Goal: Information Seeking & Learning: Learn about a topic

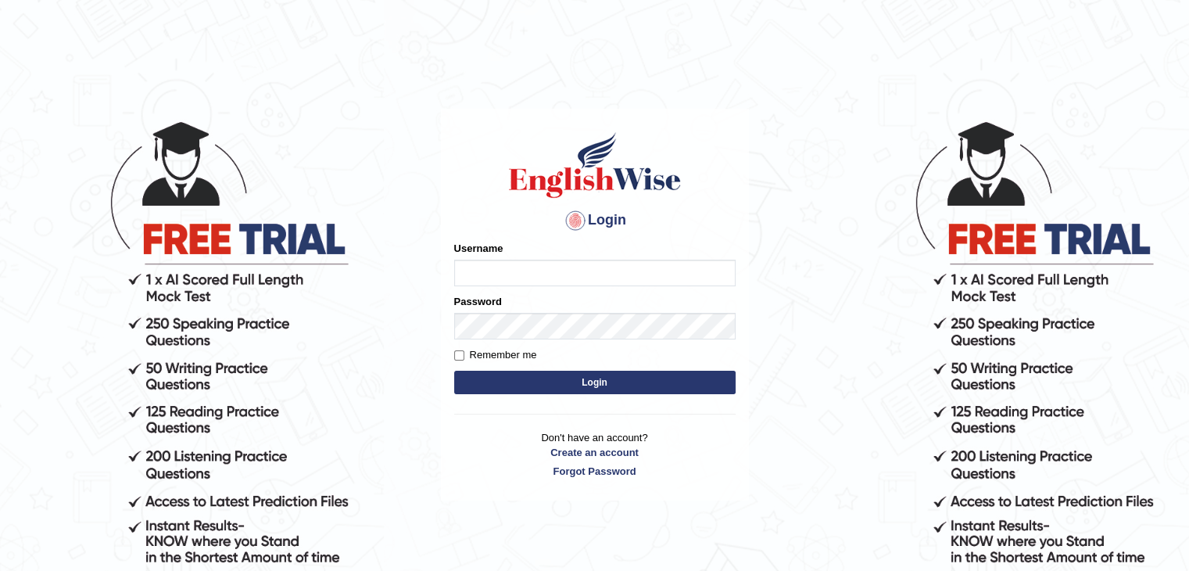
type input "Jitendra"
click at [631, 385] on button "Login" at bounding box center [594, 381] width 281 height 23
type input "Jitendra"
click at [488, 393] on button "Login" at bounding box center [594, 381] width 281 height 23
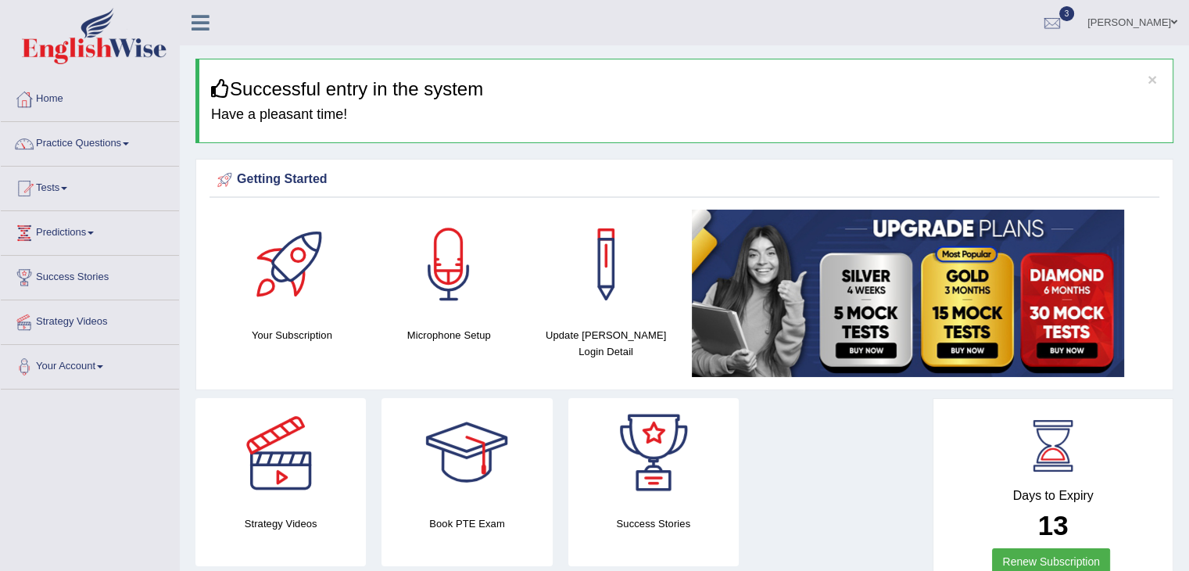
click at [97, 133] on link "Practice Questions" at bounding box center [90, 141] width 178 height 39
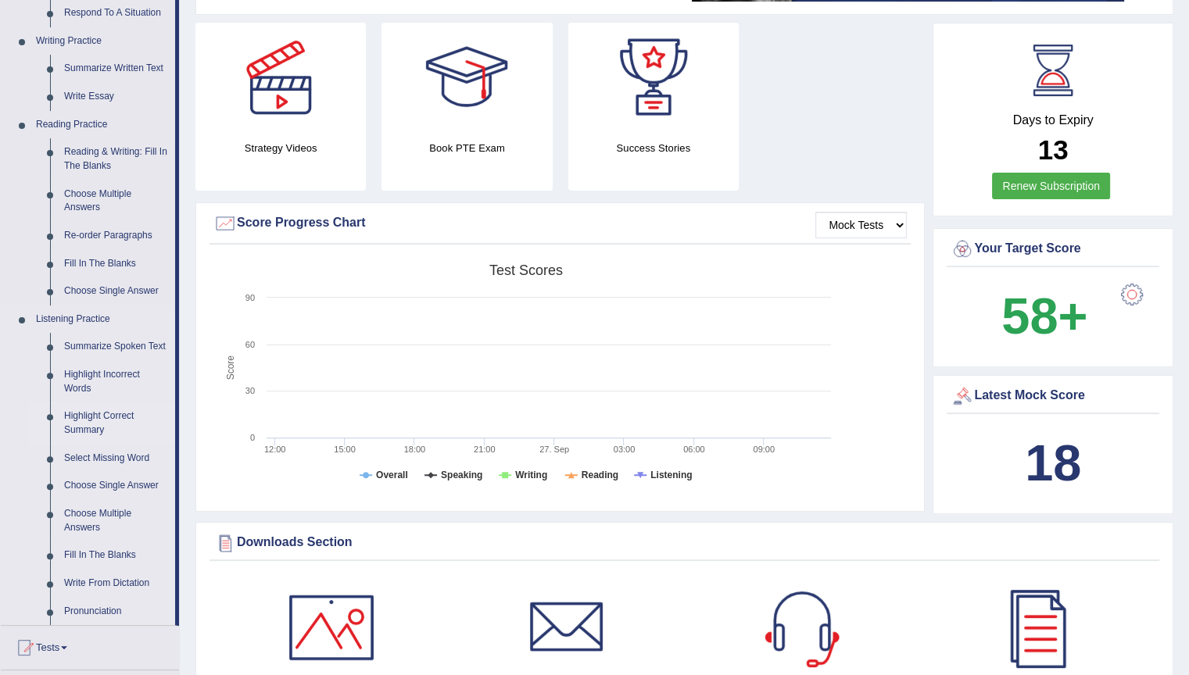
scroll to position [469, 0]
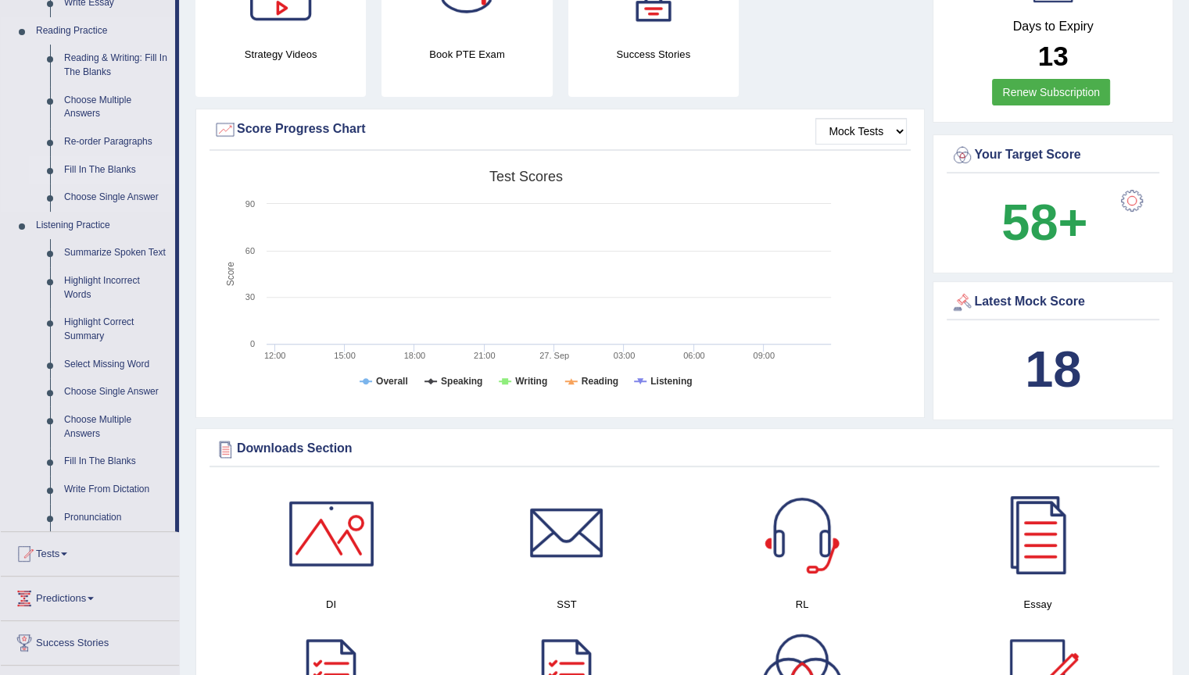
click at [82, 171] on link "Fill In The Blanks" at bounding box center [116, 170] width 118 height 28
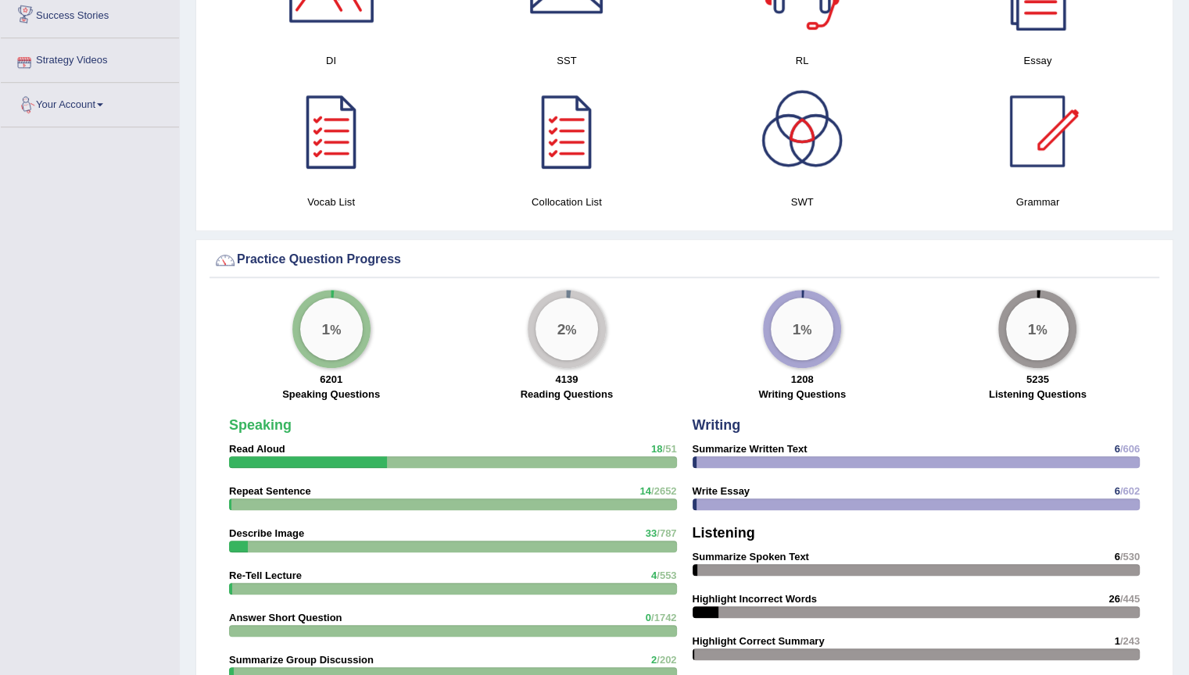
scroll to position [1031, 0]
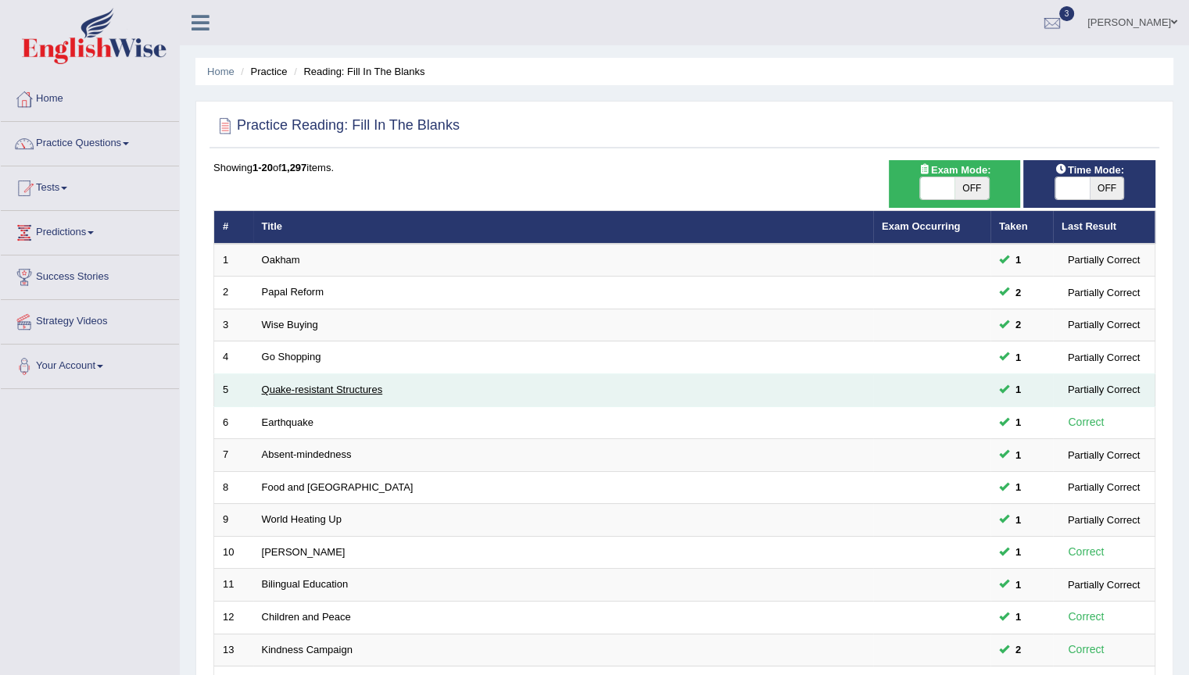
scroll to position [355, 0]
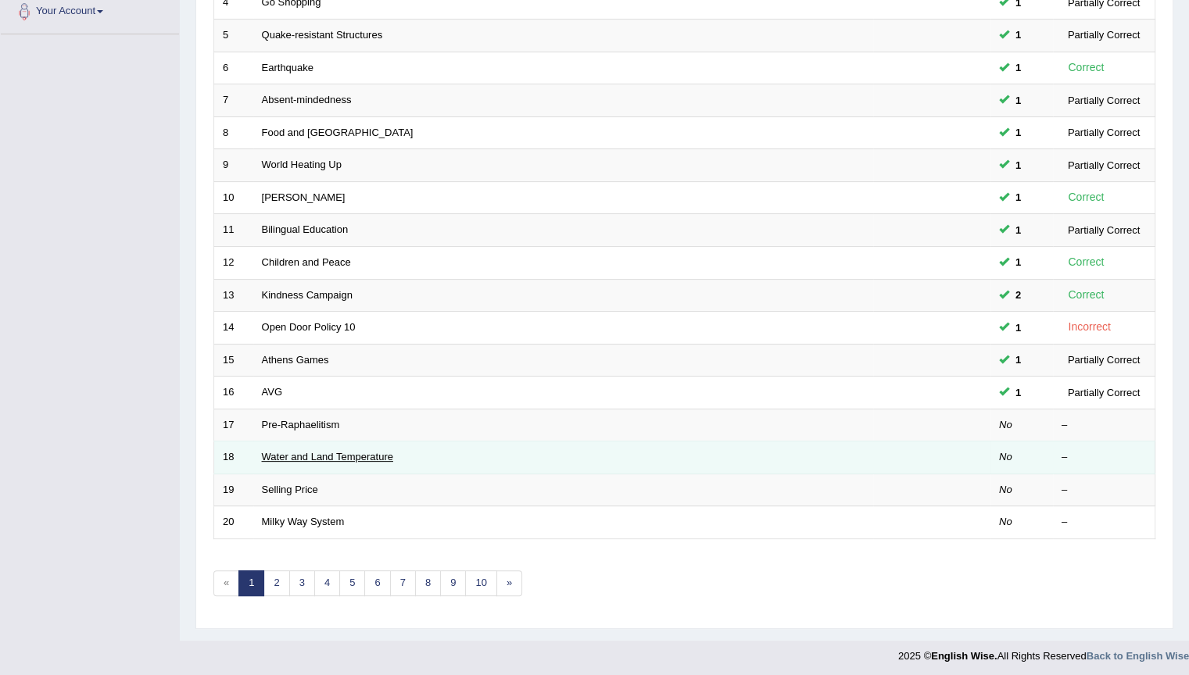
click at [285, 457] on link "Water and Land Temperature" at bounding box center [327, 457] width 131 height 12
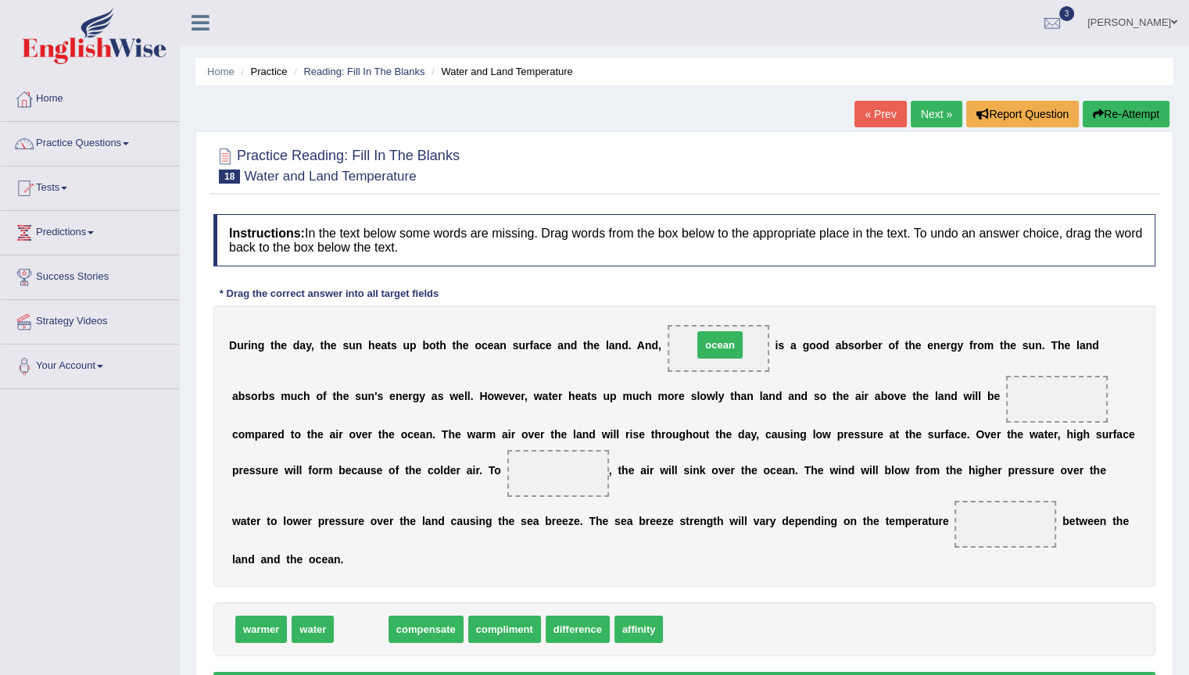
drag, startPoint x: 365, startPoint y: 631, endPoint x: 722, endPoint y: 350, distance: 454.7
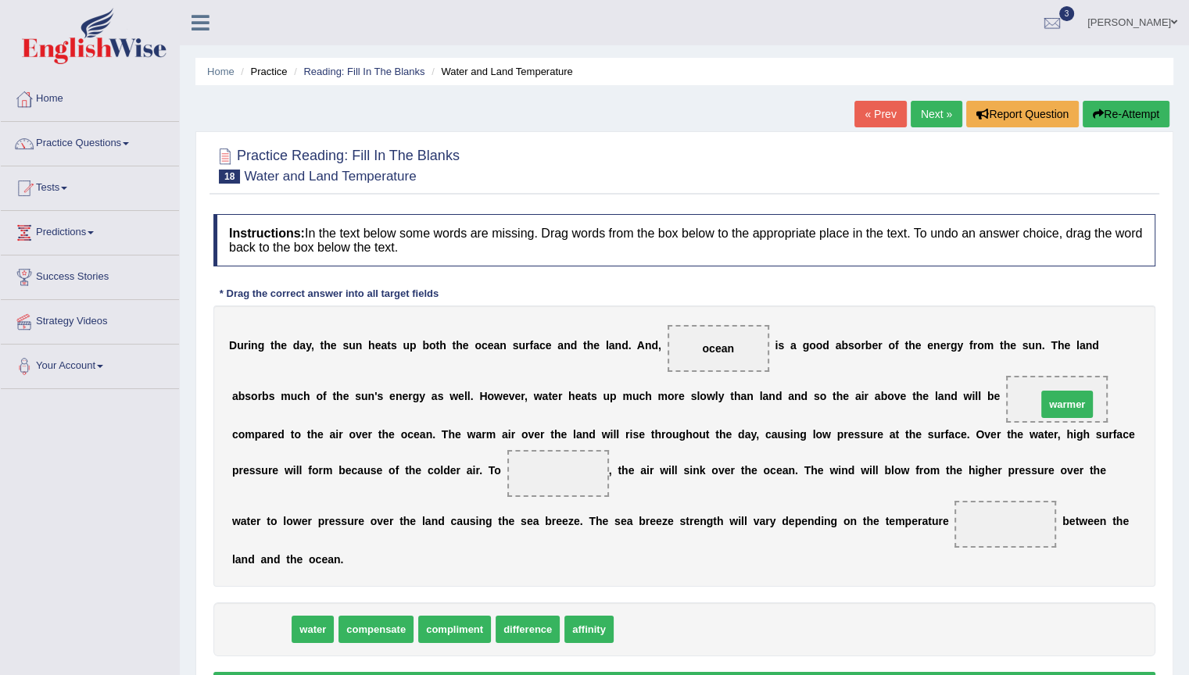
drag, startPoint x: 258, startPoint y: 630, endPoint x: 1064, endPoint y: 405, distance: 836.6
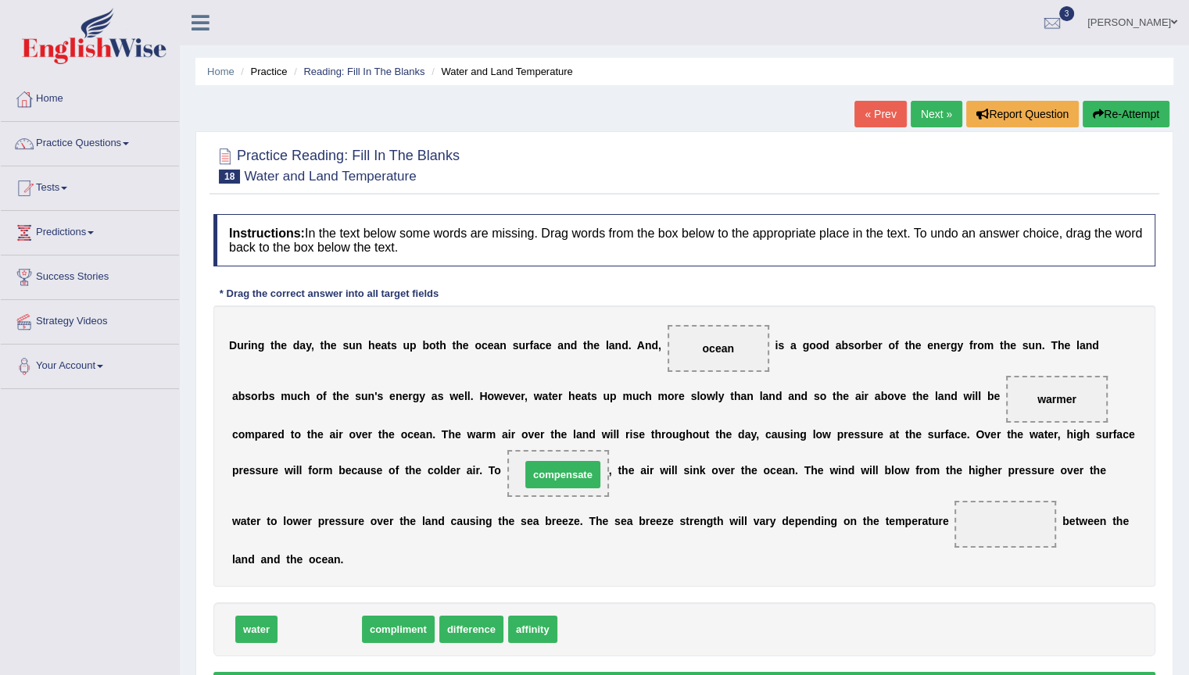
drag, startPoint x: 333, startPoint y: 630, endPoint x: 576, endPoint y: 475, distance: 288.1
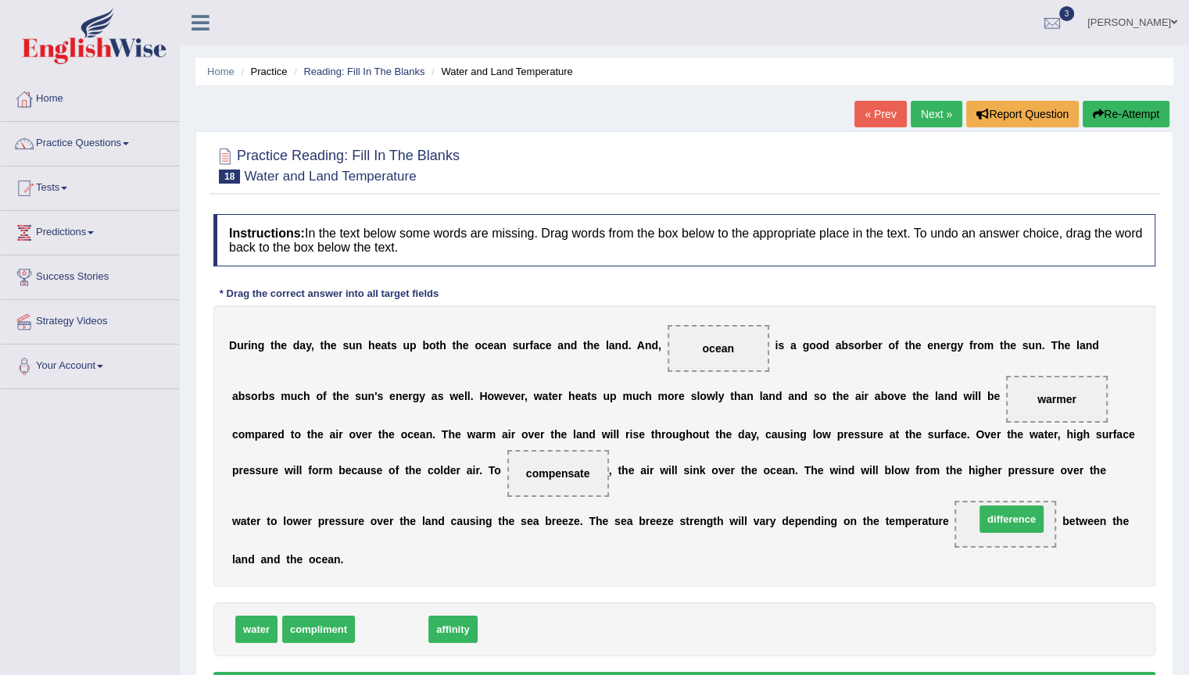
drag, startPoint x: 413, startPoint y: 628, endPoint x: 1033, endPoint y: 518, distance: 629.5
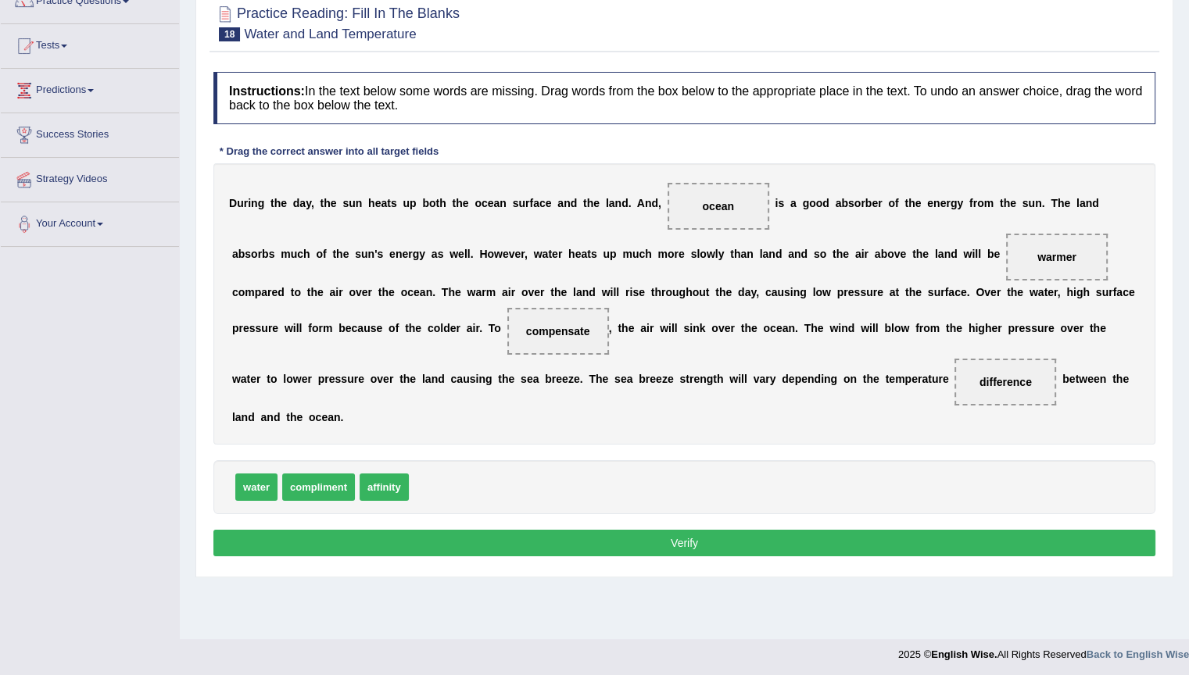
scroll to position [145, 0]
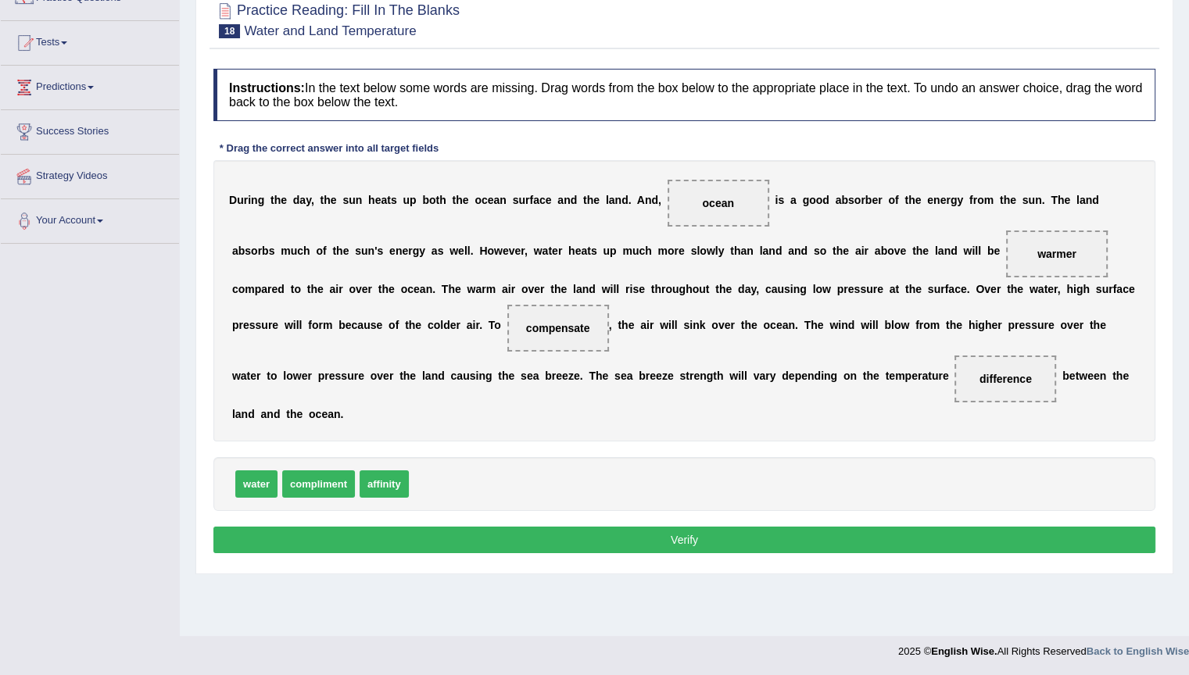
click at [701, 543] on button "Verify" at bounding box center [684, 540] width 942 height 27
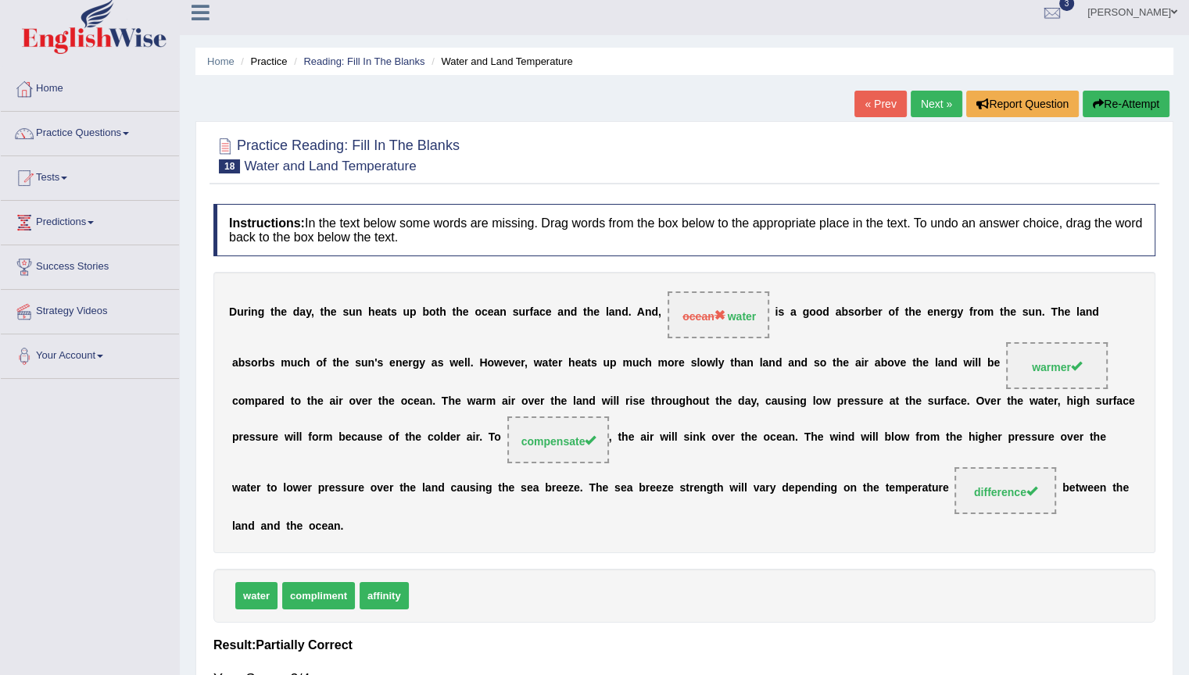
scroll to position [0, 0]
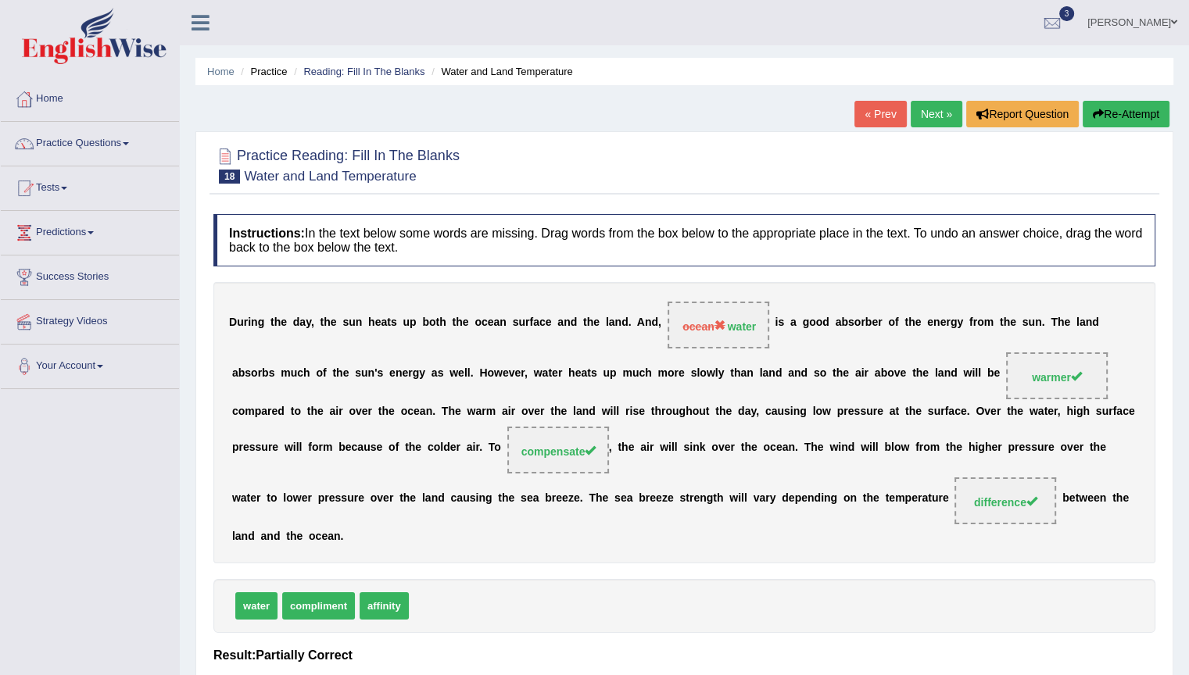
click at [939, 120] on link "Next »" at bounding box center [936, 114] width 52 height 27
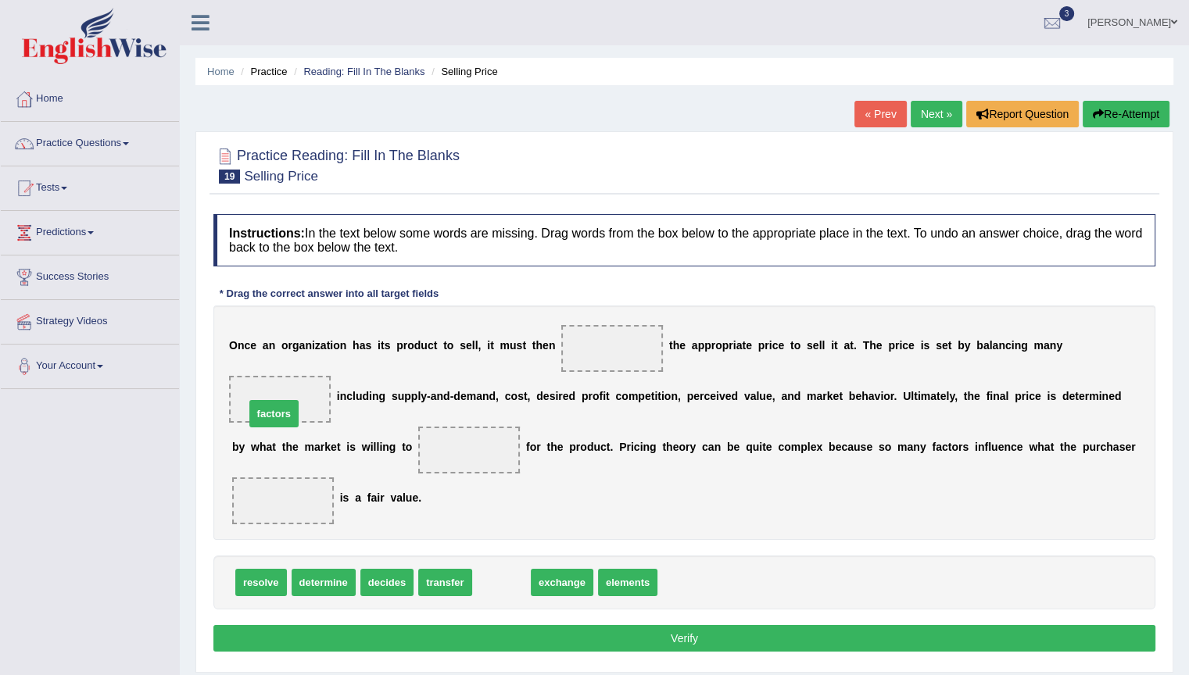
drag, startPoint x: 510, startPoint y: 578, endPoint x: 282, endPoint y: 410, distance: 283.2
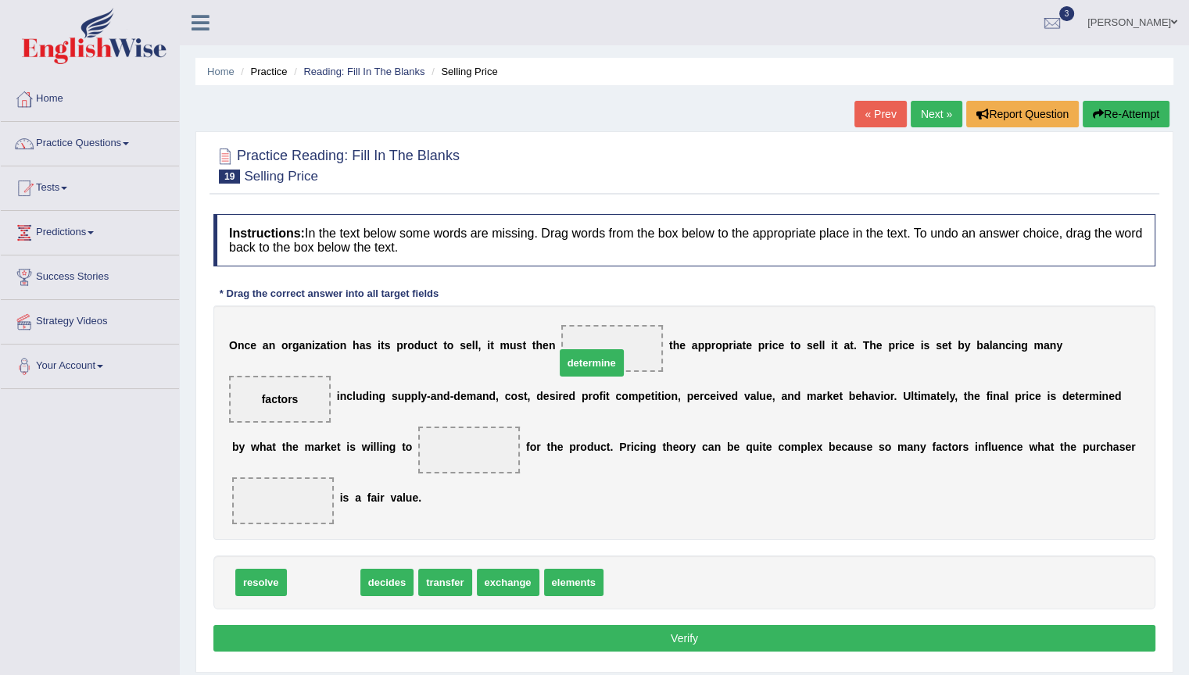
drag, startPoint x: 332, startPoint y: 581, endPoint x: 600, endPoint y: 362, distance: 346.5
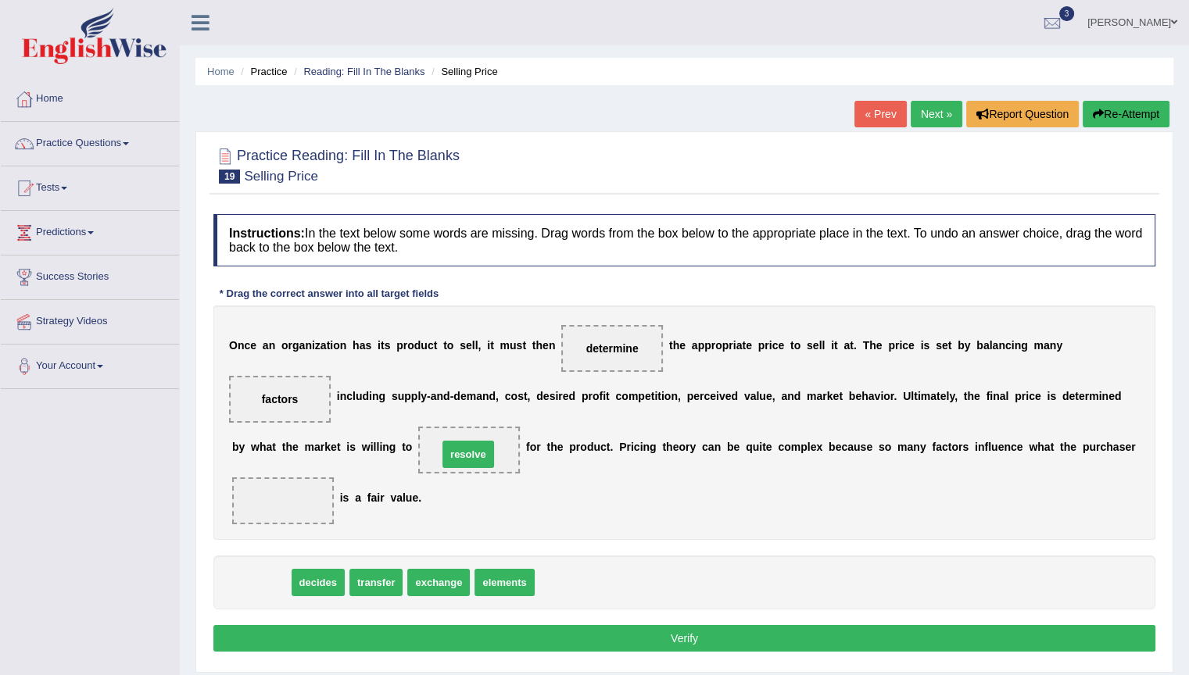
drag, startPoint x: 271, startPoint y: 585, endPoint x: 478, endPoint y: 456, distance: 243.6
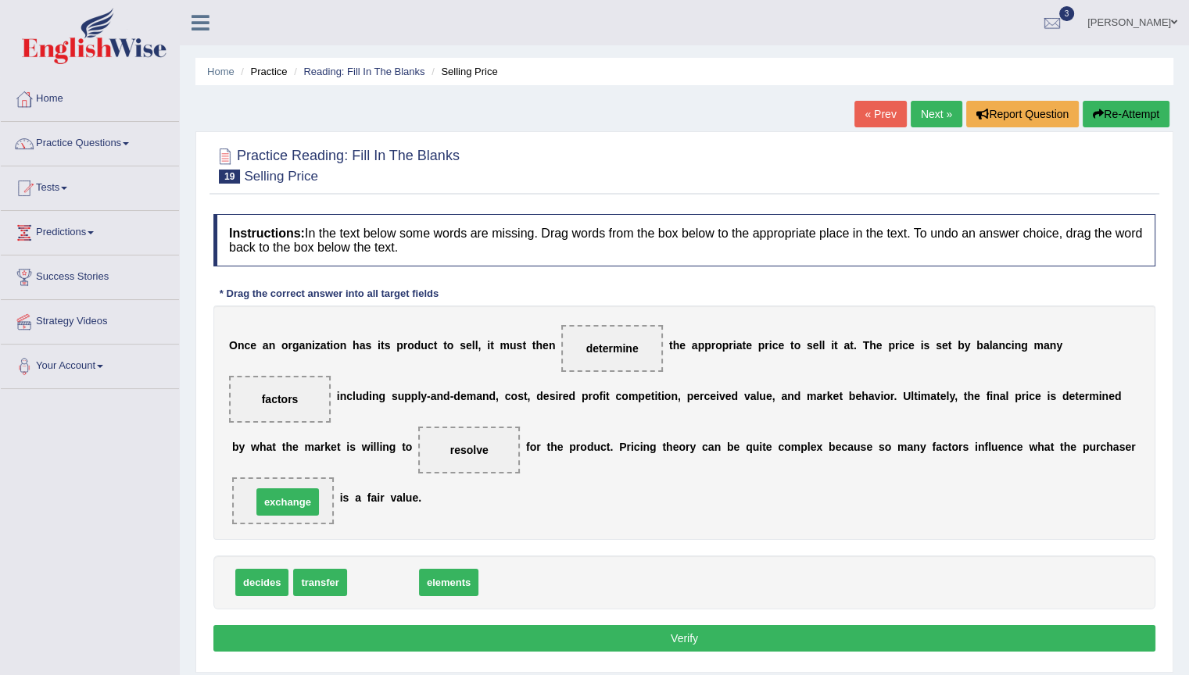
drag, startPoint x: 386, startPoint y: 585, endPoint x: 290, endPoint y: 504, distance: 125.4
click at [563, 636] on button "Verify" at bounding box center [684, 638] width 942 height 27
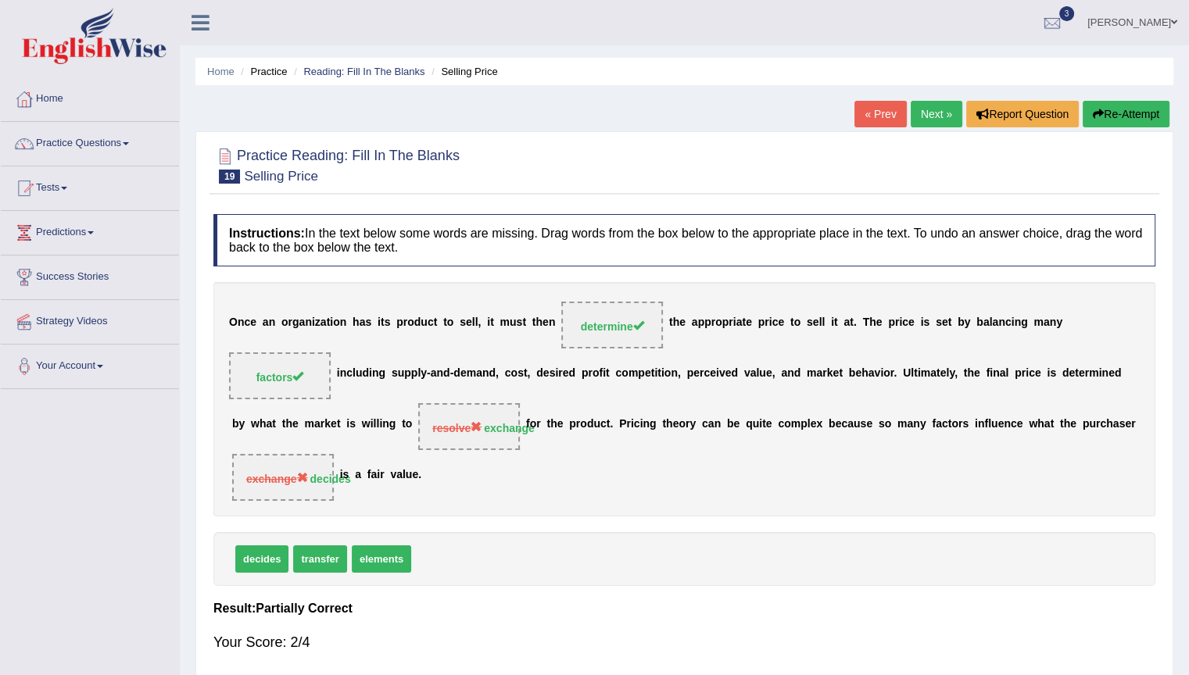
click at [946, 113] on link "Next »" at bounding box center [936, 114] width 52 height 27
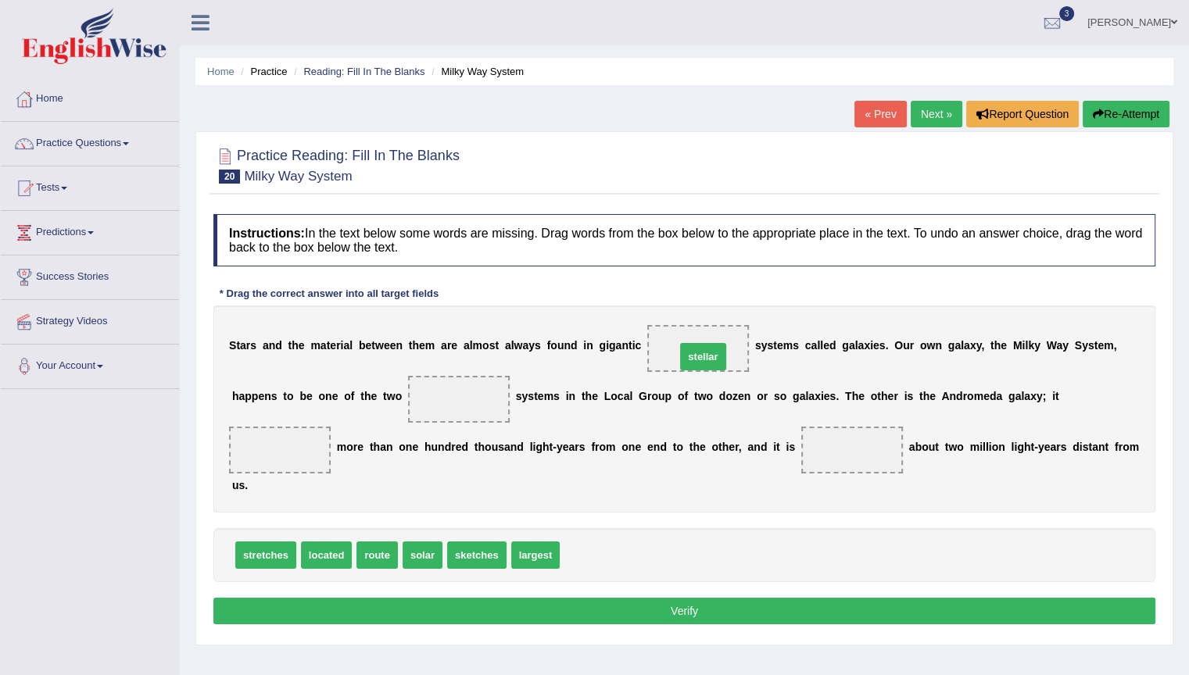
drag, startPoint x: 578, startPoint y: 560, endPoint x: 694, endPoint y: 361, distance: 229.7
drag, startPoint x: 423, startPoint y: 556, endPoint x: 699, endPoint y: 352, distance: 342.6
drag, startPoint x: 477, startPoint y: 551, endPoint x: 464, endPoint y: 392, distance: 159.1
click at [425, 556] on span "sketches" at bounding box center [431, 555] width 59 height 27
drag, startPoint x: 424, startPoint y: 550, endPoint x: 416, endPoint y: 547, distance: 9.1
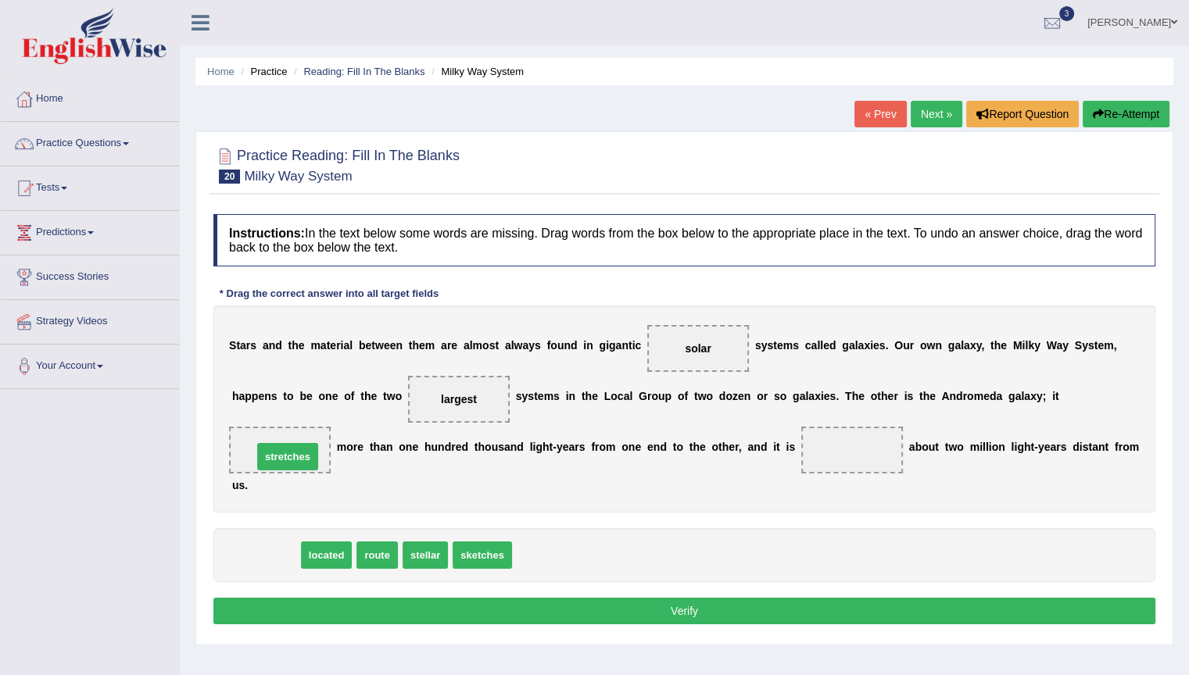
drag, startPoint x: 255, startPoint y: 553, endPoint x: 277, endPoint y: 454, distance: 100.9
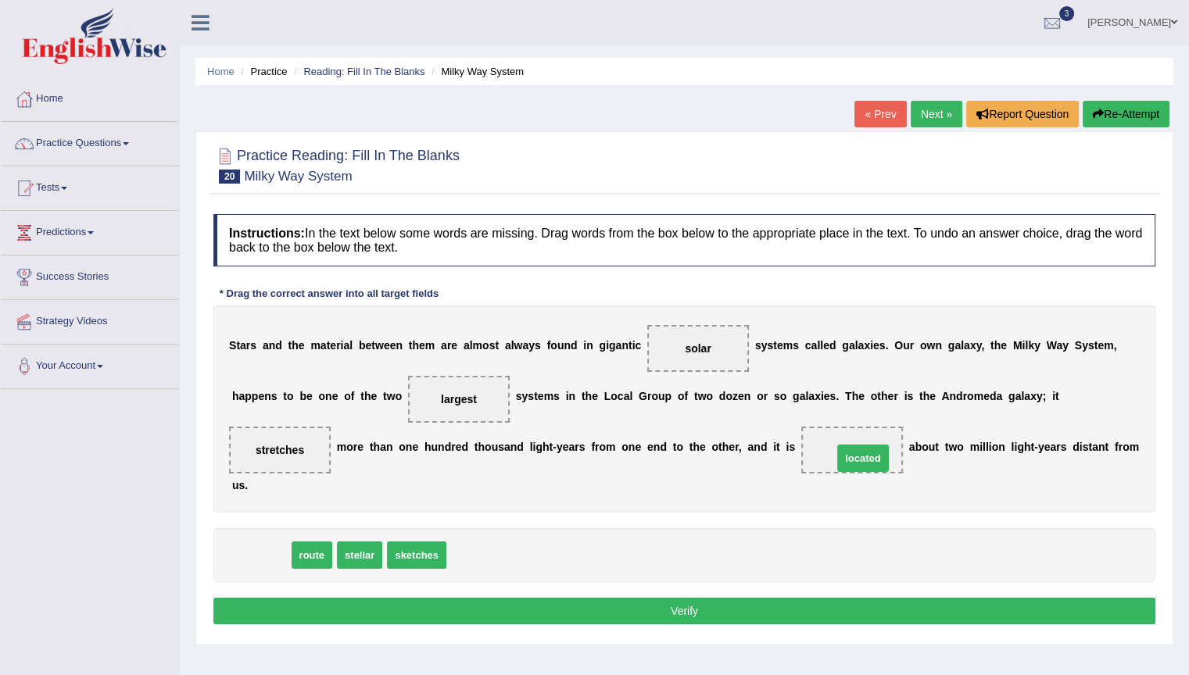
drag, startPoint x: 264, startPoint y: 558, endPoint x: 866, endPoint y: 461, distance: 609.5
click at [728, 616] on button "Verify" at bounding box center [684, 611] width 942 height 27
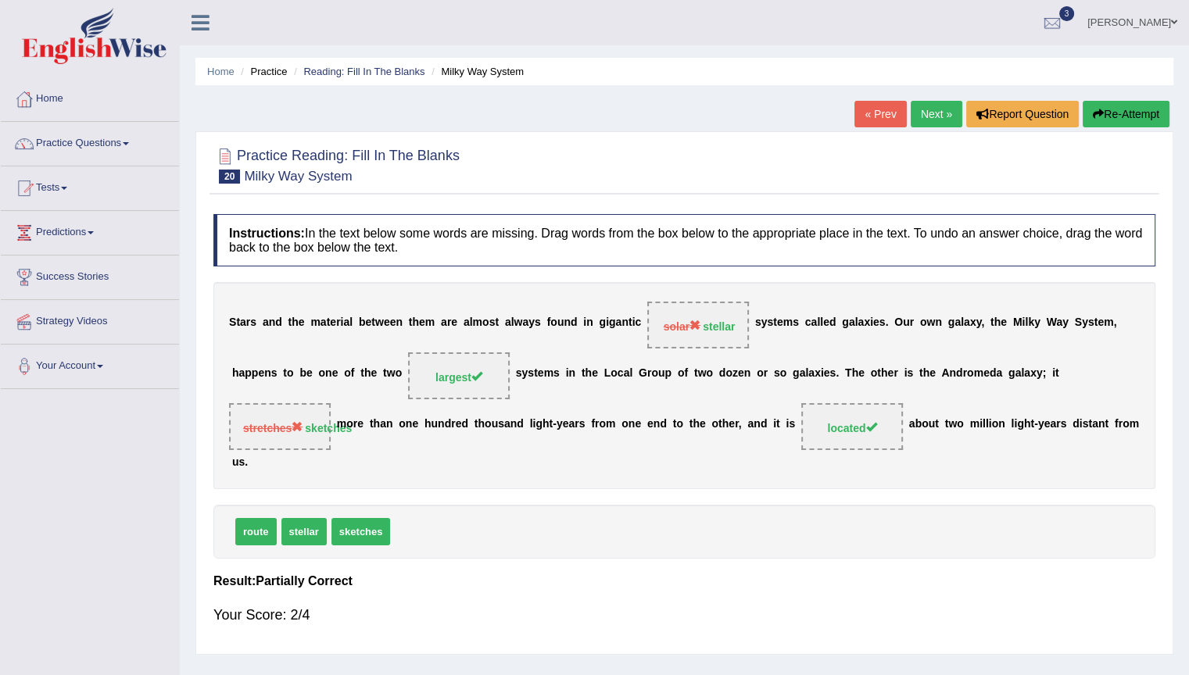
click at [104, 150] on link "Practice Questions" at bounding box center [90, 141] width 178 height 39
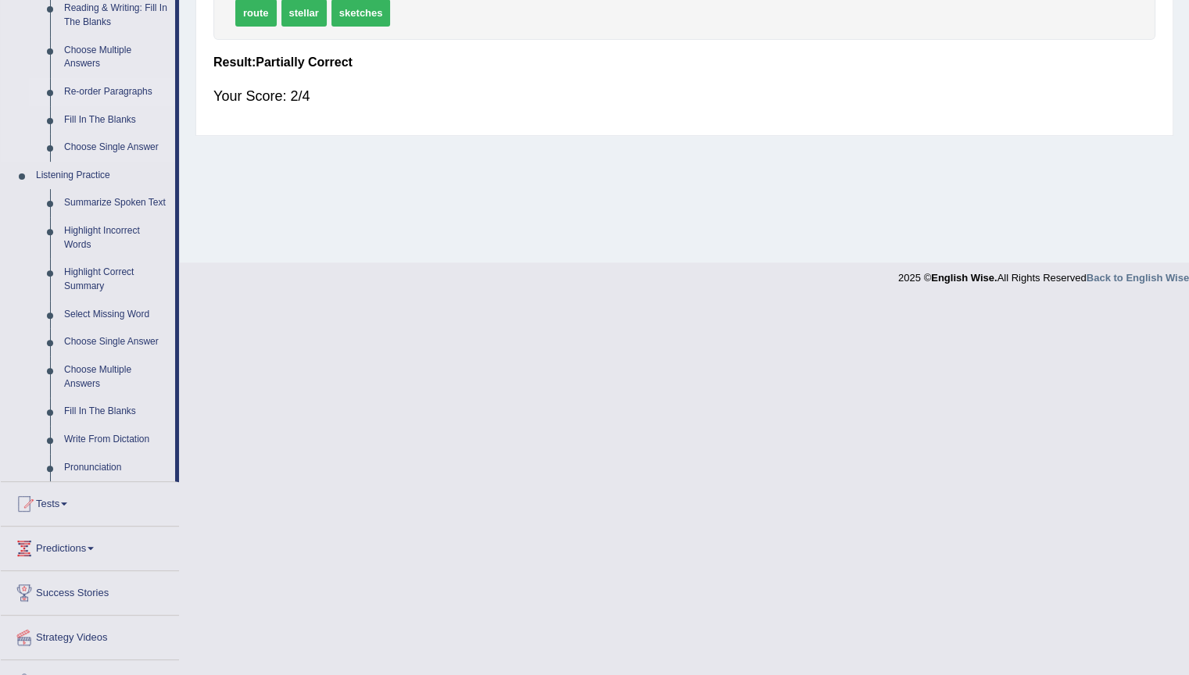
scroll to position [548, 0]
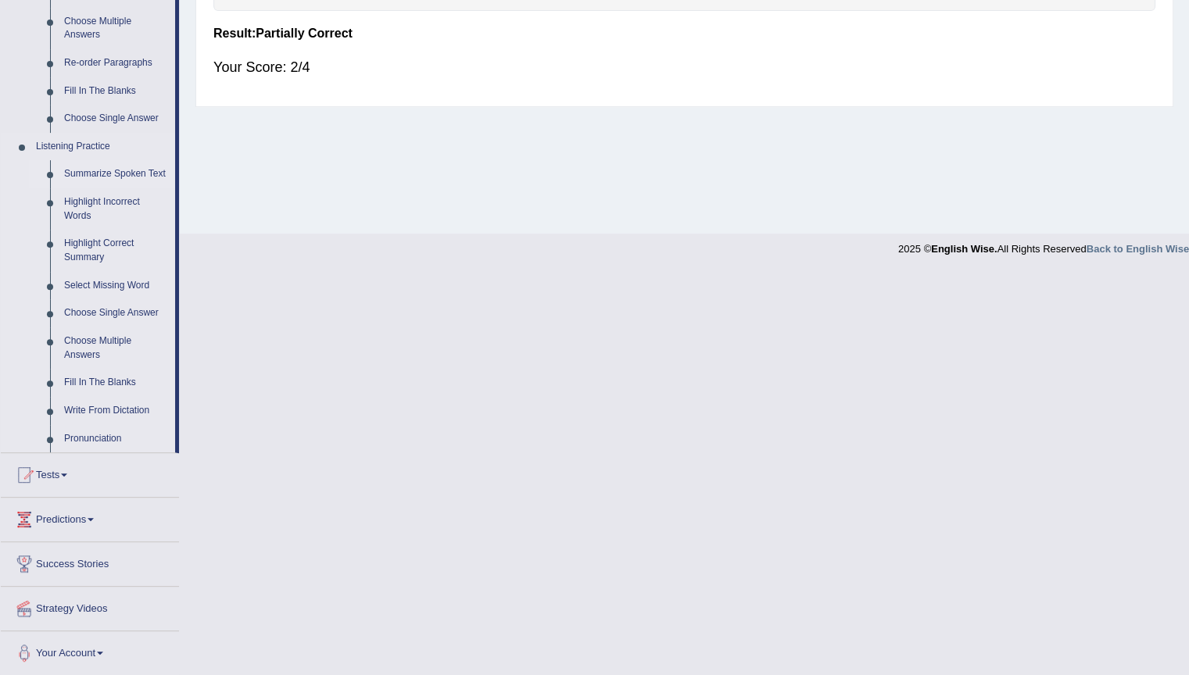
click at [113, 167] on link "Summarize Spoken Text" at bounding box center [116, 174] width 118 height 28
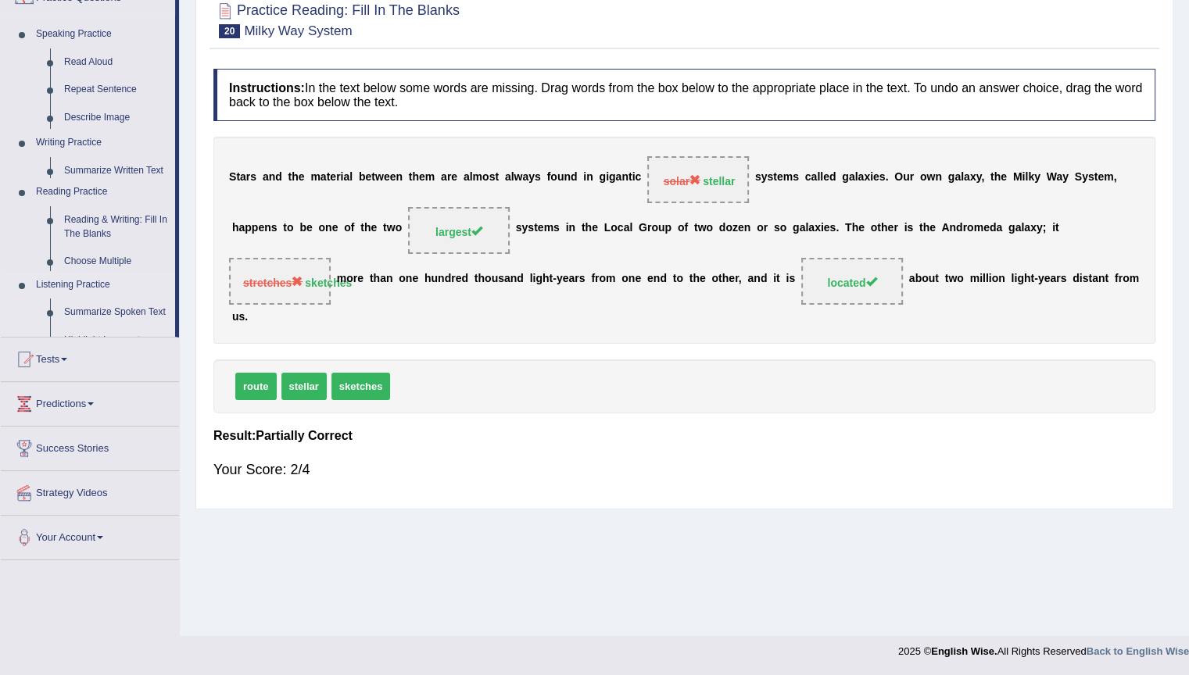
scroll to position [145, 0]
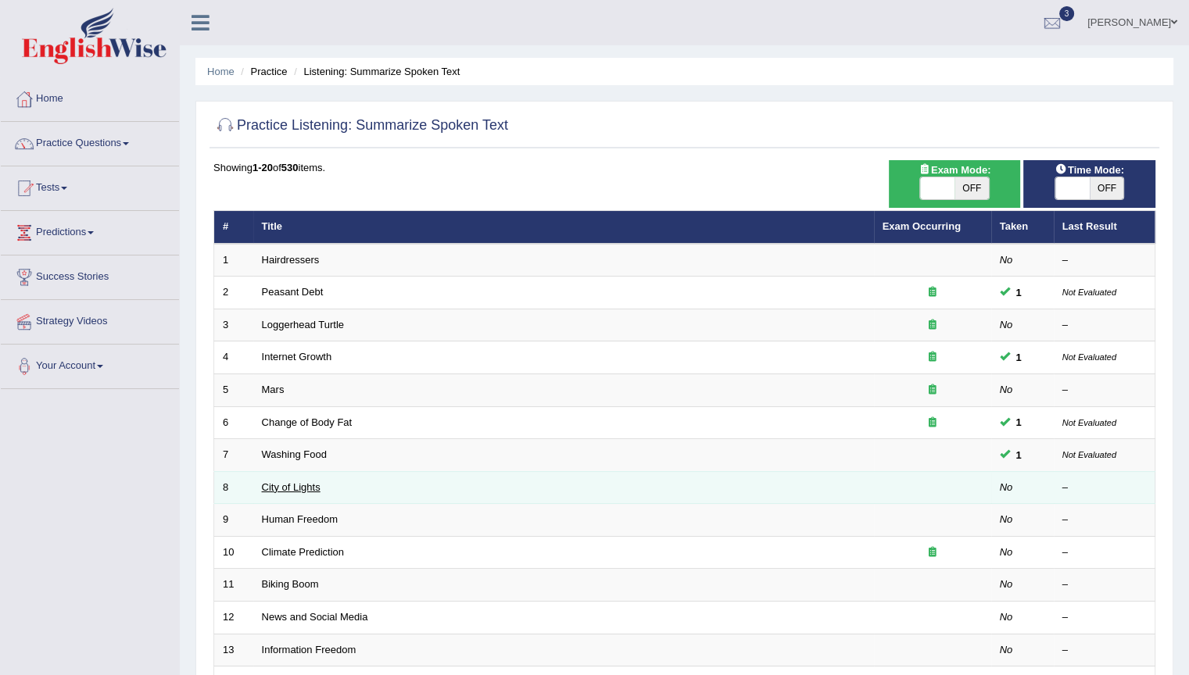
click at [282, 485] on link "City of Lights" at bounding box center [291, 487] width 59 height 12
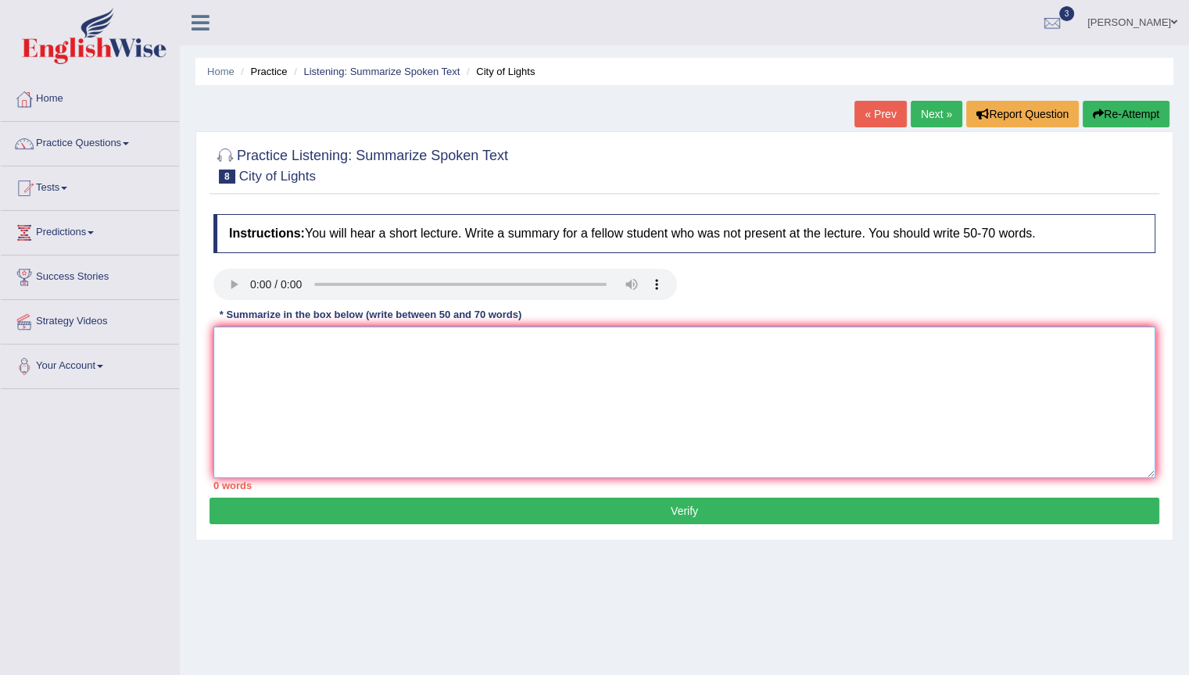
click at [442, 363] on textarea at bounding box center [684, 403] width 942 height 152
drag, startPoint x: 1129, startPoint y: 229, endPoint x: 845, endPoint y: 360, distance: 313.0
click at [1129, 233] on h4 "Instructions: You will hear a short lecture. Write a summary for a fellow stude…" at bounding box center [684, 233] width 942 height 39
drag, startPoint x: 656, startPoint y: 419, endPoint x: 685, endPoint y: 381, distance: 46.9
click at [657, 419] on textarea at bounding box center [684, 403] width 942 height 152
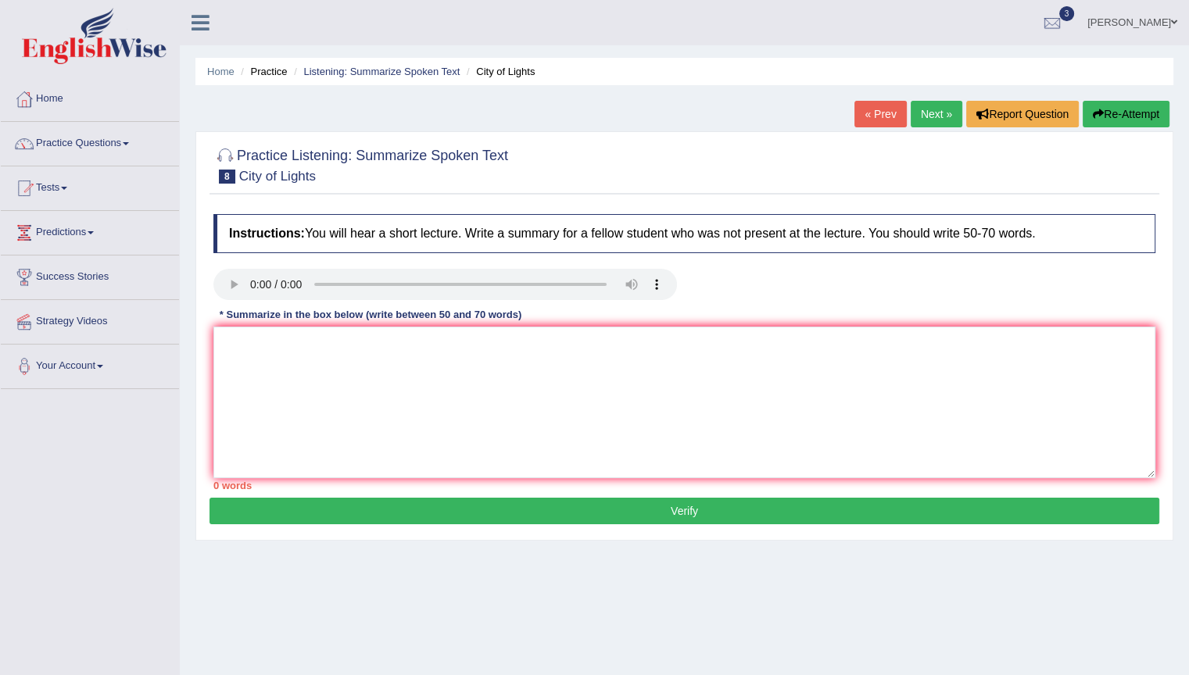
drag, startPoint x: 803, startPoint y: 312, endPoint x: 638, endPoint y: 403, distance: 188.6
click at [747, 352] on div "Instructions: You will hear a short lecture. Write a summary for a fellow stude…" at bounding box center [684, 352] width 950 height 292
drag, startPoint x: 790, startPoint y: 297, endPoint x: 621, endPoint y: 377, distance: 187.4
click at [773, 309] on div "Instructions: You will hear a short lecture. Write a summary for a fellow stude…" at bounding box center [684, 352] width 950 height 292
drag, startPoint x: 621, startPoint y: 377, endPoint x: 628, endPoint y: 362, distance: 16.8
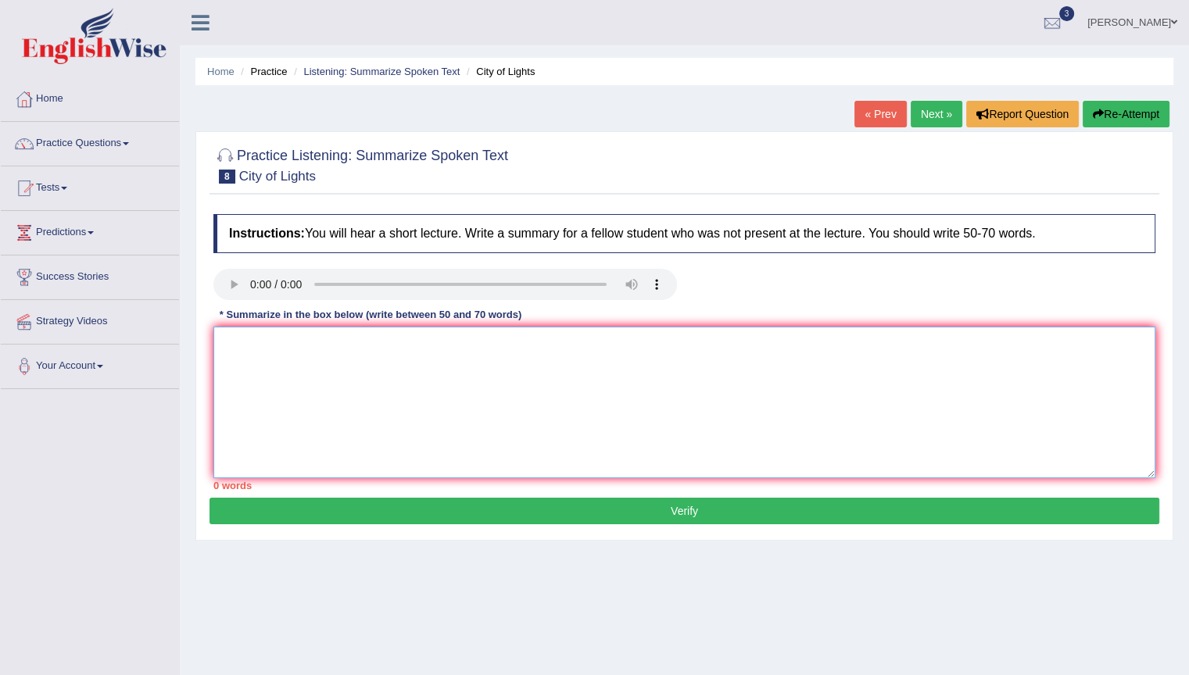
click at [628, 362] on textarea at bounding box center [684, 403] width 942 height 152
drag, startPoint x: 769, startPoint y: 312, endPoint x: 644, endPoint y: 337, distance: 127.5
click at [654, 362] on div "Instructions: You will hear a short lecture. Write a summary for a fellow stude…" at bounding box center [684, 352] width 950 height 292
drag, startPoint x: 801, startPoint y: 234, endPoint x: 694, endPoint y: 346, distance: 155.3
click at [792, 244] on div "Instructions: You will hear a short lecture. Write a summary for a fellow stude…" at bounding box center [684, 352] width 950 height 292
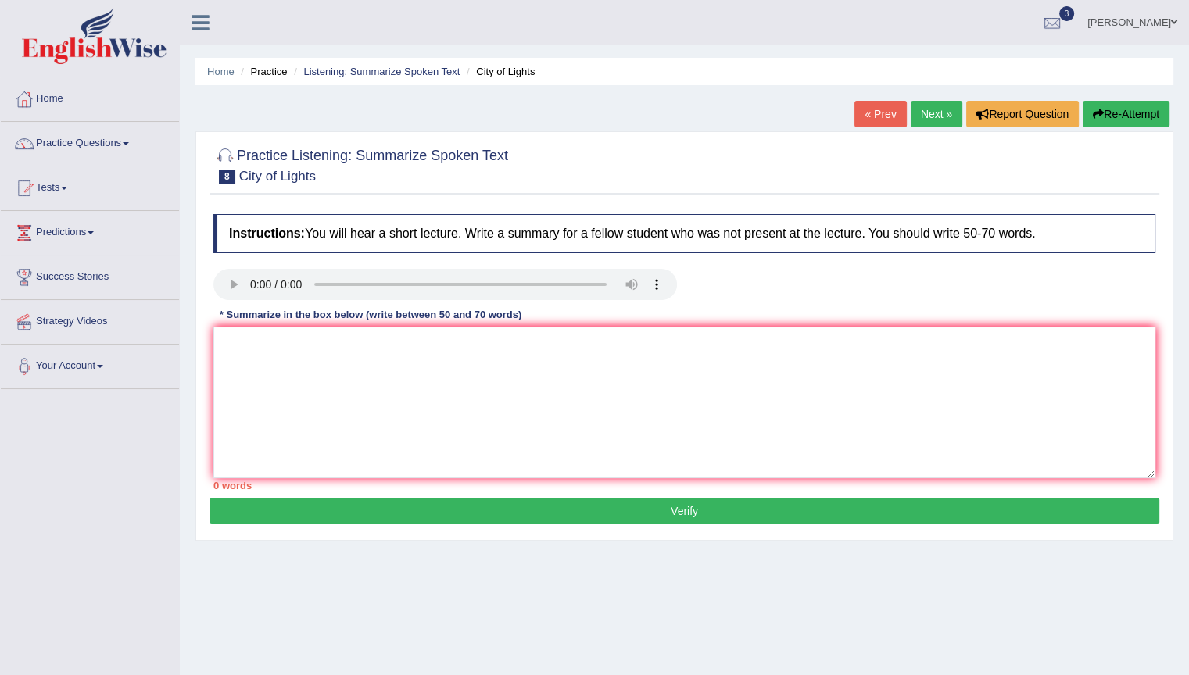
drag, startPoint x: 694, startPoint y: 346, endPoint x: 686, endPoint y: 344, distance: 8.2
click at [688, 351] on div "Instructions: You will hear a short lecture. Write a summary for a fellow stude…" at bounding box center [684, 352] width 950 height 292
drag, startPoint x: 717, startPoint y: 301, endPoint x: 603, endPoint y: 354, distance: 125.2
click at [612, 363] on div "Instructions: You will hear a short lecture. Write a summary for a fellow stude…" at bounding box center [684, 352] width 950 height 292
click at [560, 387] on textarea at bounding box center [684, 403] width 942 height 152
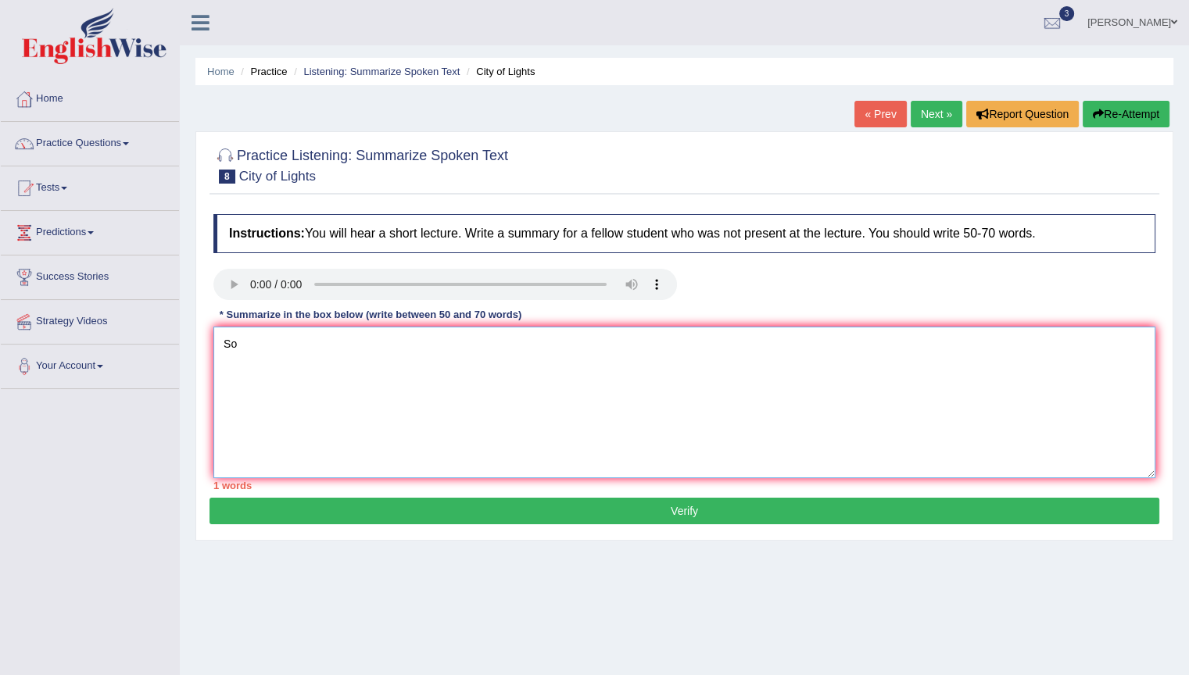
type textarea "S"
click at [207, 269] on div at bounding box center [445, 286] width 479 height 35
click at [673, 334] on textarea "The speaker provided a comprehensive overview on the city of lights" at bounding box center [684, 403] width 942 height 152
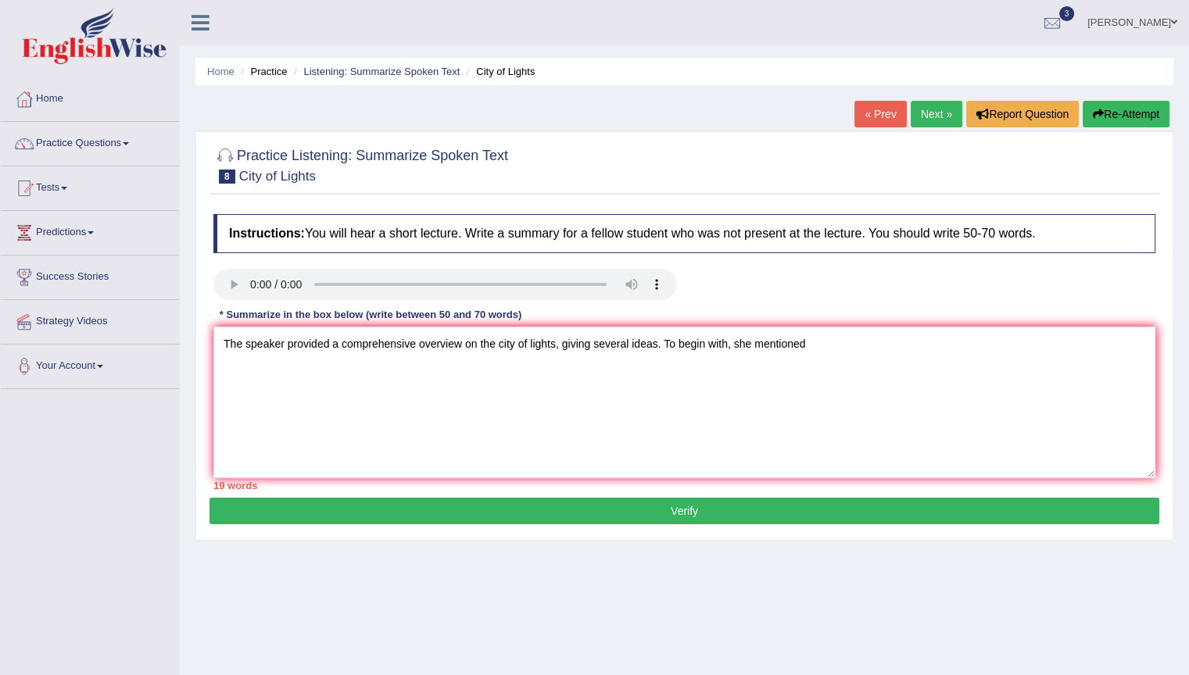
click at [952, 310] on div "Instructions: You will hear a short lecture. Write a summary for a fellow stude…" at bounding box center [684, 352] width 950 height 292
click at [940, 334] on textarea "The speaker provided a comprehensive overview on the city of lights, giving sev…" at bounding box center [684, 403] width 942 height 152
drag, startPoint x: 815, startPoint y: 385, endPoint x: 805, endPoint y: 385, distance: 10.2
click at [816, 385] on textarea "The speaker provided a comprehensive overview on the city of lights, giving sev…" at bounding box center [684, 403] width 942 height 152
drag, startPoint x: 1022, startPoint y: 319, endPoint x: 1013, endPoint y: 338, distance: 21.7
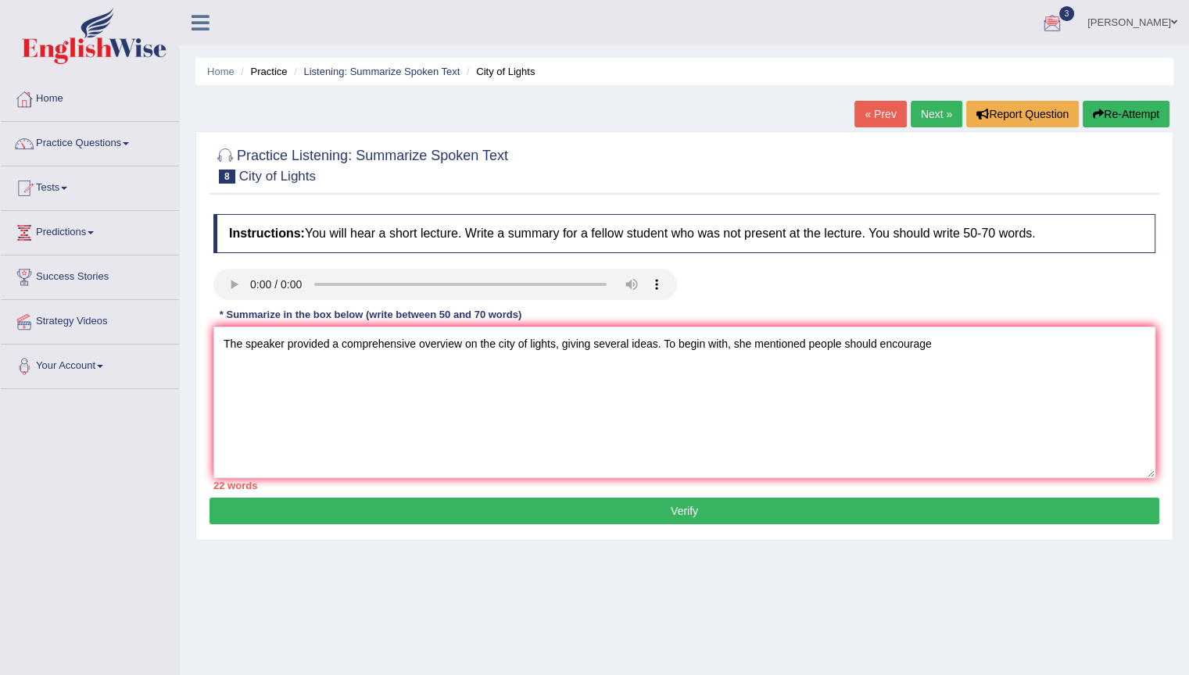
click at [1015, 331] on div "Instructions: You will hear a short lecture. Write a summary for a fellow stude…" at bounding box center [684, 352] width 950 height 292
click at [1013, 335] on textarea "The speaker provided a comprehensive overview on the city of lights, giving sev…" at bounding box center [684, 403] width 942 height 152
drag, startPoint x: 438, startPoint y: 263, endPoint x: 432, endPoint y: 269, distance: 8.3
click at [435, 263] on div "Instructions: You will hear a short lecture. Write a summary for a fellow stude…" at bounding box center [684, 352] width 950 height 292
click at [1025, 306] on div "Instructions: You will hear a short lecture. Write a summary for a fellow stude…" at bounding box center [684, 352] width 950 height 292
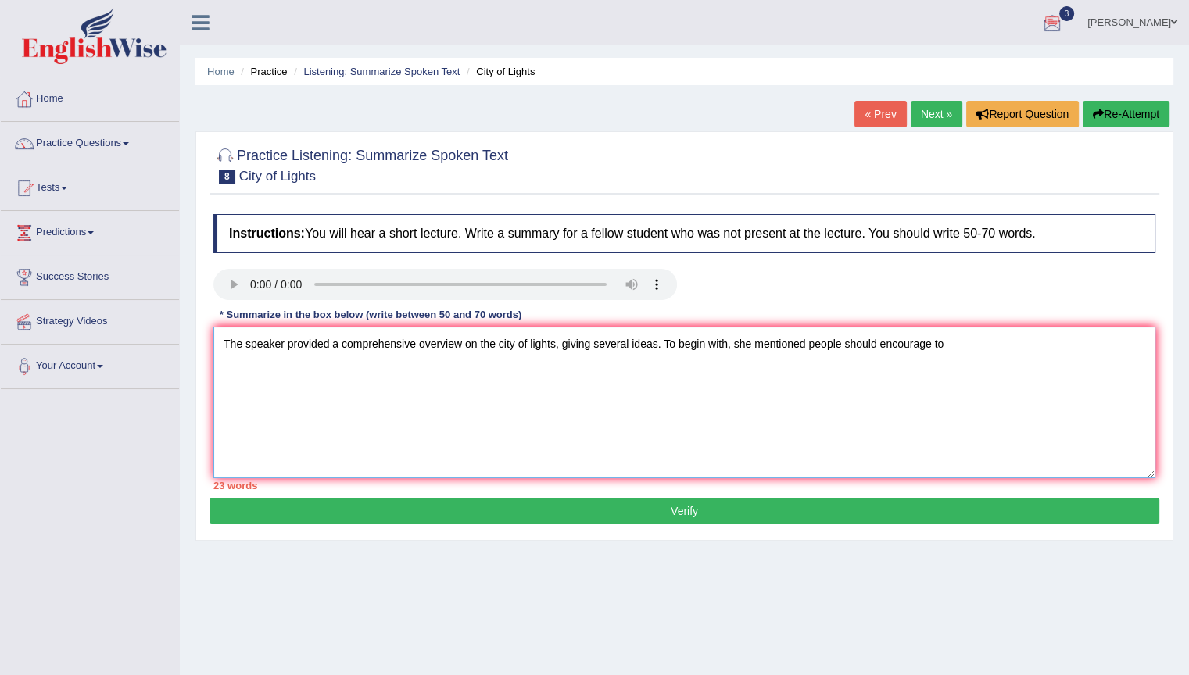
click at [1021, 356] on textarea "The speaker provided a comprehensive overview on the city of lights, giving sev…" at bounding box center [684, 403] width 942 height 152
click at [1029, 337] on textarea "The speaker provided a comprehensive overview on the city of lights, giving sev…" at bounding box center [684, 403] width 942 height 152
click at [1075, 356] on textarea "The speaker provided a comprehensive overview on the city of lights, giving sev…" at bounding box center [684, 403] width 942 height 152
click at [985, 344] on textarea "The speaker provided a comprehensive overview on the city of lights, giving sev…" at bounding box center [684, 403] width 942 height 152
drag, startPoint x: 1007, startPoint y: 338, endPoint x: 1001, endPoint y: 363, distance: 24.8
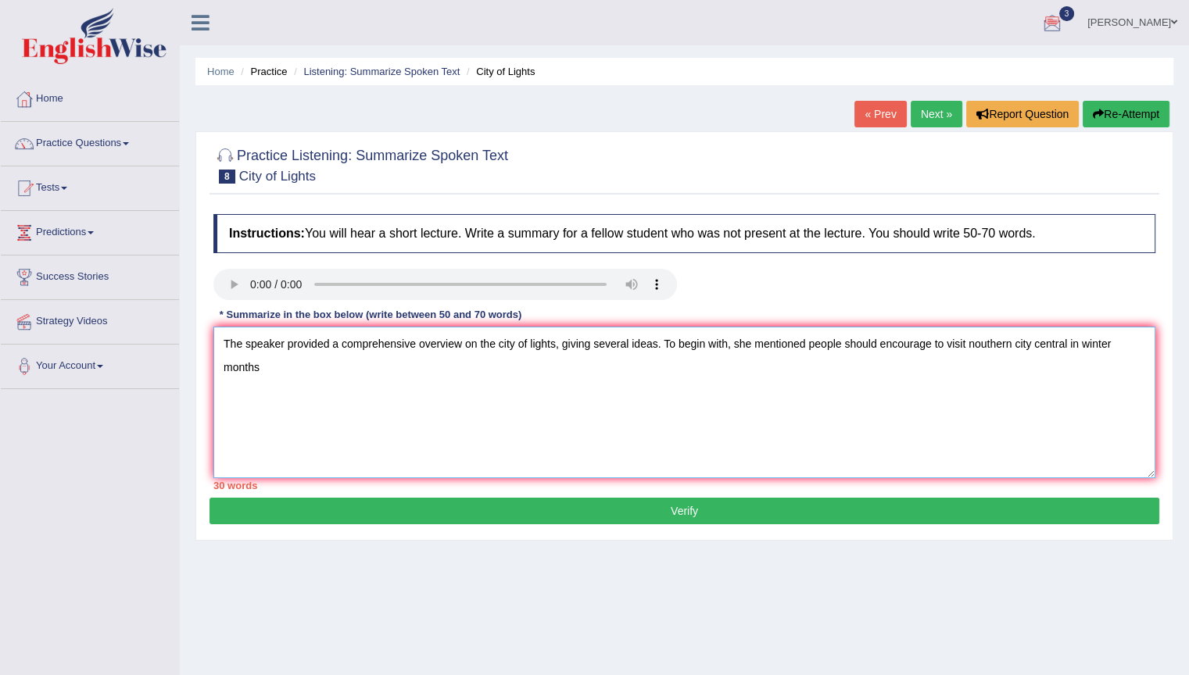
click at [1001, 363] on textarea "The speaker provided a comprehensive overview on the city of lights, giving sev…" at bounding box center [684, 403] width 942 height 152
click at [1002, 366] on textarea "The speaker provided a comprehensive overview on the city of lights, giving sev…" at bounding box center [684, 403] width 942 height 152
drag, startPoint x: 1010, startPoint y: 342, endPoint x: 971, endPoint y: 344, distance: 39.1
click at [969, 342] on textarea "The speaker provided a comprehensive overview on the city of lights, giving sev…" at bounding box center [684, 403] width 942 height 152
click at [982, 350] on textarea "The speaker provided a comprehensive overview on the city of lights, giving sev…" at bounding box center [684, 403] width 942 height 152
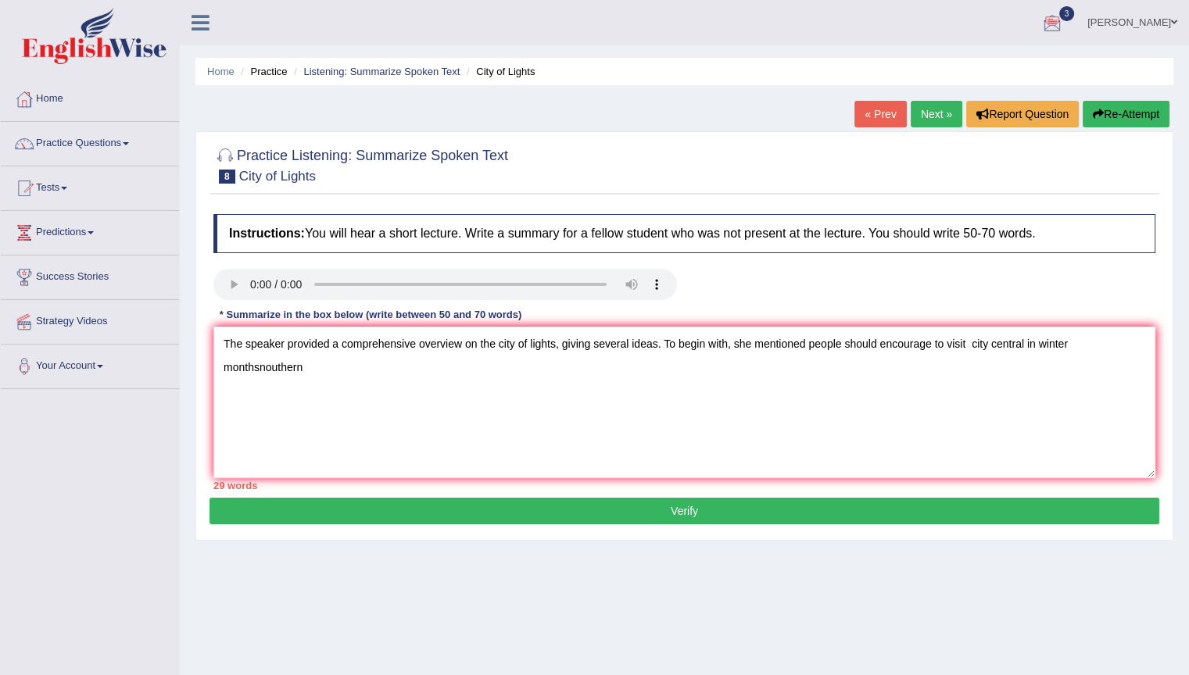
click at [992, 325] on div "Instructions: You will hear a short lecture. Write a summary for a fellow stude…" at bounding box center [684, 352] width 950 height 292
click at [990, 342] on textarea "The speaker provided a comprehensive overview on the city of lights, giving sev…" at bounding box center [684, 403] width 942 height 152
click at [989, 338] on textarea "The speaker provided a comprehensive overview on the city of lights, giving sev…" at bounding box center [684, 403] width 942 height 152
click at [987, 336] on textarea "The speaker provided a comprehensive overview on the city of lights, giving sev…" at bounding box center [684, 403] width 942 height 152
drag, startPoint x: 310, startPoint y: 354, endPoint x: 262, endPoint y: 381, distance: 55.6
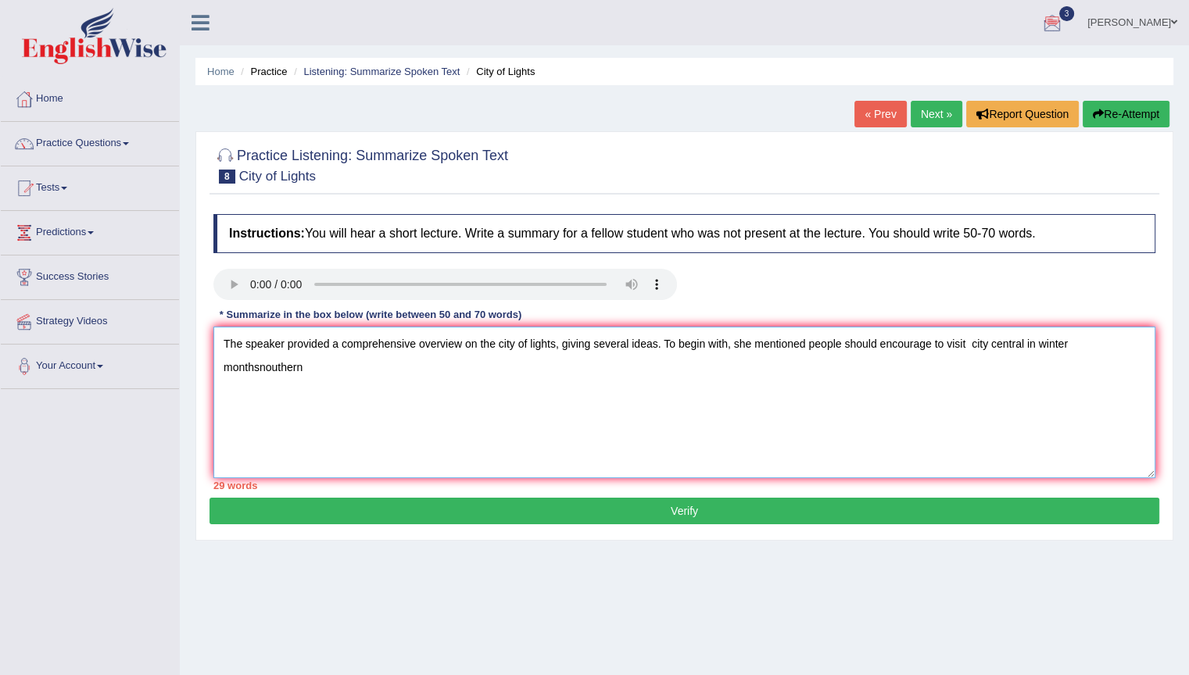
click at [262, 381] on textarea "The speaker provided a comprehensive overview on the city of lights, giving sev…" at bounding box center [684, 403] width 942 height 152
click at [988, 344] on textarea "The speaker provided a comprehensive overview on the city of lights, giving sev…" at bounding box center [684, 403] width 942 height 152
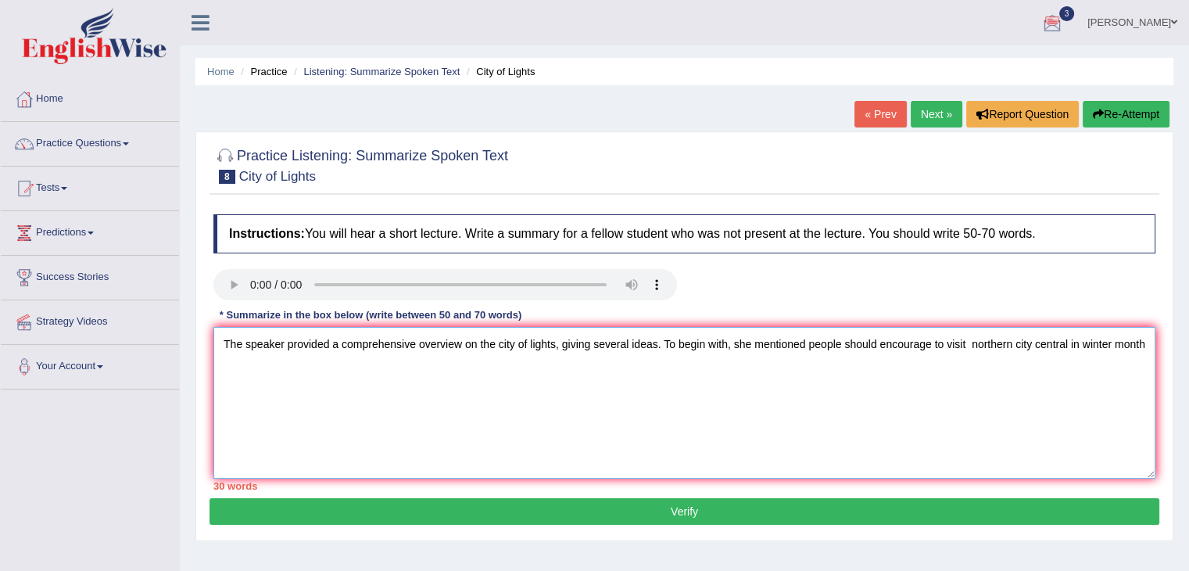
click at [1140, 350] on textarea "The speaker provided a comprehensive overview on the city of lights, giving sev…" at bounding box center [684, 403] width 942 height 152
click at [1156, 348] on div "Instructions: You will hear a short lecture. Write a summary for a fellow stude…" at bounding box center [684, 352] width 950 height 292
click at [1150, 338] on textarea "The speaker provided a comprehensive overview on the city of lights, giving sev…" at bounding box center [684, 403] width 942 height 152
click at [1141, 348] on textarea "The speaker provided a comprehensive overview on the city of lights, giving sev…" at bounding box center [684, 403] width 942 height 152
click at [374, 375] on textarea "The speaker provided a comprehensive overview on the city of lights, giving sev…" at bounding box center [684, 403] width 942 height 152
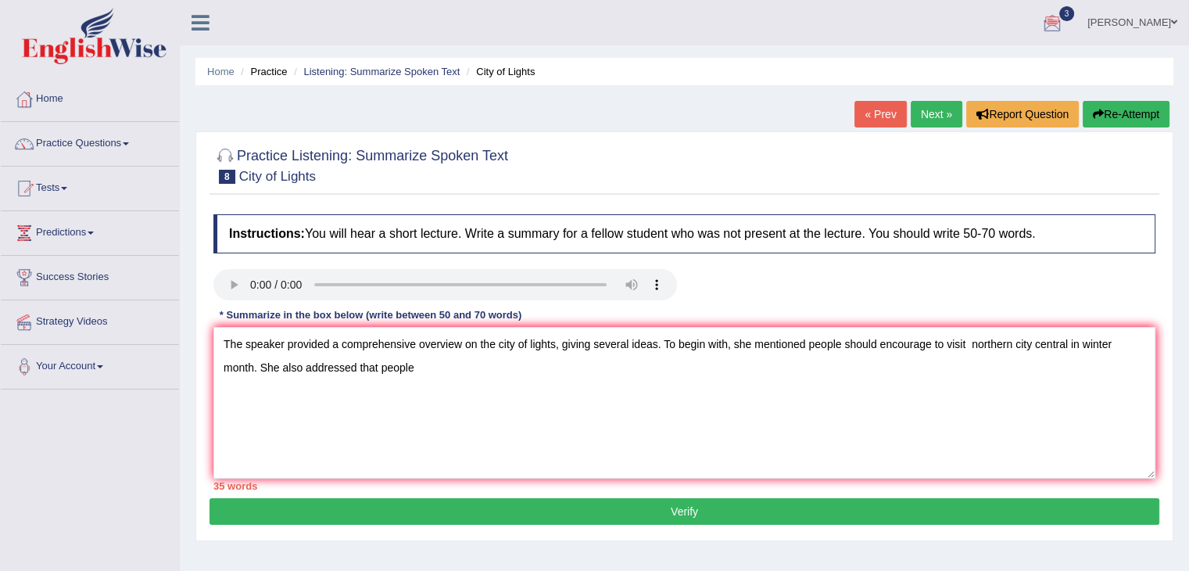
click at [241, 265] on div "Instructions: You will hear a short lecture. Write a summary for a fellow stude…" at bounding box center [684, 352] width 950 height 292
click at [426, 373] on textarea "The speaker provided a comprehensive overview on the city of lights, giving sev…" at bounding box center [684, 403] width 942 height 152
paste textarea "special"
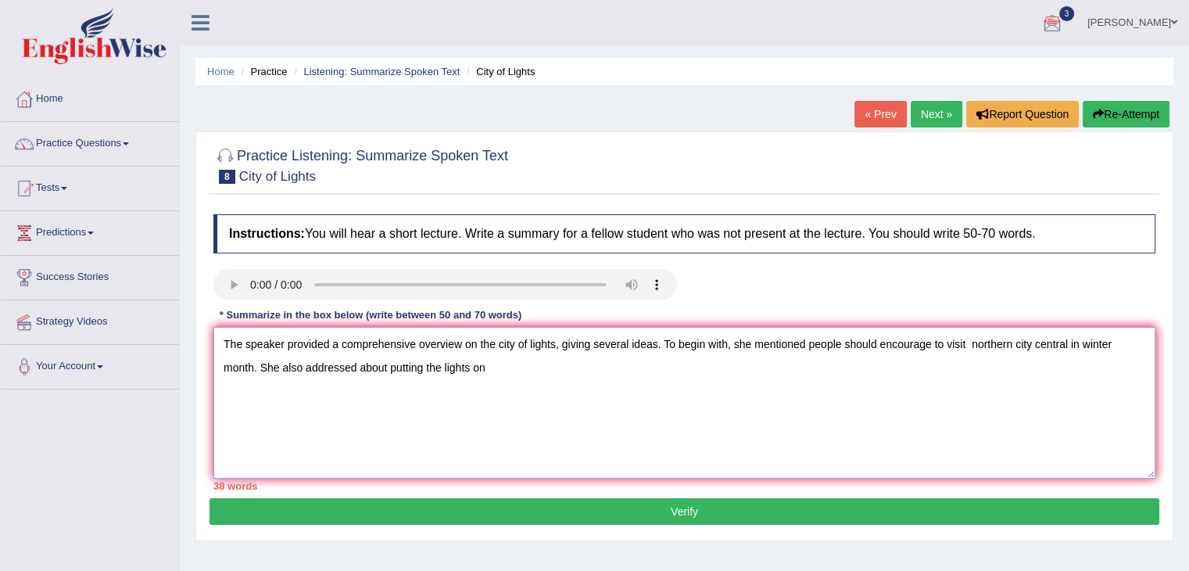
paste textarea "special"
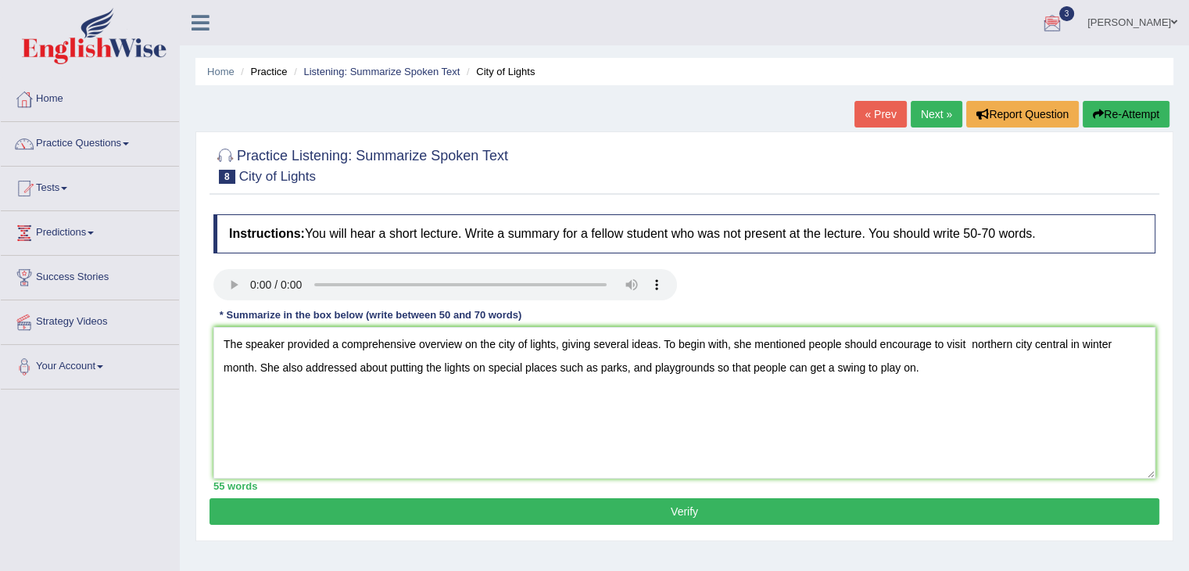
drag, startPoint x: 636, startPoint y: 320, endPoint x: 613, endPoint y: 12, distance: 308.8
click at [613, 12] on ul "Jitendra singh Toggle navigation Username: JITENDRA Access Type: Online Subscri…" at bounding box center [835, 22] width 706 height 45
drag, startPoint x: 613, startPoint y: 12, endPoint x: 518, endPoint y: 68, distance: 110.0
click at [606, 13] on ul "Jitendra singh Toggle navigation Username: JITENDRA Access Type: Online Subscri…" at bounding box center [835, 22] width 706 height 45
click at [921, 417] on textarea "The speaker provided a comprehensive overview on the city of lights, giving sev…" at bounding box center [684, 403] width 942 height 152
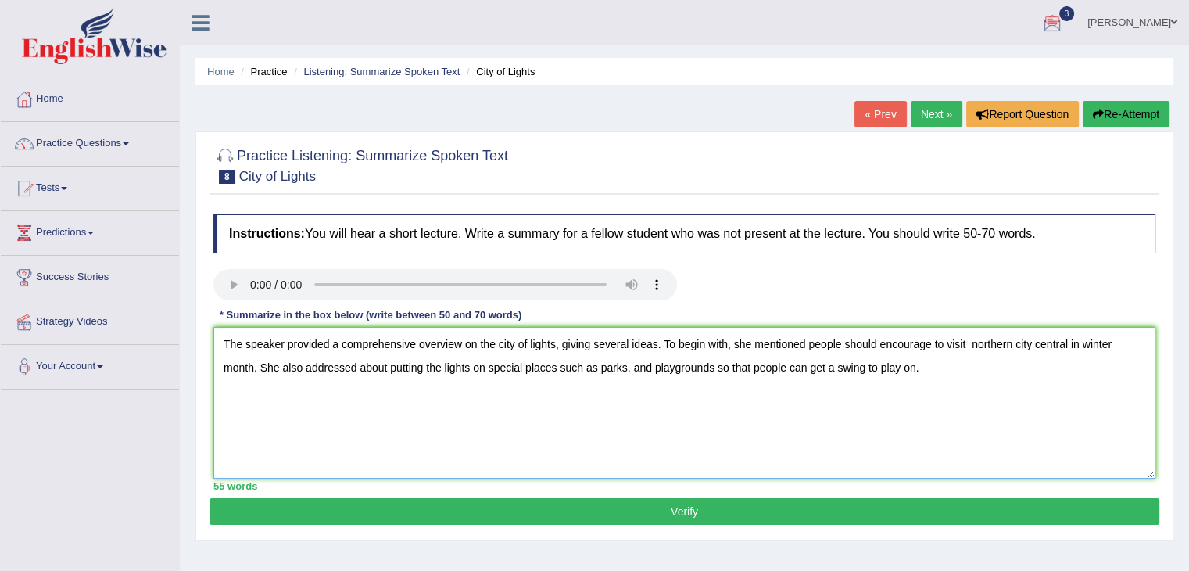
click at [938, 384] on textarea "The speaker provided a comprehensive overview on the city of lights, giving sev…" at bounding box center [684, 403] width 942 height 152
click at [939, 363] on textarea "The speaker provided a comprehensive overview on the city of lights, giving sev…" at bounding box center [684, 403] width 942 height 152
type textarea "The speaker provided a comprehensive overview on the city of lights, giving sev…"
click at [594, 504] on button "Verify" at bounding box center [684, 511] width 950 height 27
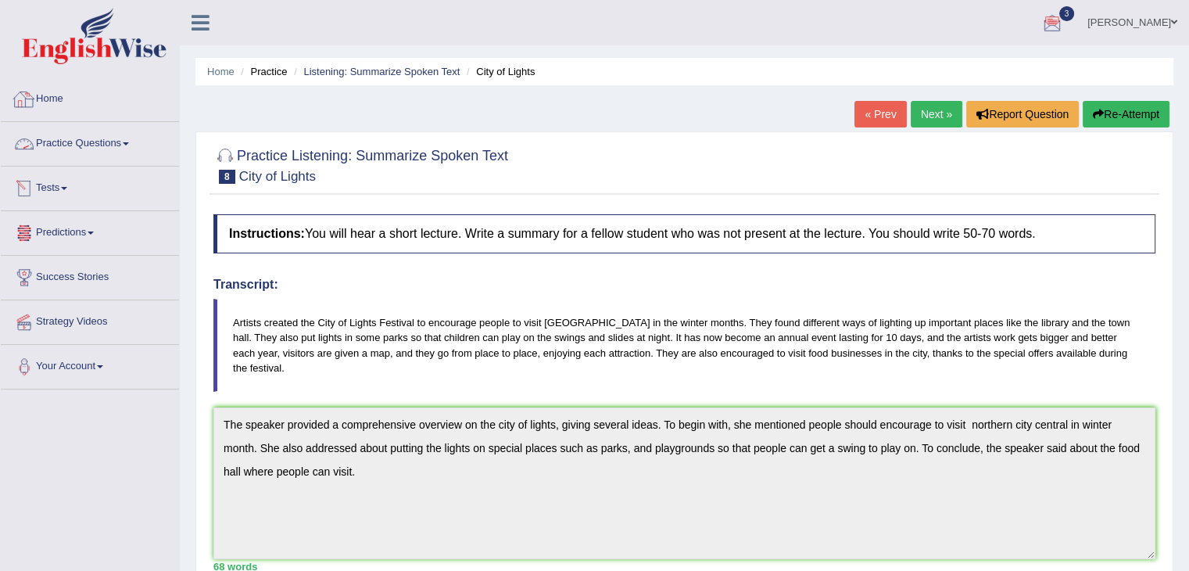
click at [102, 149] on link "Practice Questions" at bounding box center [90, 141] width 178 height 39
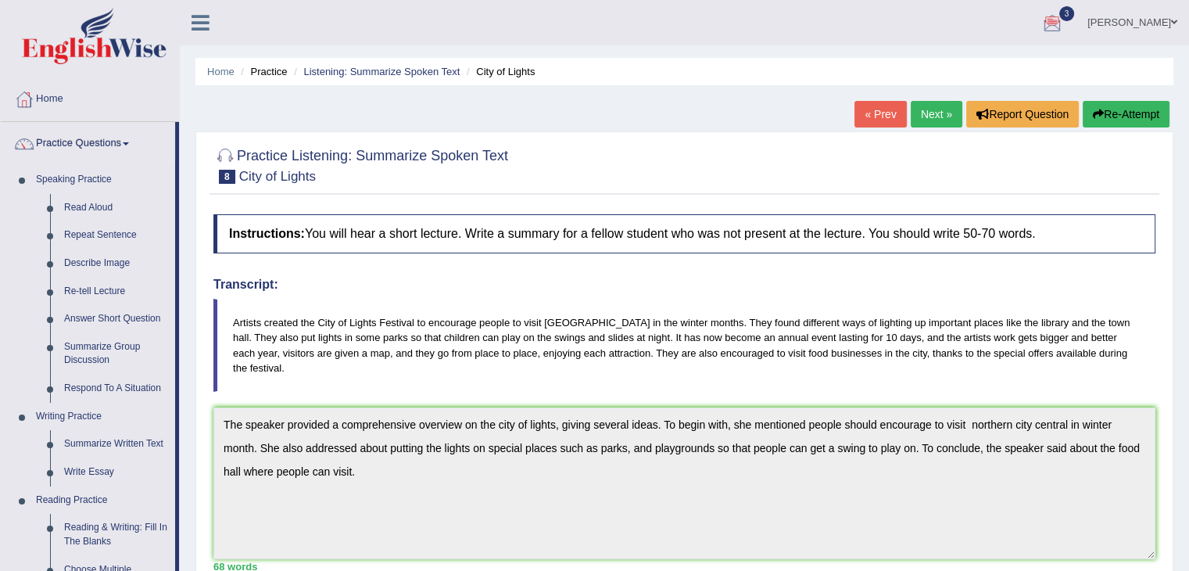
drag, startPoint x: 556, startPoint y: 109, endPoint x: 578, endPoint y: 321, distance: 213.7
click at [575, 323] on div "Home Practice Listening: Summarize Spoken Text City of Lights « Prev Next » Rep…" at bounding box center [684, 461] width 1009 height 922
click at [294, 358] on blockquote "Artists created the City of Lights Festival to encourage people to visit Norton…" at bounding box center [684, 345] width 942 height 92
click at [297, 361] on blockquote "Artists created the City of Lights Festival to encourage people to visit Norton…" at bounding box center [684, 345] width 942 height 92
click at [301, 363] on blockquote "Artists created the City of Lights Festival to encourage people to visit Norton…" at bounding box center [684, 345] width 942 height 92
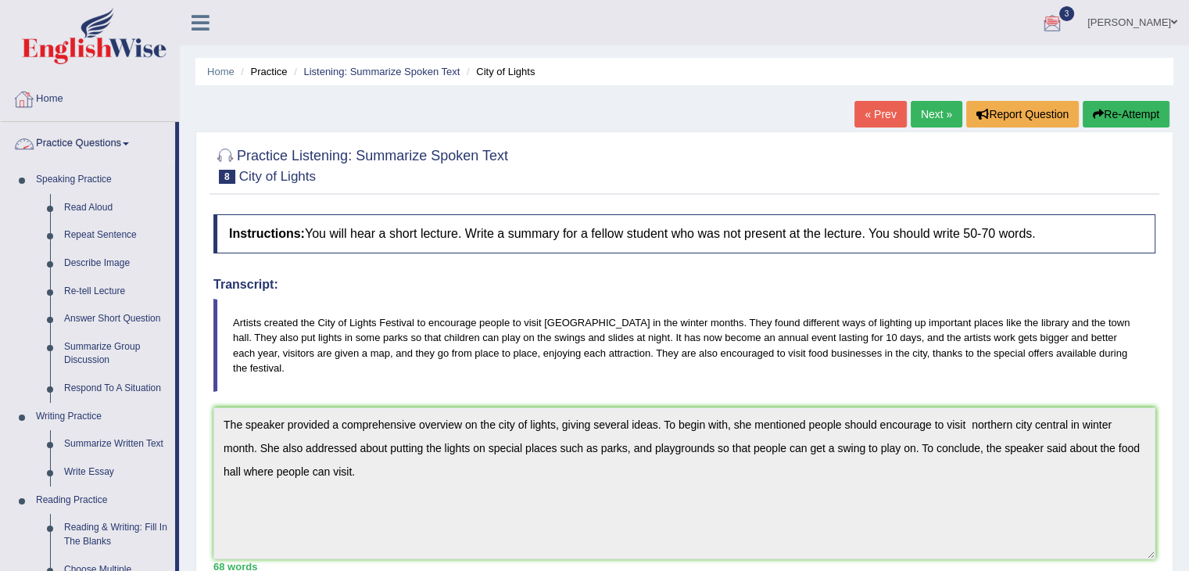
click at [75, 135] on link "Practice Questions" at bounding box center [88, 141] width 174 height 39
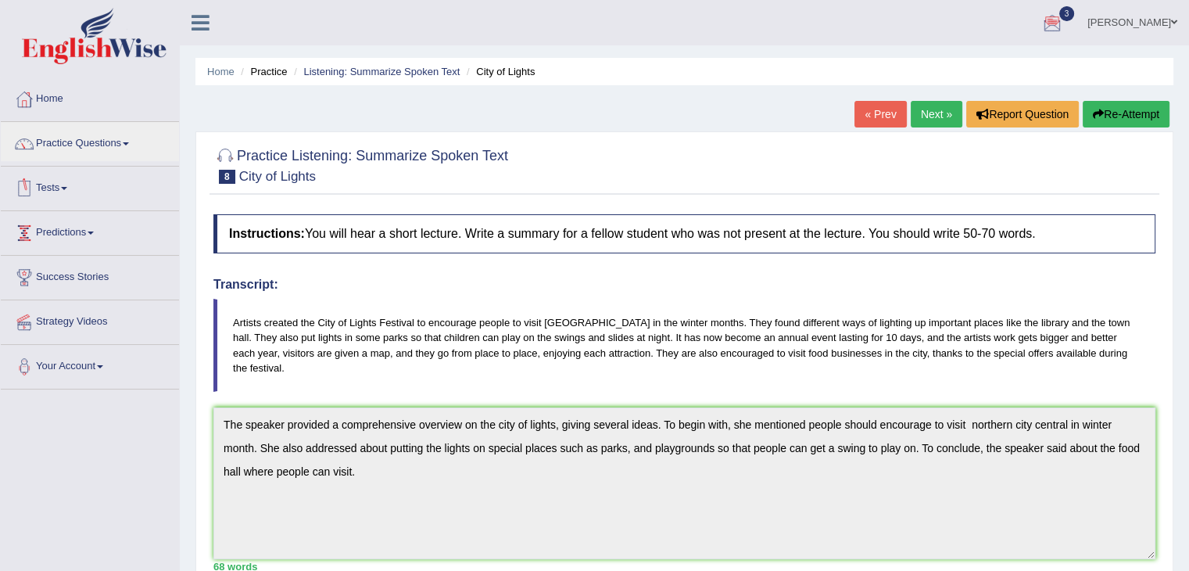
click at [77, 197] on link "Tests" at bounding box center [90, 185] width 178 height 39
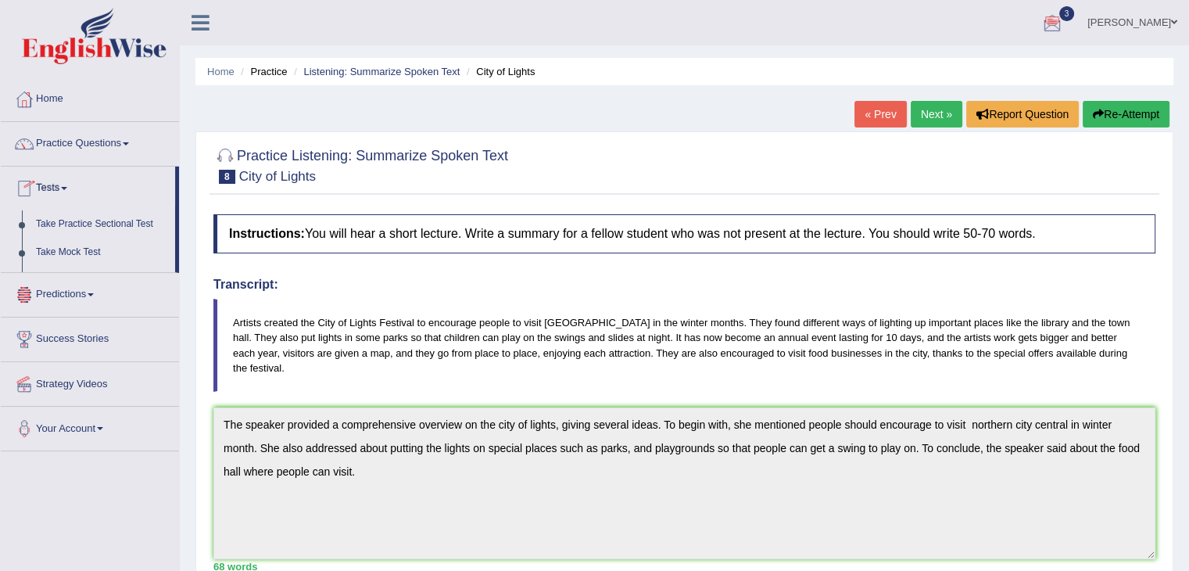
click at [77, 197] on link "Tests" at bounding box center [88, 185] width 174 height 39
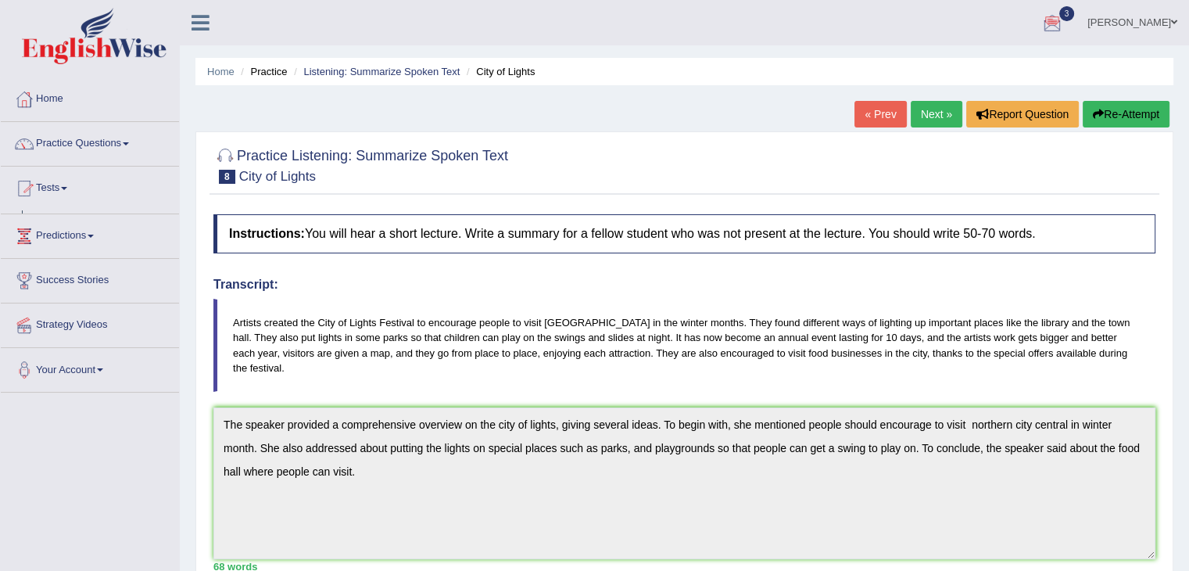
click at [77, 197] on link "Tests" at bounding box center [90, 185] width 178 height 39
click at [77, 197] on link "Tests" at bounding box center [88, 185] width 174 height 39
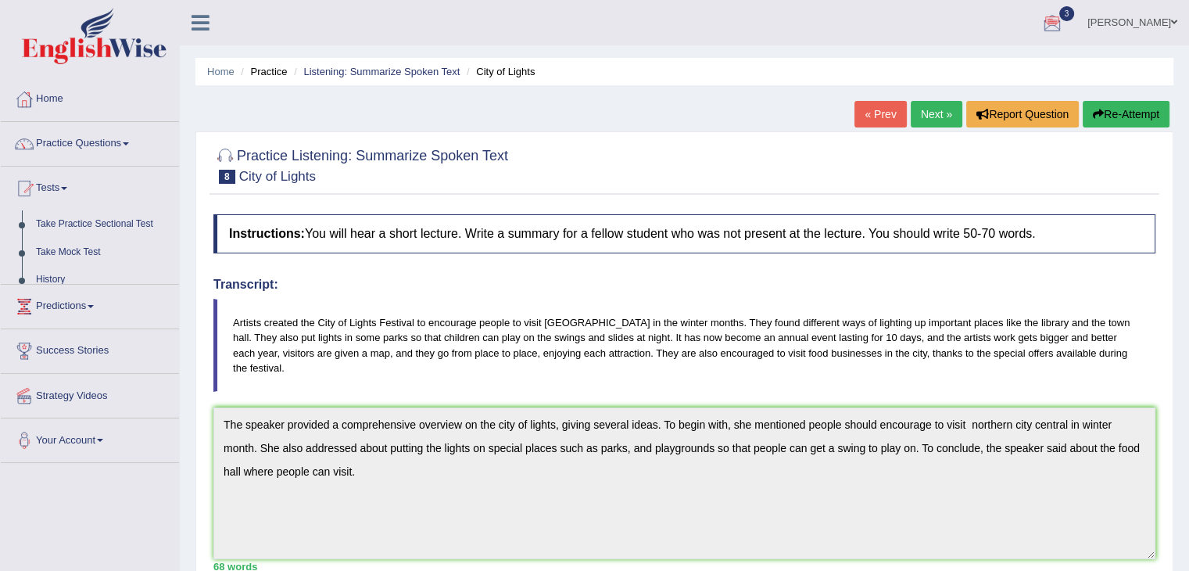
click at [77, 197] on link "Tests" at bounding box center [90, 185] width 178 height 39
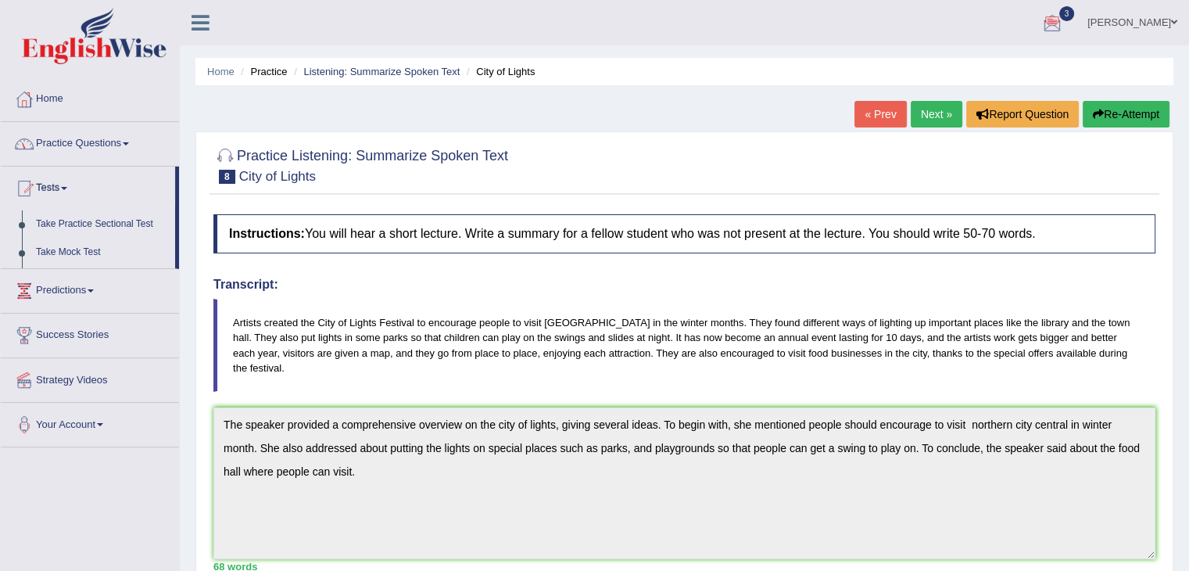
click at [77, 145] on link "Practice Questions" at bounding box center [90, 141] width 178 height 39
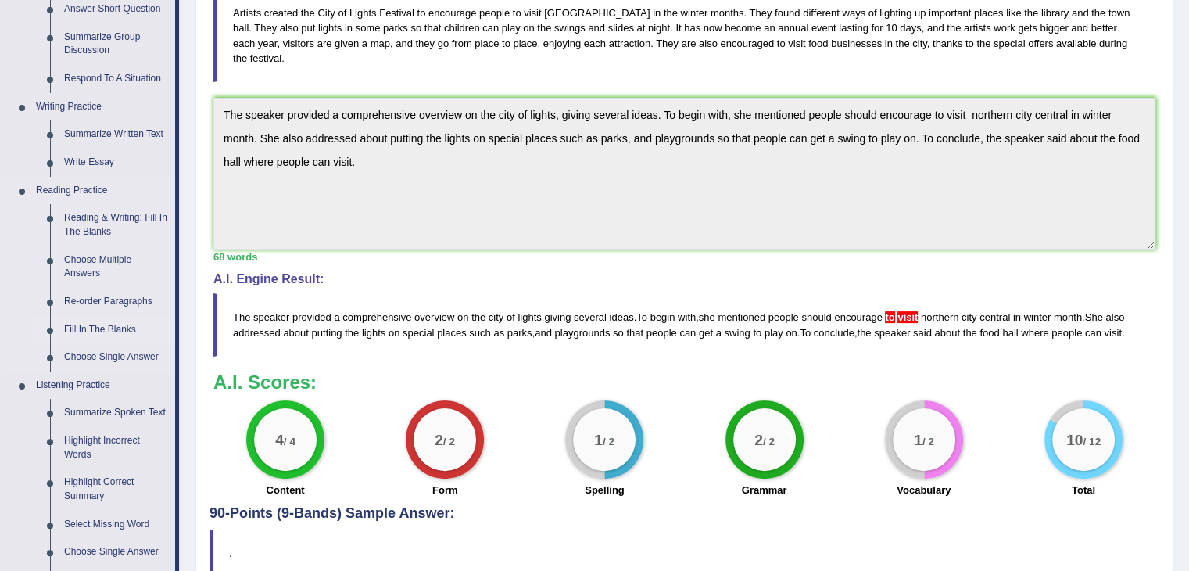
scroll to position [313, 0]
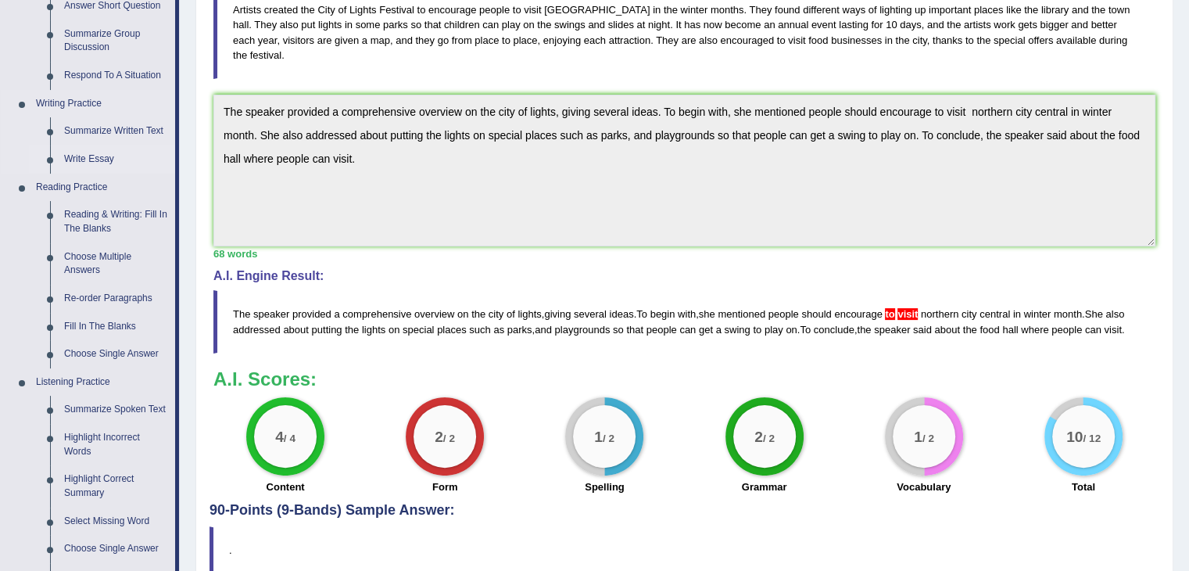
click at [98, 166] on link "Write Essay" at bounding box center [116, 159] width 118 height 28
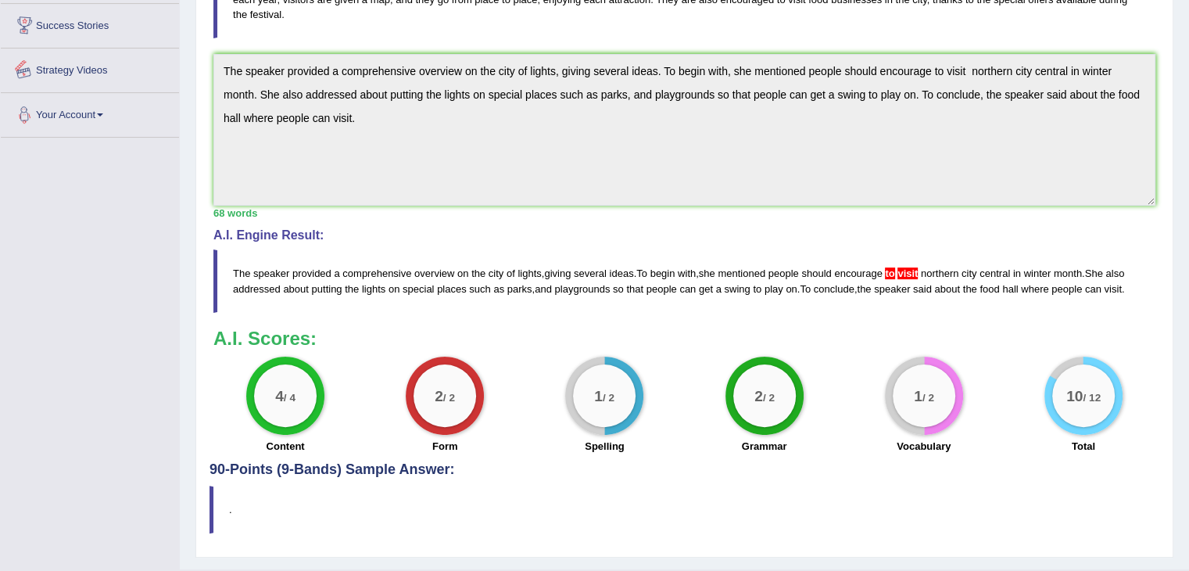
scroll to position [389, 0]
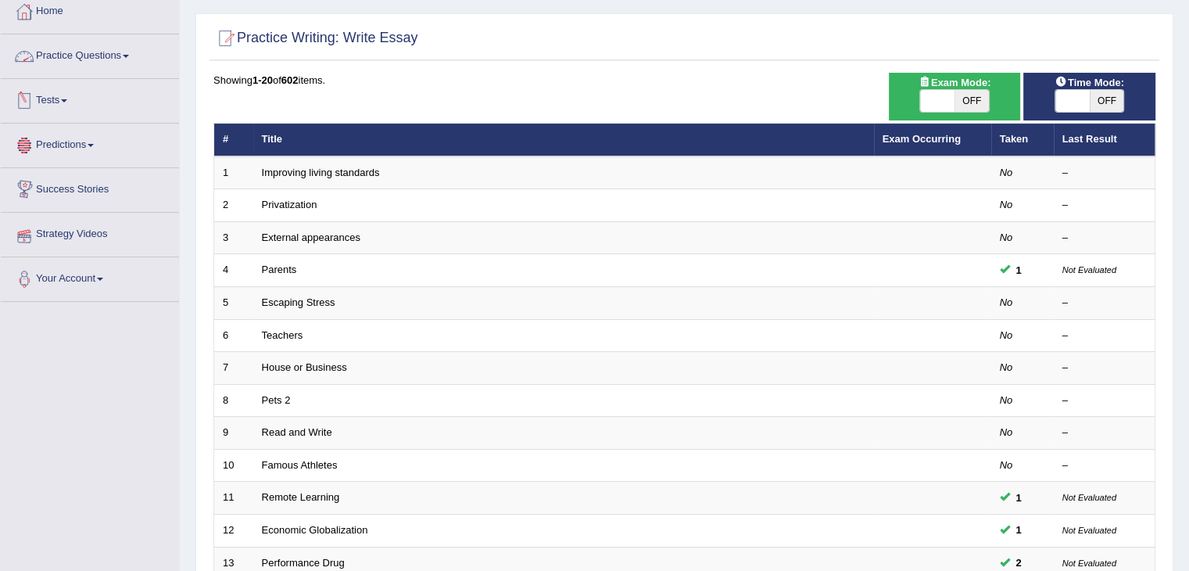
scroll to position [78, 0]
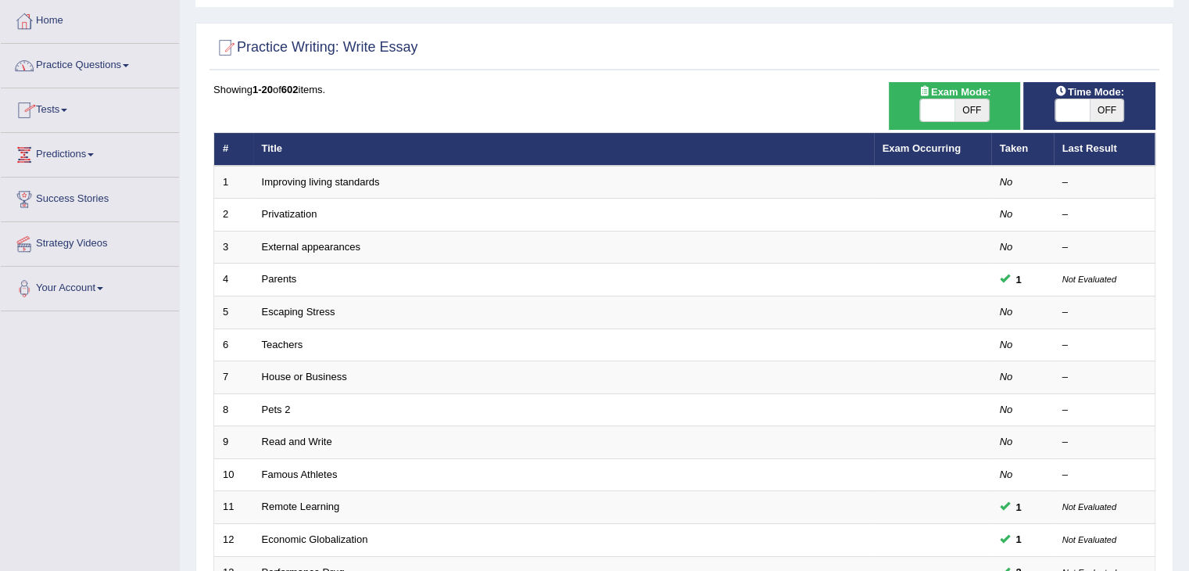
click at [60, 60] on link "Practice Questions" at bounding box center [90, 63] width 178 height 39
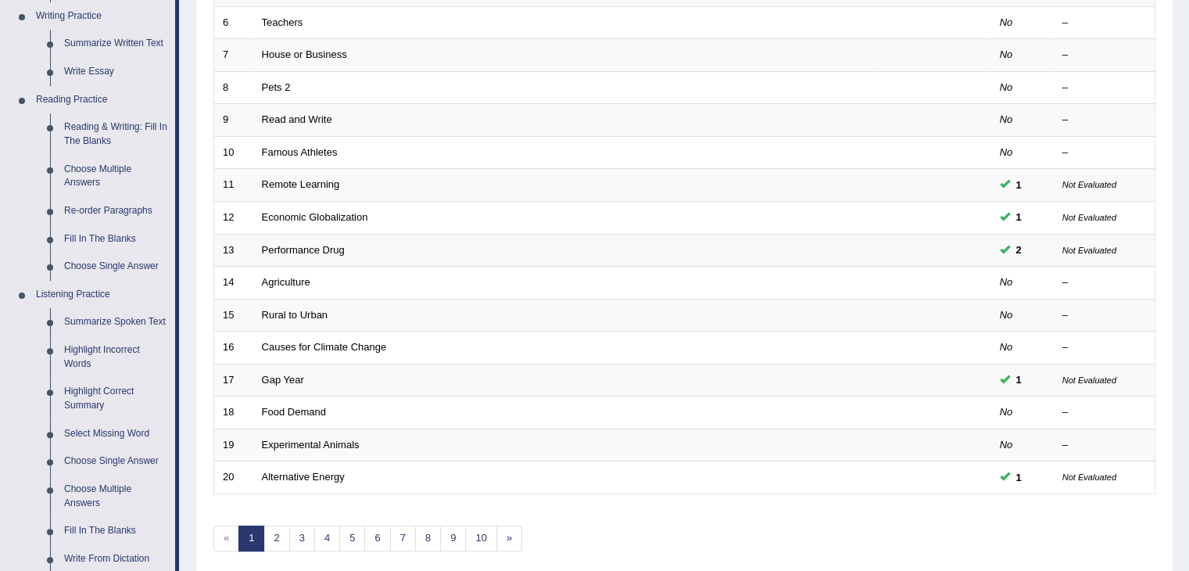
scroll to position [313, 0]
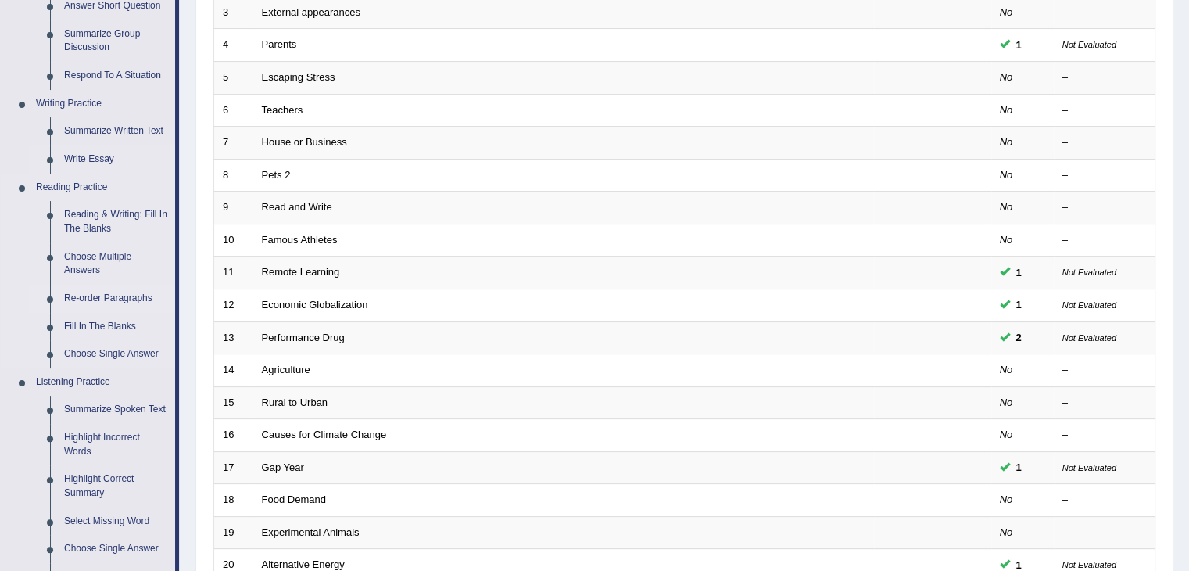
click at [75, 292] on link "Re-order Paragraphs" at bounding box center [116, 298] width 118 height 28
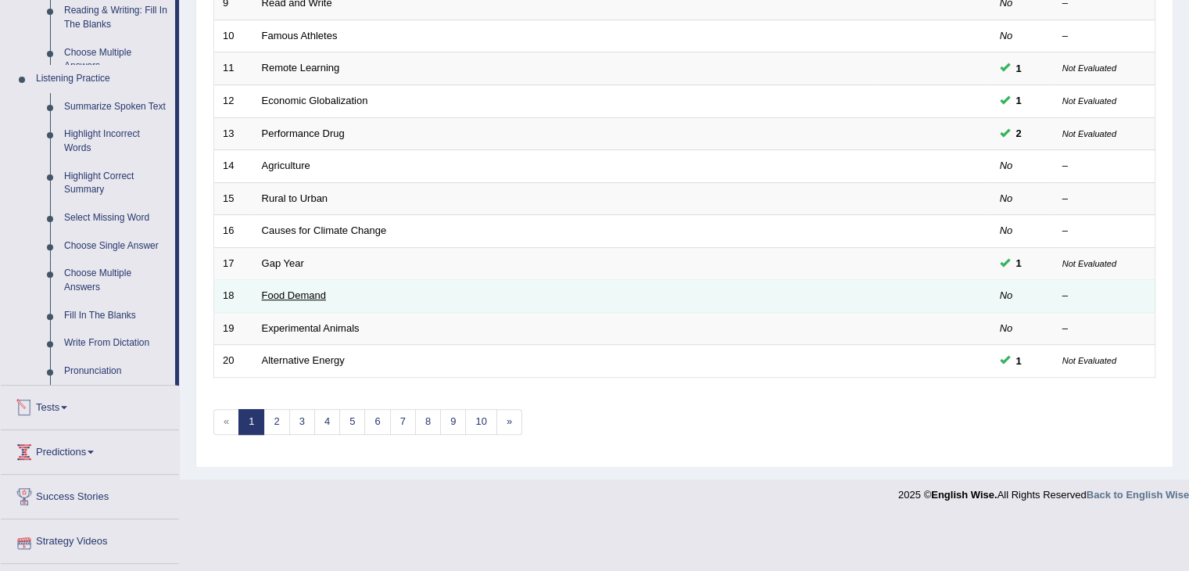
scroll to position [492, 0]
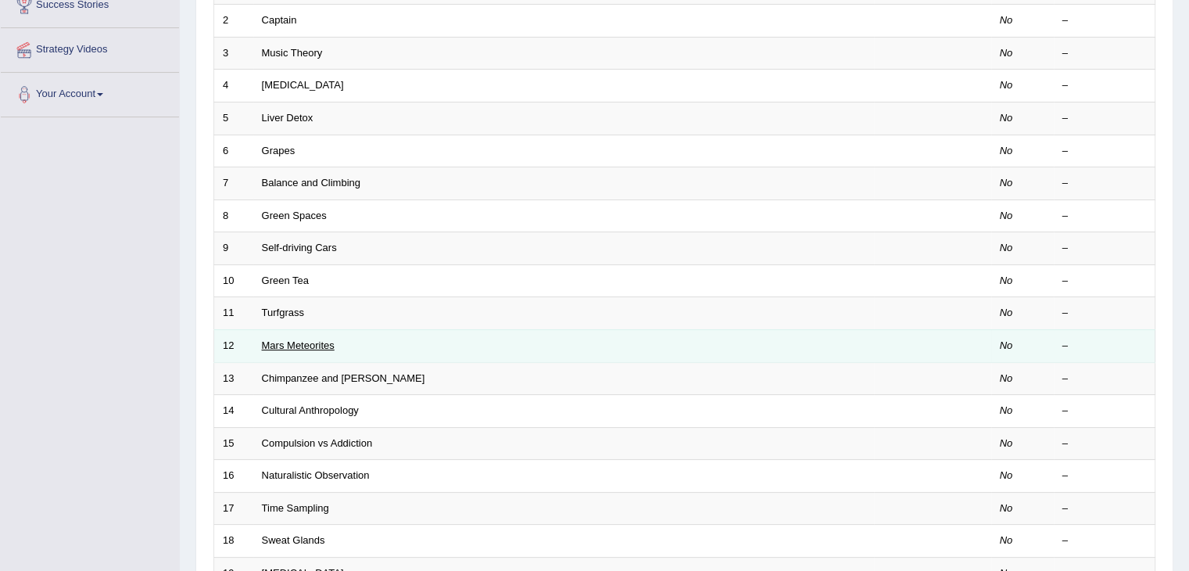
scroll to position [225, 0]
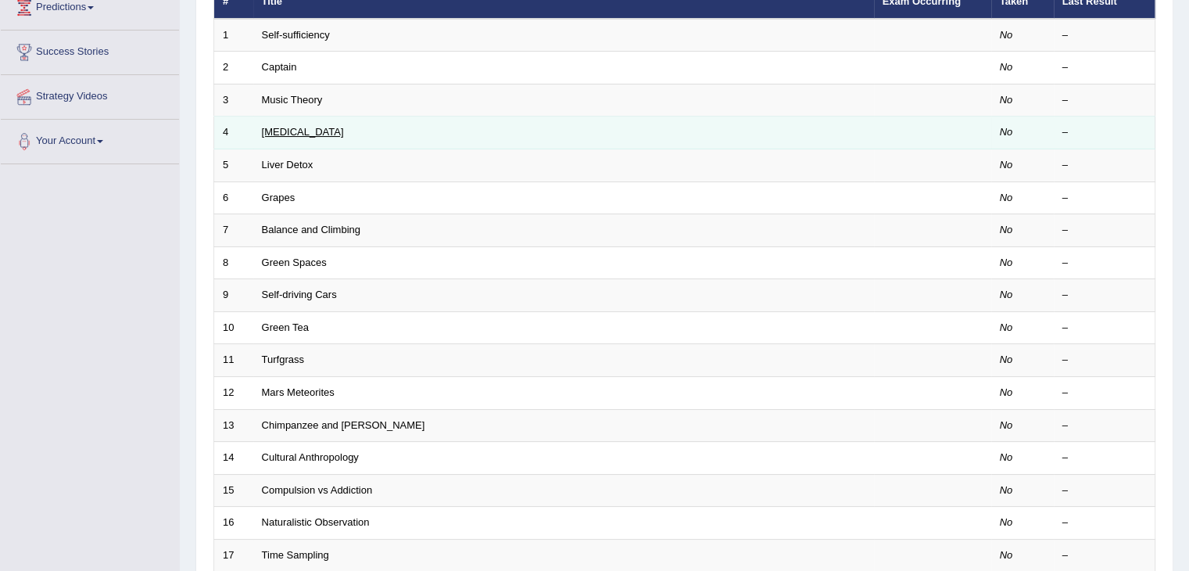
click at [279, 131] on link "[MEDICAL_DATA]" at bounding box center [303, 132] width 82 height 12
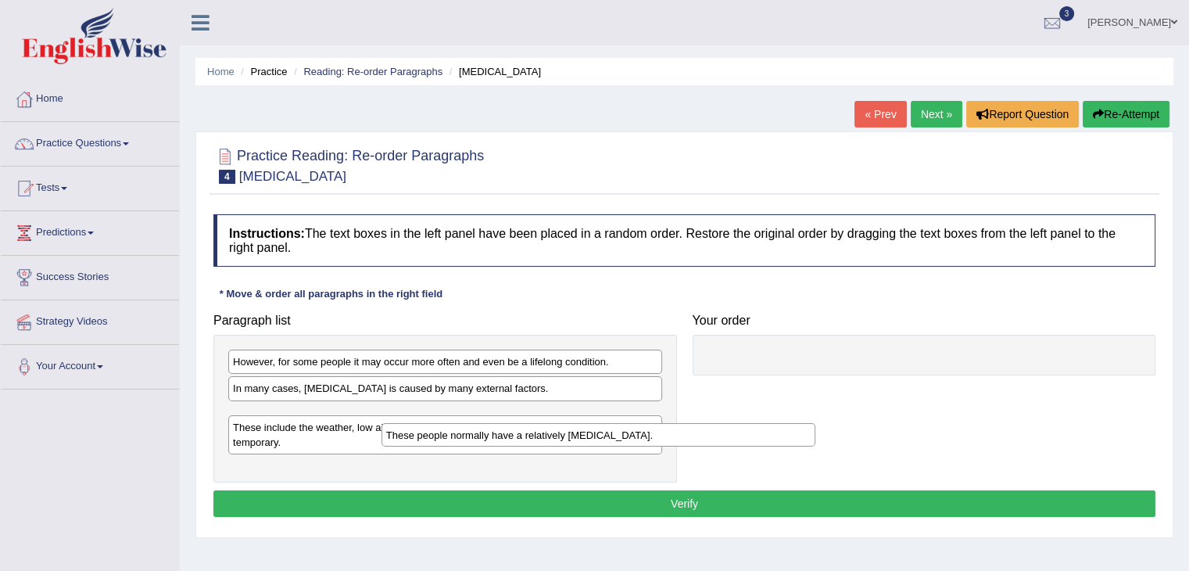
drag, startPoint x: 309, startPoint y: 411, endPoint x: 463, endPoint y: 431, distance: 154.5
click at [463, 431] on div "These people normally have a relatively [MEDICAL_DATA]." at bounding box center [598, 435] width 434 height 24
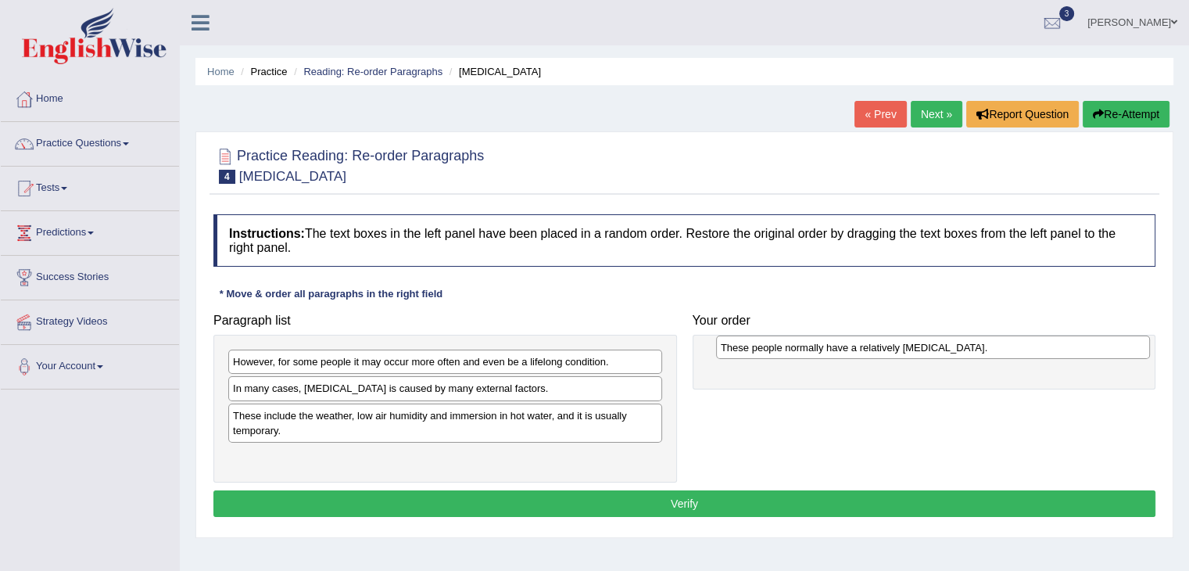
drag, startPoint x: 376, startPoint y: 423, endPoint x: 853, endPoint y: 363, distance: 480.4
click at [853, 360] on div "These people normally have a relatively [MEDICAL_DATA]." at bounding box center [933, 347] width 434 height 24
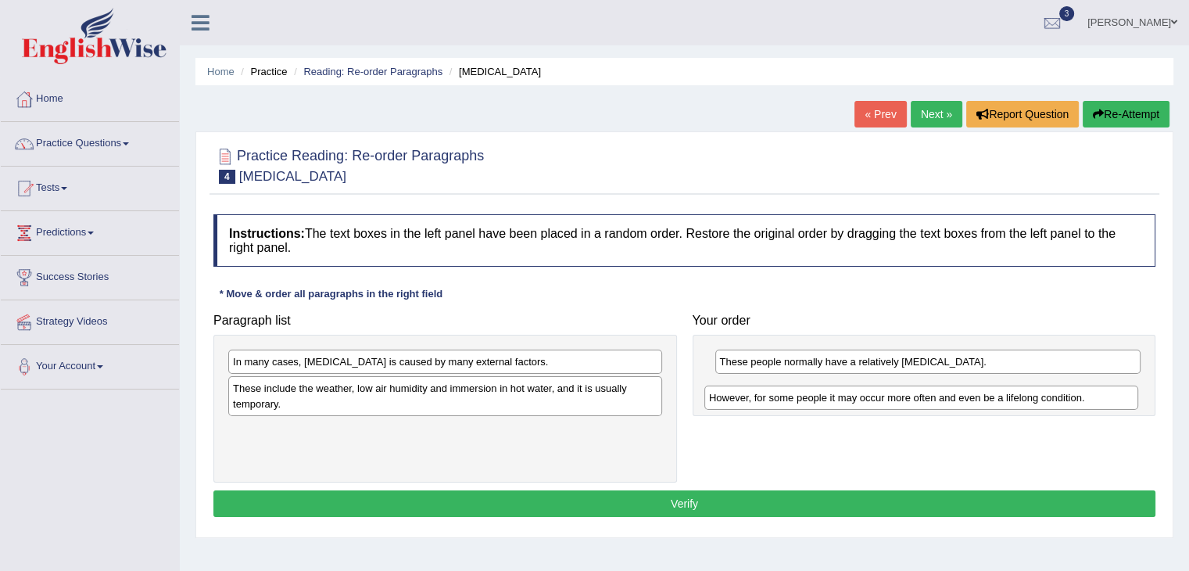
drag, startPoint x: 324, startPoint y: 368, endPoint x: 800, endPoint y: 404, distance: 477.3
click at [800, 404] on div "However, for some people it may occur more often and even be a lifelong conditi…" at bounding box center [921, 397] width 434 height 24
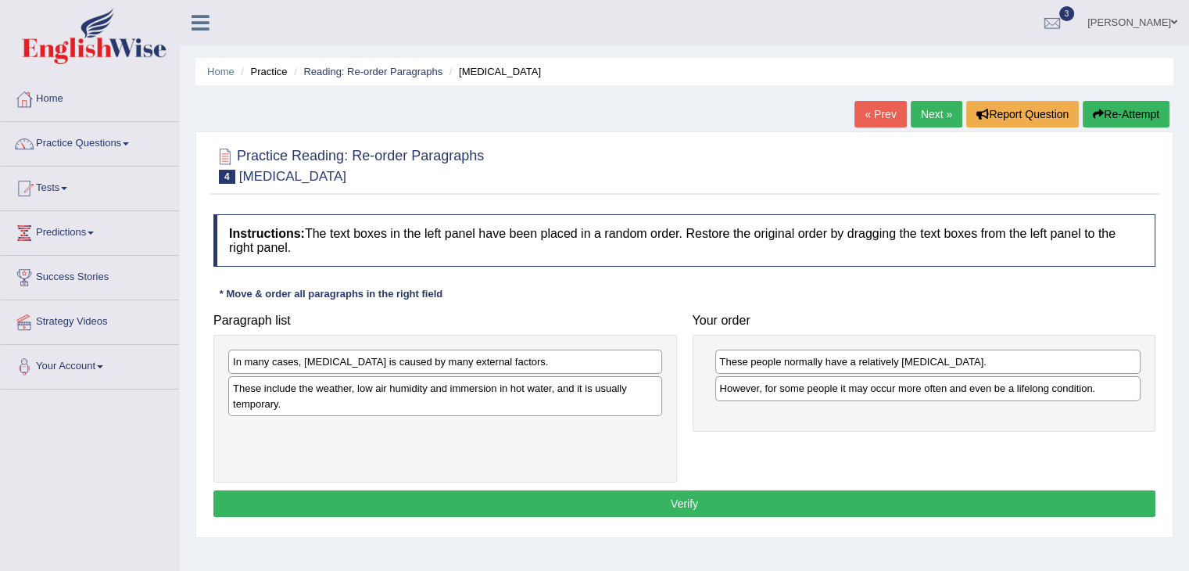
click at [340, 398] on div "These include the weather, low air humidity and immersion in hot water, and it …" at bounding box center [445, 395] width 434 height 39
click at [349, 389] on div "These include the weather, low air humidity and immersion in hot water, and it …" at bounding box center [446, 395] width 434 height 39
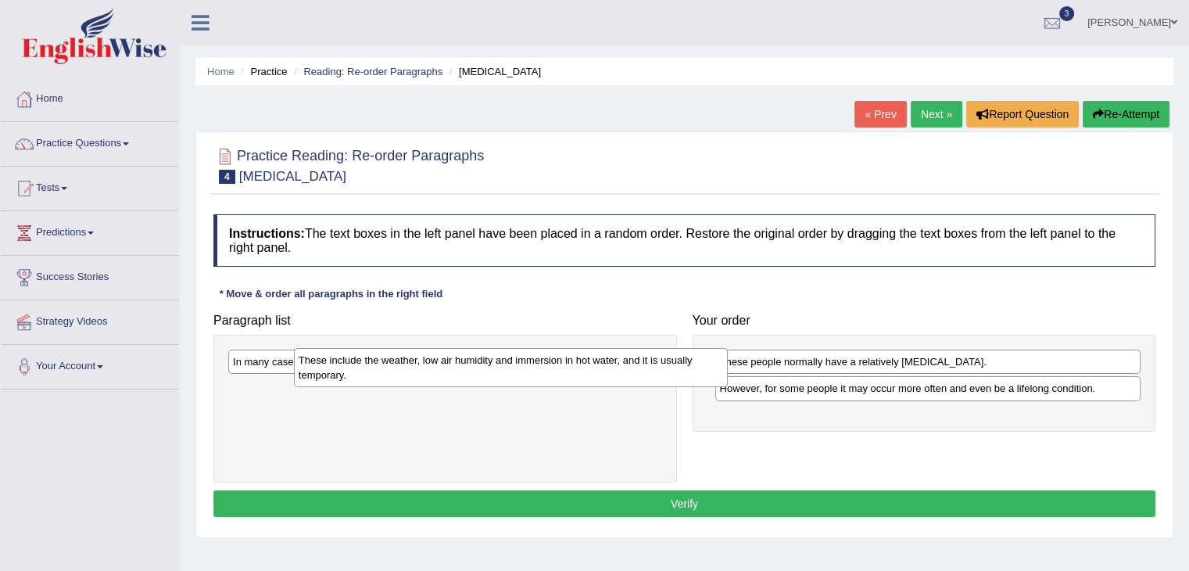
drag, startPoint x: 236, startPoint y: 407, endPoint x: 303, endPoint y: 377, distance: 73.8
click at [303, 377] on div "These include the weather, low air humidity and immersion in hot water, and it …" at bounding box center [511, 367] width 434 height 39
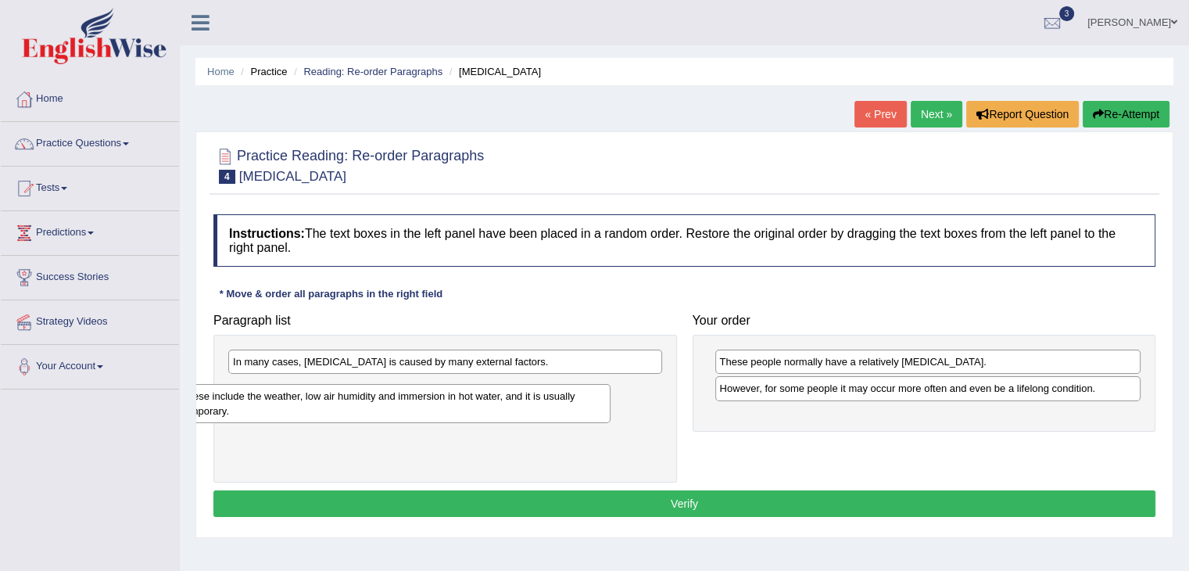
drag, startPoint x: 470, startPoint y: 397, endPoint x: 419, endPoint y: 405, distance: 52.2
click at [419, 405] on div "These include the weather, low air humidity and immersion in hot water, and it …" at bounding box center [394, 403] width 434 height 39
drag, startPoint x: 417, startPoint y: 352, endPoint x: 400, endPoint y: 373, distance: 26.1
click at [401, 373] on div "In many cases, [MEDICAL_DATA] is caused by many external factors." at bounding box center [446, 385] width 434 height 24
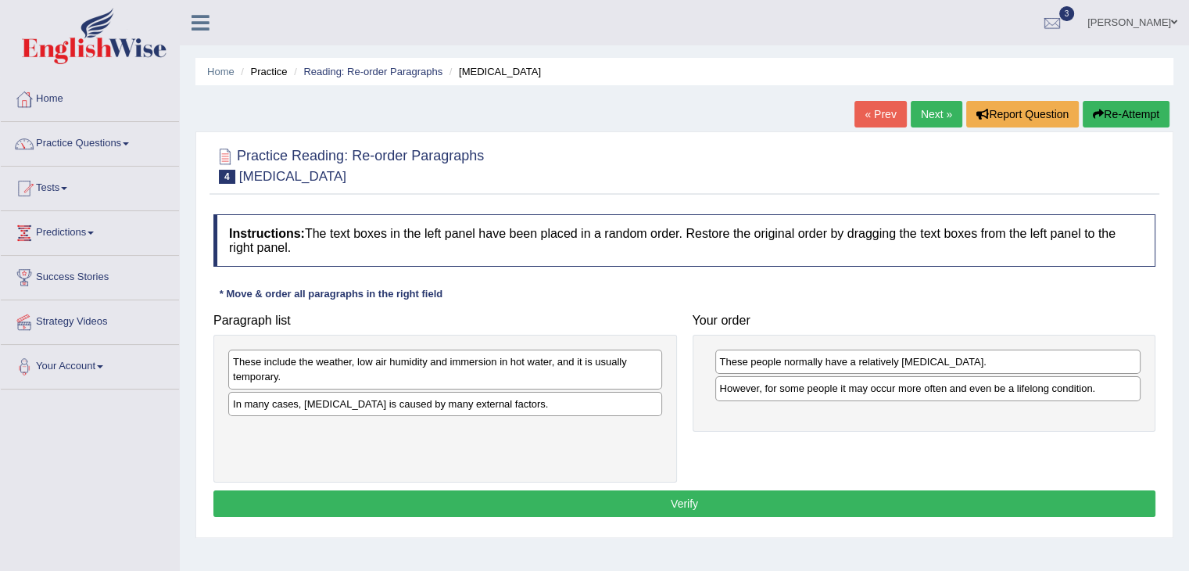
click at [453, 498] on button "Verify" at bounding box center [684, 503] width 942 height 27
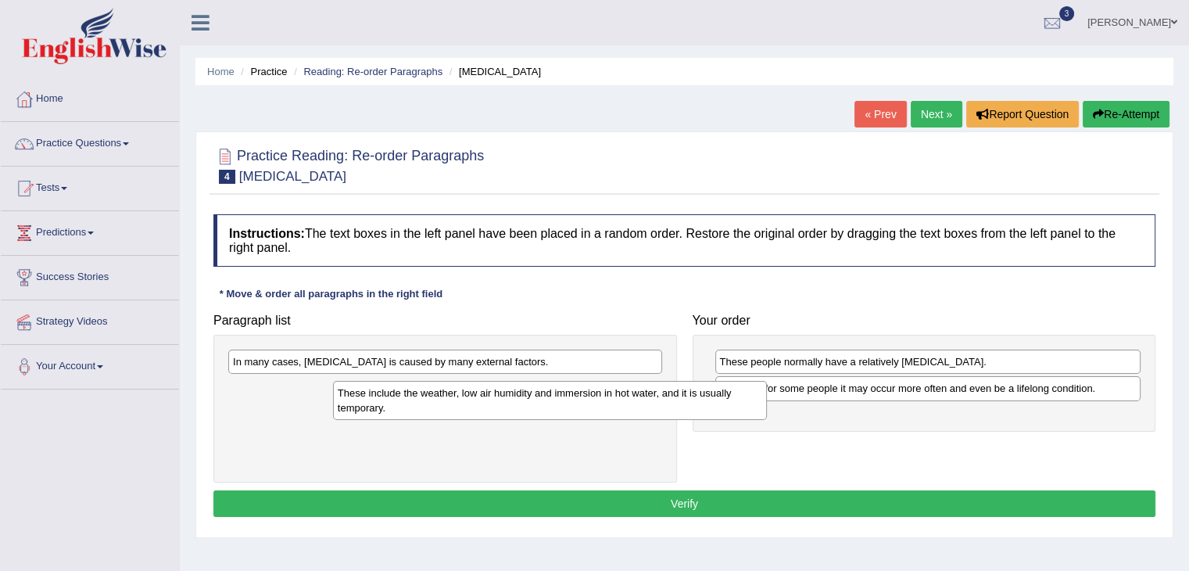
drag, startPoint x: 419, startPoint y: 376, endPoint x: 513, endPoint y: 404, distance: 98.7
click at [521, 406] on div "These include the weather, low air humidity and immersion in hot water, and it …" at bounding box center [550, 400] width 434 height 39
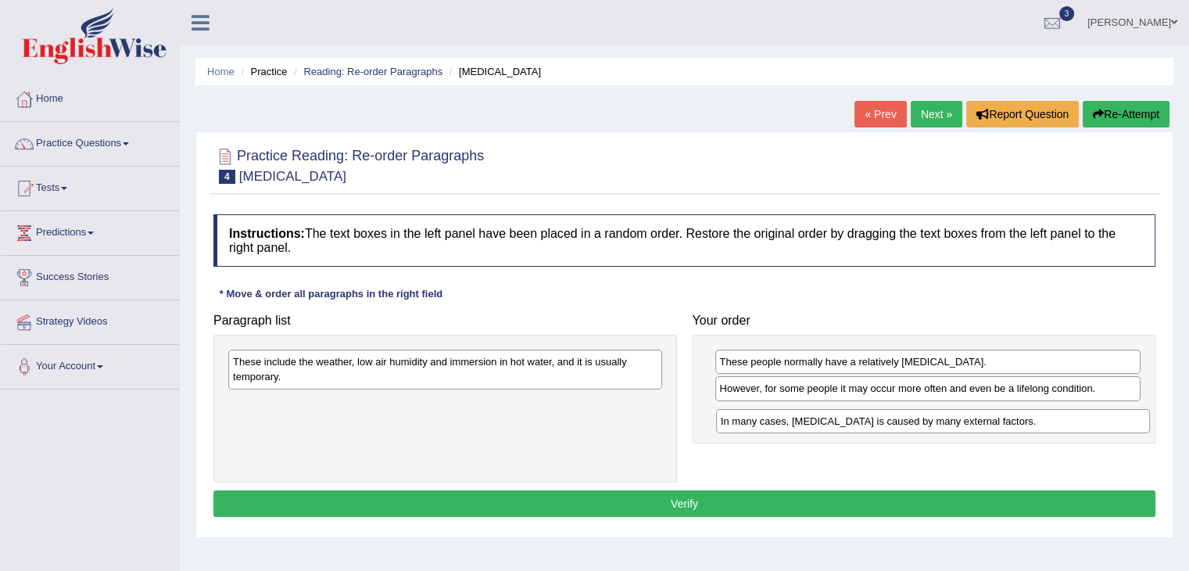
drag, startPoint x: 429, startPoint y: 351, endPoint x: 935, endPoint y: 407, distance: 508.8
click at [935, 409] on div "In many cases, dry skin is caused by many external factors." at bounding box center [933, 421] width 434 height 24
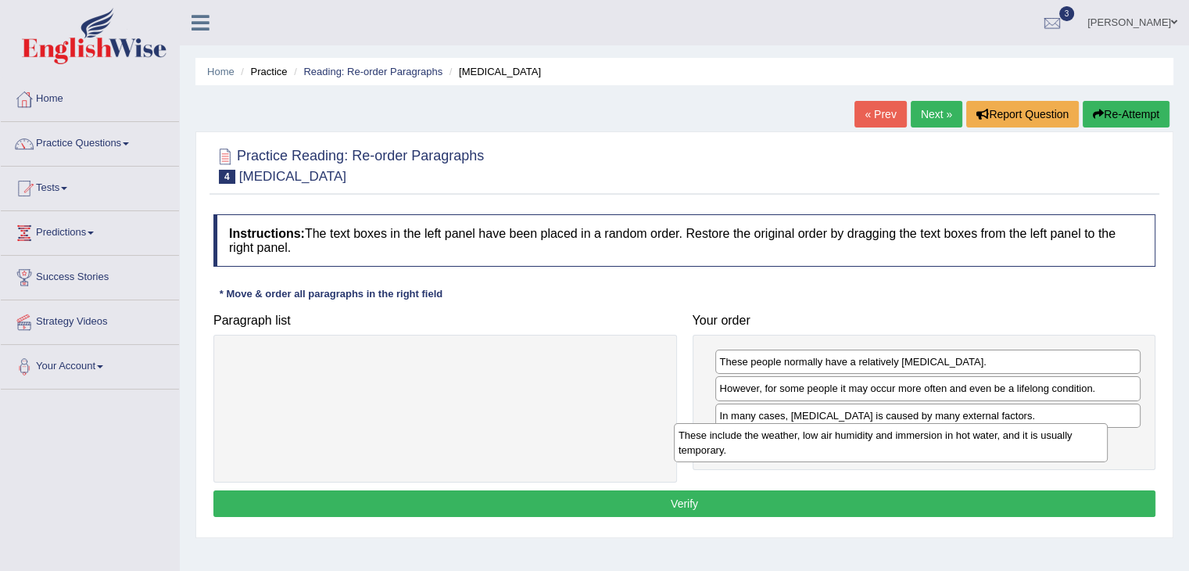
drag, startPoint x: 520, startPoint y: 366, endPoint x: 974, endPoint y: 438, distance: 459.1
click at [974, 439] on div "These include the weather, low air humidity and immersion in hot water, and it …" at bounding box center [891, 442] width 434 height 39
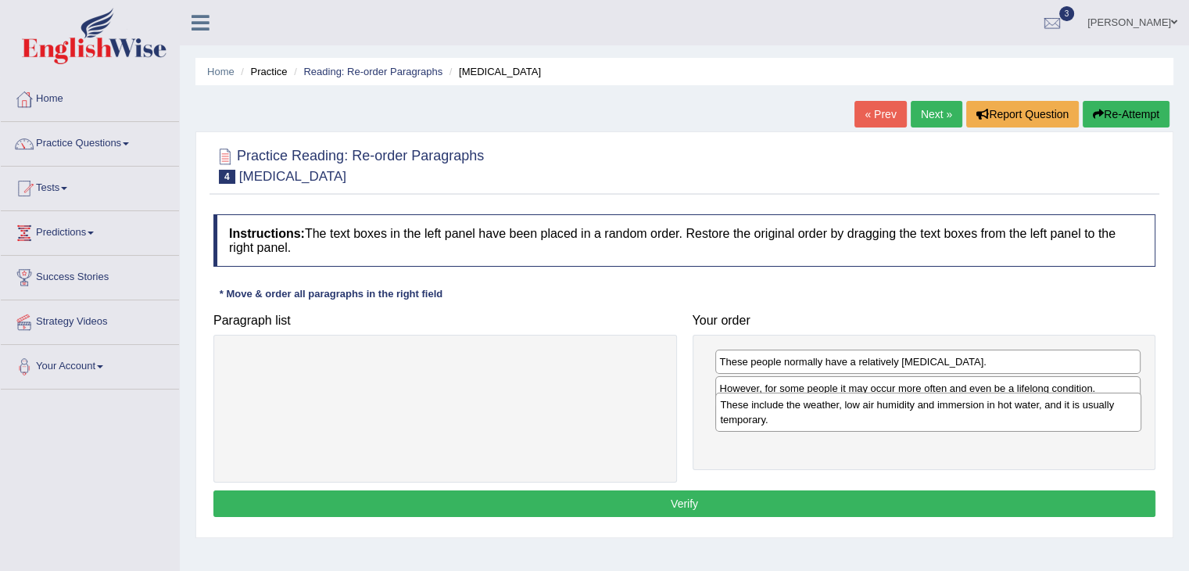
drag, startPoint x: 835, startPoint y: 447, endPoint x: 836, endPoint y: 419, distance: 28.2
click at [838, 419] on div "These include the weather, low air humidity and immersion in hot water, and it …" at bounding box center [928, 411] width 426 height 39
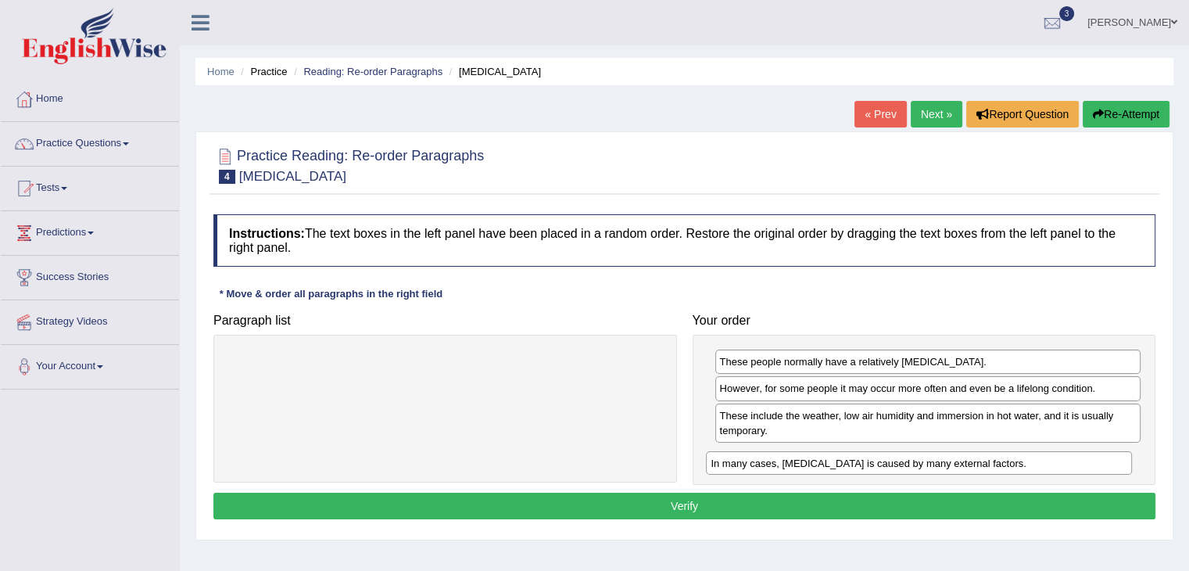
drag, startPoint x: 828, startPoint y: 411, endPoint x: 819, endPoint y: 460, distance: 49.2
click at [819, 460] on div "In many cases, dry skin is caused by many external factors." at bounding box center [919, 463] width 426 height 24
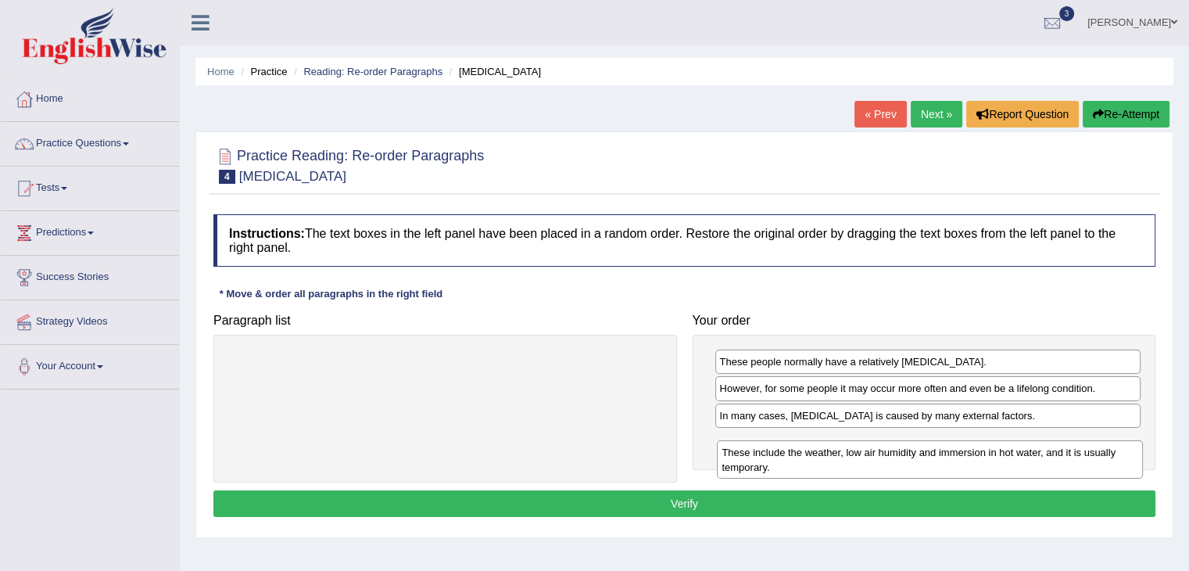
drag, startPoint x: 817, startPoint y: 420, endPoint x: 819, endPoint y: 457, distance: 37.6
click at [819, 457] on div "These include the weather, low air humidity and immersion in hot water, and it …" at bounding box center [930, 459] width 426 height 39
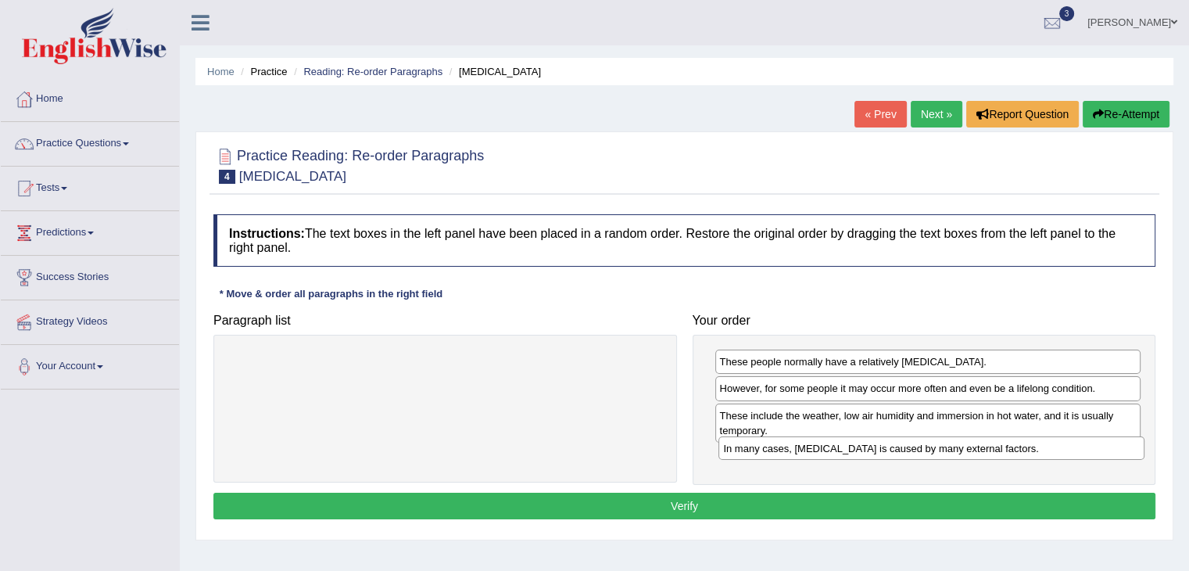
drag, startPoint x: 773, startPoint y: 415, endPoint x: 777, endPoint y: 449, distance: 33.8
click at [777, 449] on div "In many cases, dry skin is caused by many external factors." at bounding box center [931, 448] width 426 height 24
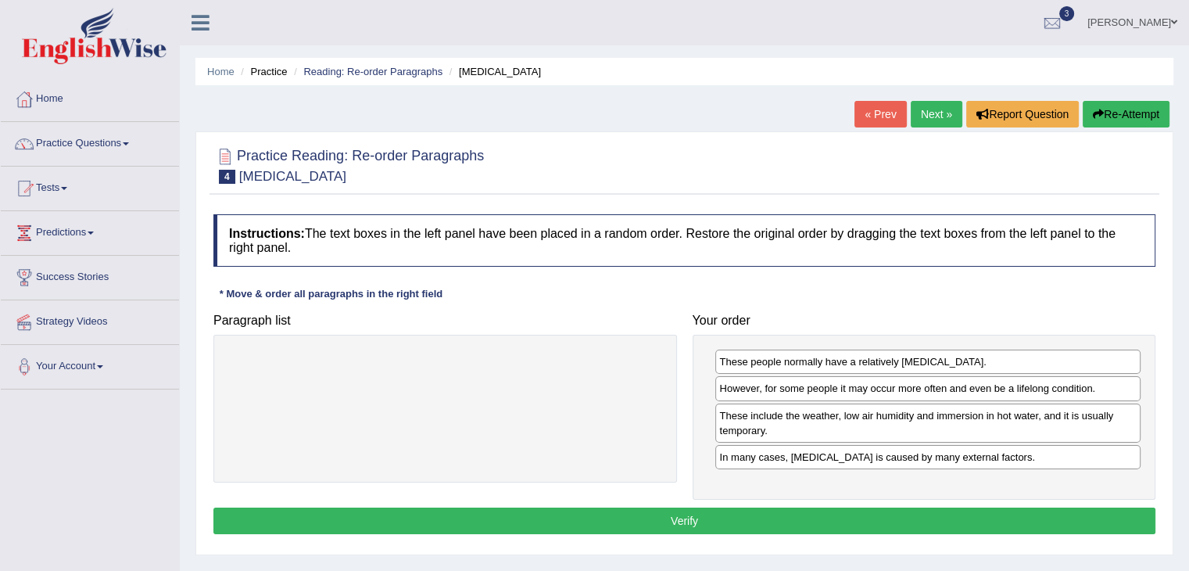
click at [785, 467] on div "These people normally have a relatively sensitive skin. However, for some peopl…" at bounding box center [923, 416] width 463 height 165
drag, startPoint x: 785, startPoint y: 467, endPoint x: 785, endPoint y: 454, distance: 12.5
click at [785, 454] on div "These people normally have a relatively sensitive skin. However, for some peopl…" at bounding box center [923, 416] width 463 height 165
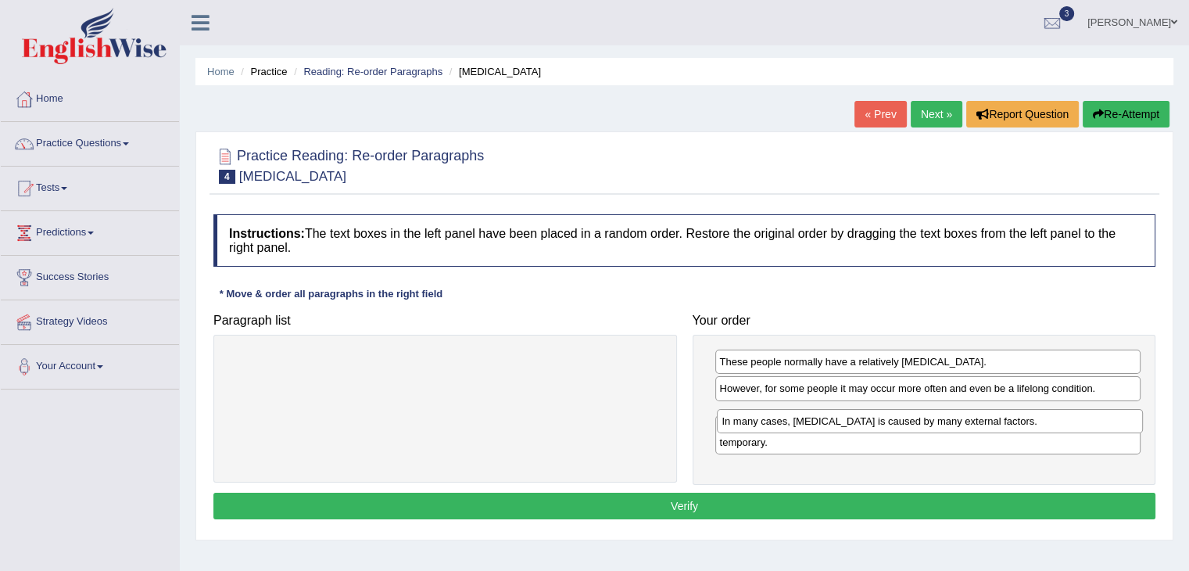
drag, startPoint x: 785, startPoint y: 454, endPoint x: 787, endPoint y: 420, distance: 34.5
click at [787, 420] on div "In many cases, dry skin is caused by many external factors." at bounding box center [930, 421] width 426 height 24
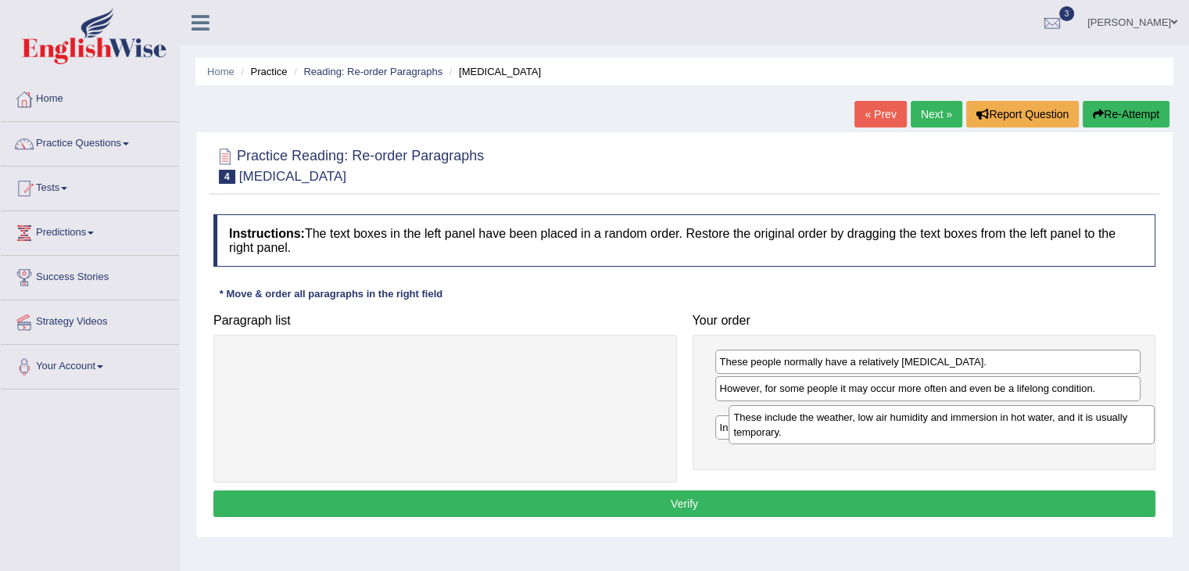
drag, startPoint x: 783, startPoint y: 423, endPoint x: 792, endPoint y: 410, distance: 15.2
click at [792, 410] on div "These include the weather, low air humidity and immersion in hot water, and it …" at bounding box center [941, 424] width 426 height 39
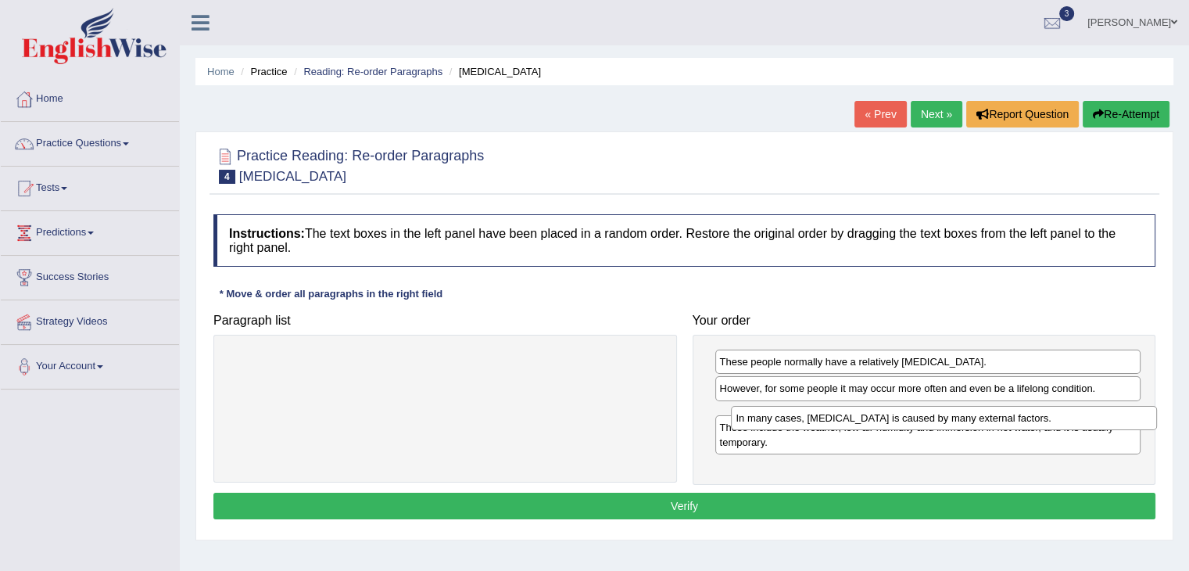
drag, startPoint x: 776, startPoint y: 445, endPoint x: 792, endPoint y: 409, distance: 39.5
click at [792, 409] on div "In many cases, dry skin is caused by many external factors." at bounding box center [944, 418] width 426 height 24
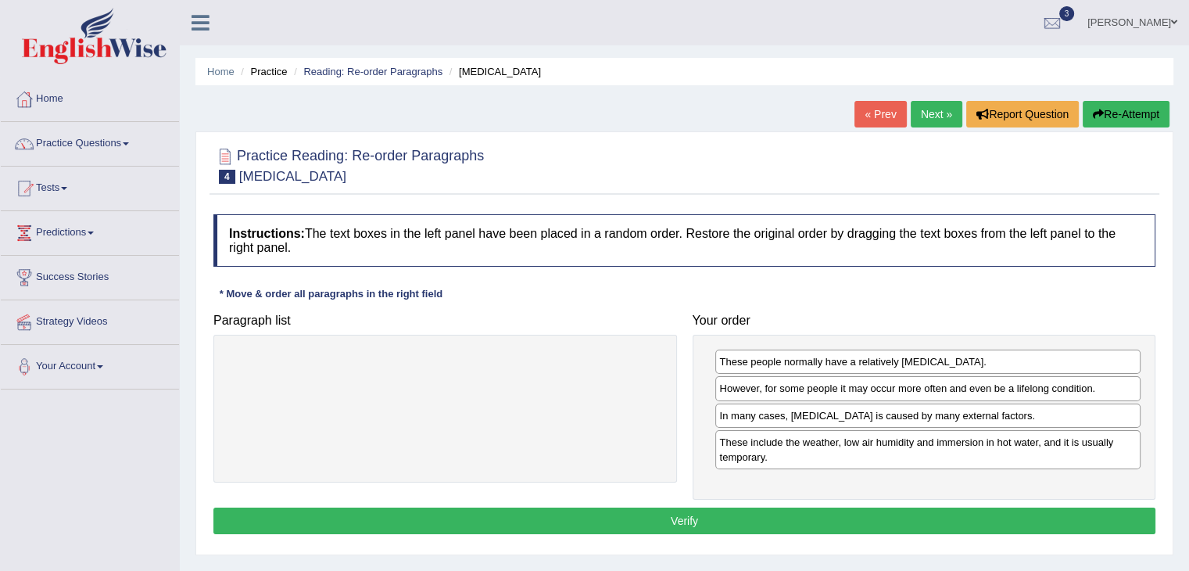
click at [869, 510] on button "Verify" at bounding box center [684, 520] width 942 height 27
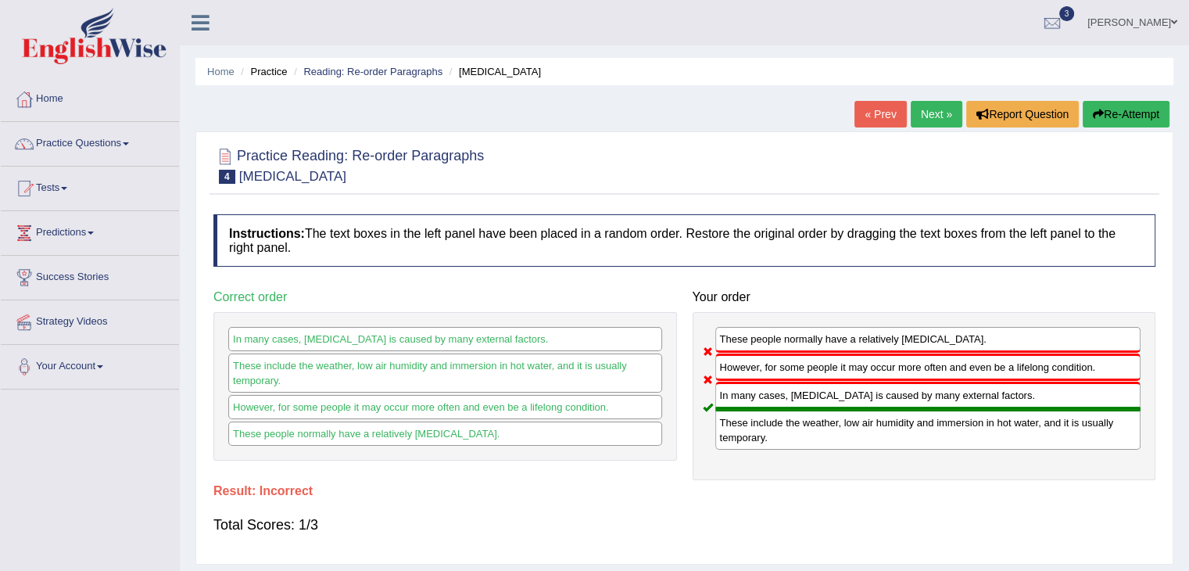
click at [1138, 116] on button "Re-Attempt" at bounding box center [1125, 114] width 87 height 27
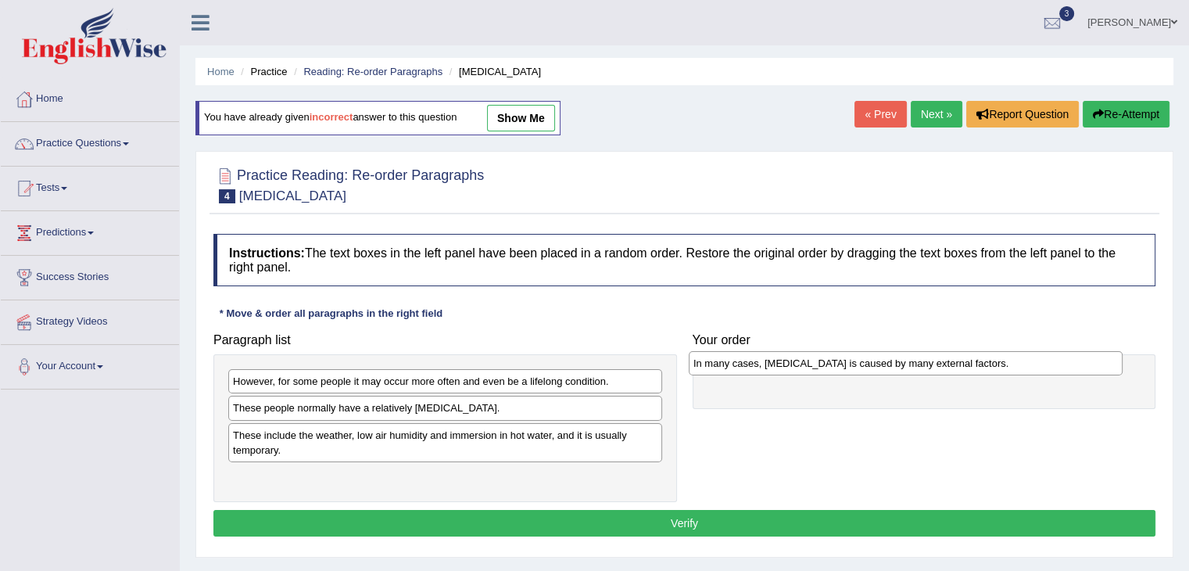
drag, startPoint x: 400, startPoint y: 402, endPoint x: 860, endPoint y: 358, distance: 462.5
click at [860, 358] on div "In many cases, [MEDICAL_DATA] is caused by many external factors." at bounding box center [906, 363] width 434 height 24
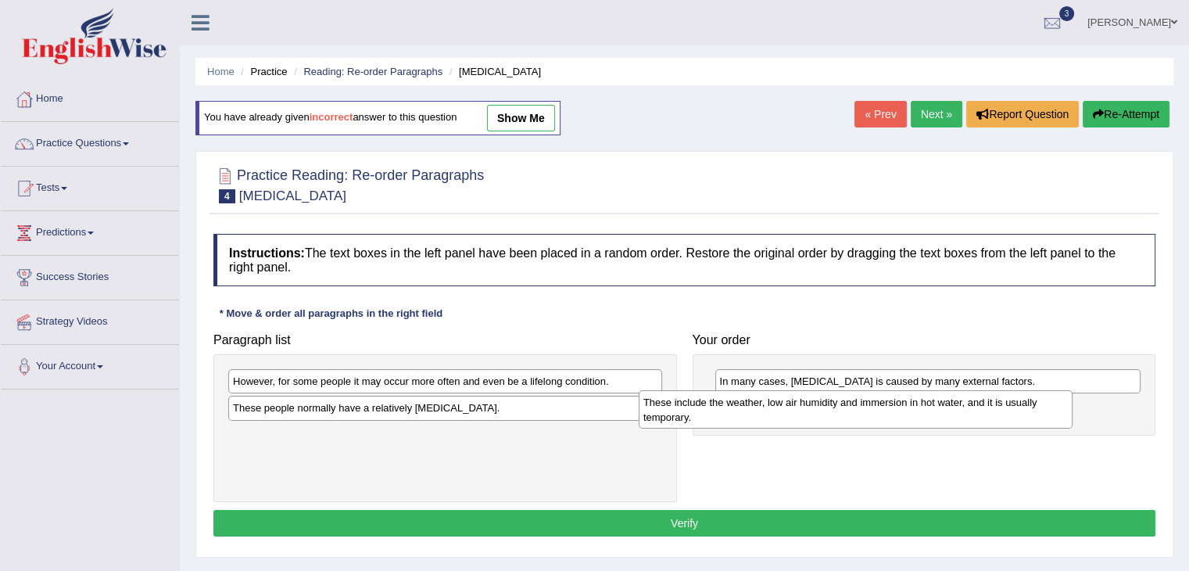
drag, startPoint x: 463, startPoint y: 431, endPoint x: 902, endPoint y: 399, distance: 439.7
click at [902, 399] on div "These include the weather, low air humidity and immersion in hot water, and it …" at bounding box center [856, 409] width 434 height 39
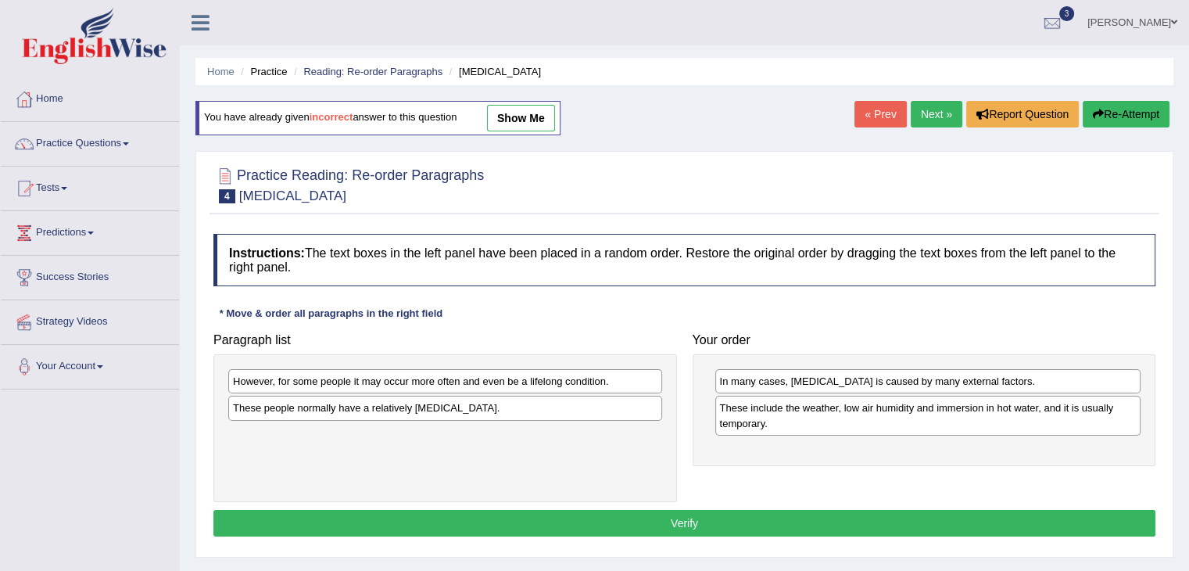
click at [461, 406] on div "These people normally have a relatively [MEDICAL_DATA]." at bounding box center [445, 407] width 434 height 24
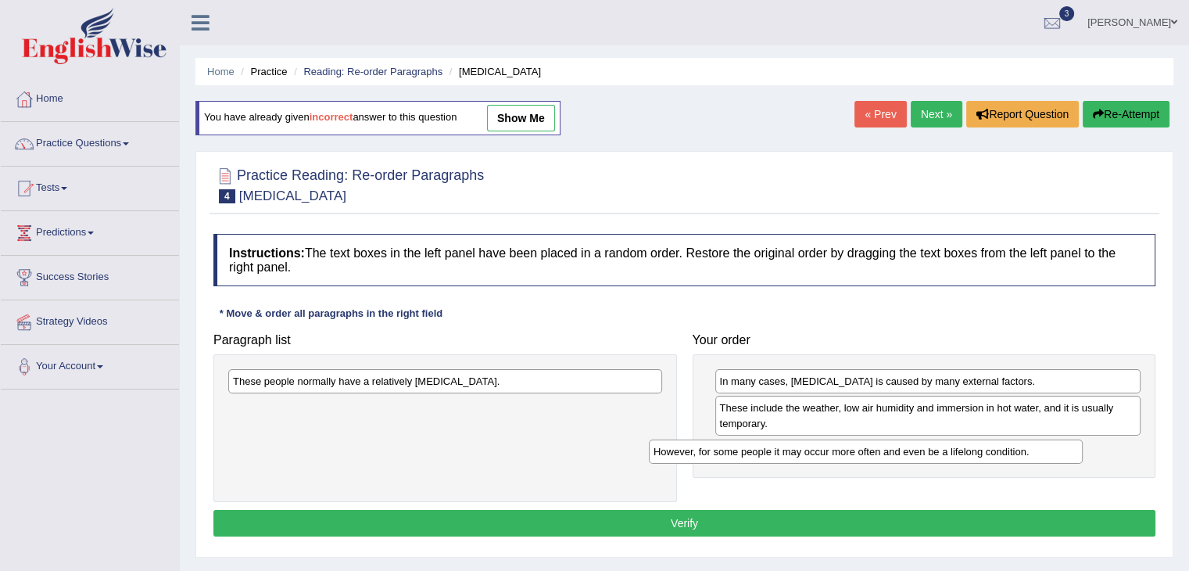
drag, startPoint x: 470, startPoint y: 381, endPoint x: 910, endPoint y: 448, distance: 445.9
click at [908, 449] on div "However, for some people it may occur more often and even be a lifelong conditi…" at bounding box center [866, 451] width 434 height 24
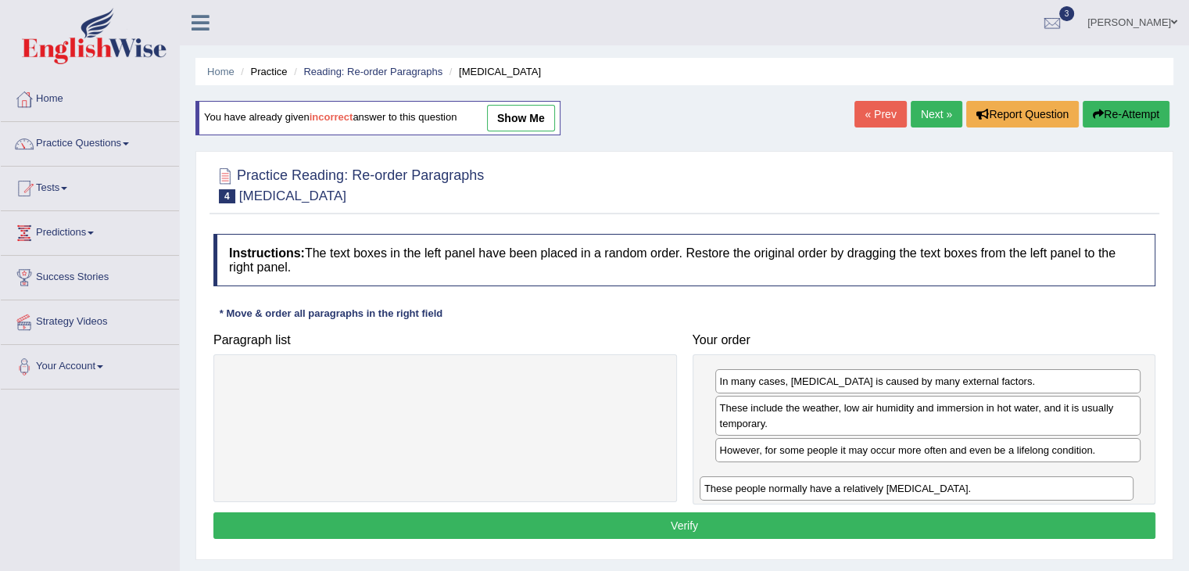
drag, startPoint x: 557, startPoint y: 374, endPoint x: 1028, endPoint y: 481, distance: 483.3
click at [1028, 481] on div "These people normally have a relatively [MEDICAL_DATA]." at bounding box center [916, 488] width 434 height 24
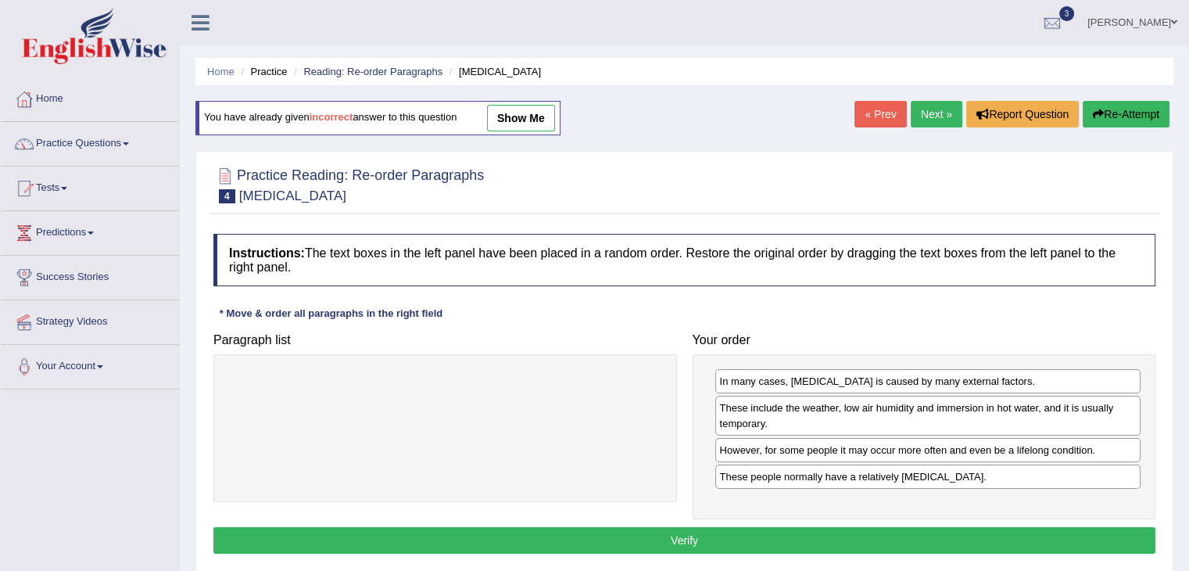
click at [703, 527] on button "Verify" at bounding box center [684, 540] width 942 height 27
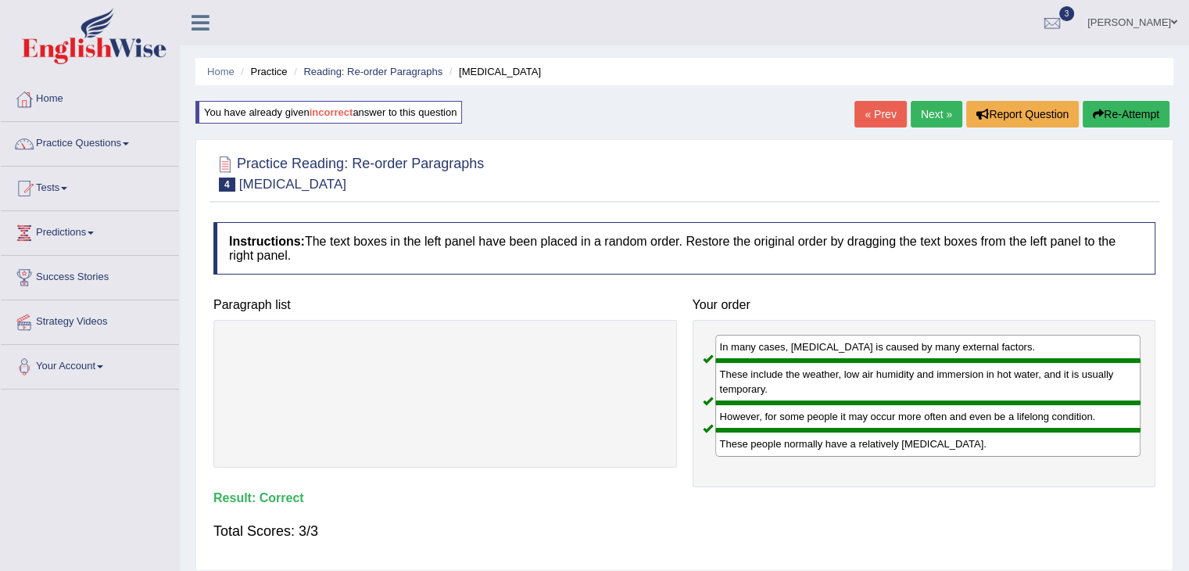
click at [922, 126] on link "Next »" at bounding box center [936, 114] width 52 height 27
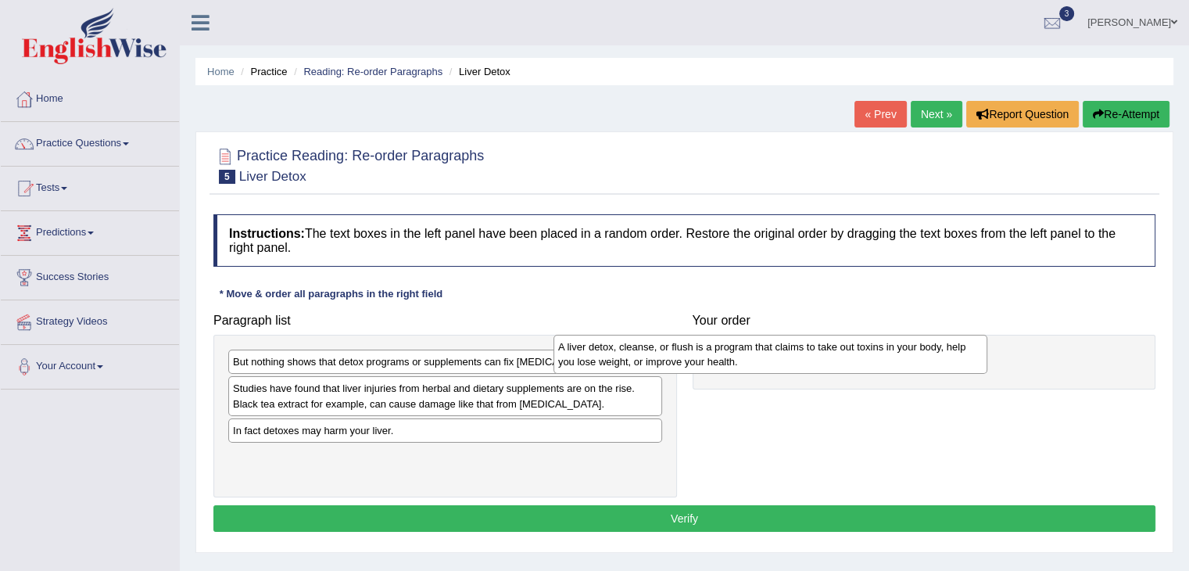
drag, startPoint x: 550, startPoint y: 386, endPoint x: 925, endPoint y: 338, distance: 378.2
click at [925, 338] on div "A liver detox, cleanse, or flush is a program that claims to take out toxins in…" at bounding box center [770, 353] width 434 height 39
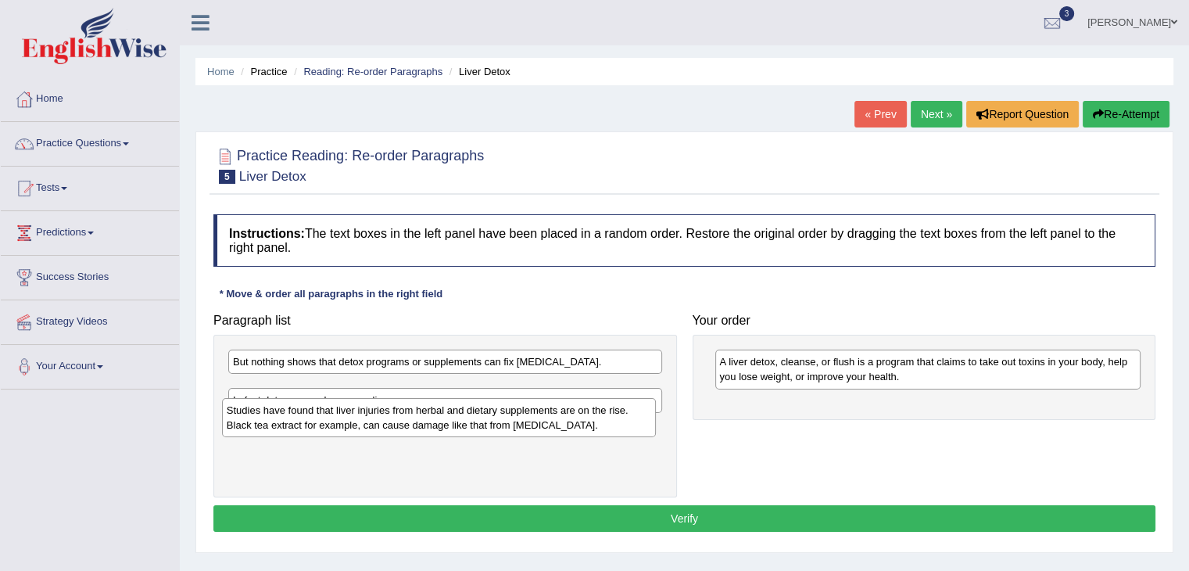
drag, startPoint x: 444, startPoint y: 399, endPoint x: 438, endPoint y: 421, distance: 22.6
click at [438, 421] on div "Studies have found that liver injuries from herbal and dietary supplements are …" at bounding box center [439, 417] width 434 height 39
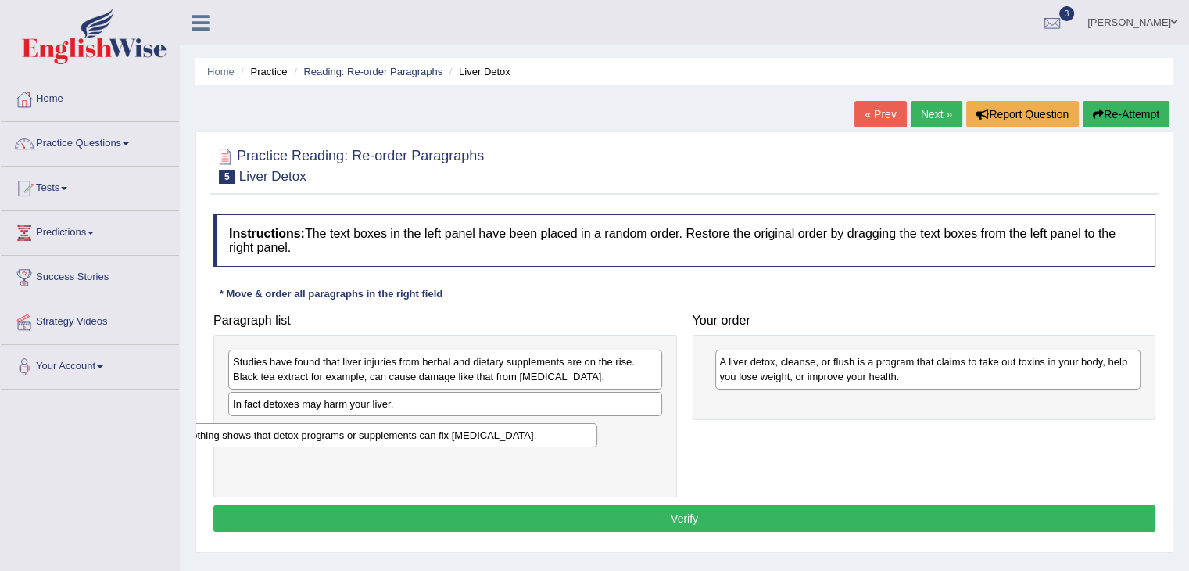
drag, startPoint x: 478, startPoint y: 366, endPoint x: 421, endPoint y: 429, distance: 85.2
click at [421, 429] on div "But nothing shows that detox programs or supplements can fix [MEDICAL_DATA]." at bounding box center [380, 435] width 434 height 24
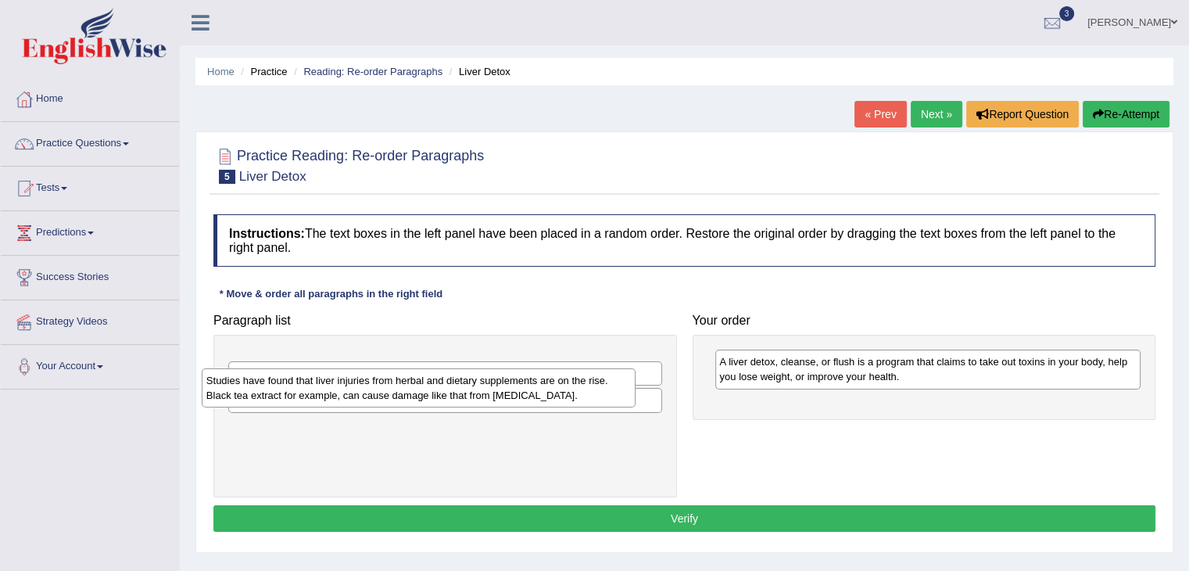
drag, startPoint x: 485, startPoint y: 382, endPoint x: 457, endPoint y: 401, distance: 33.2
click at [457, 401] on div "Studies have found that liver injuries from herbal and dietary supplements are …" at bounding box center [419, 387] width 434 height 39
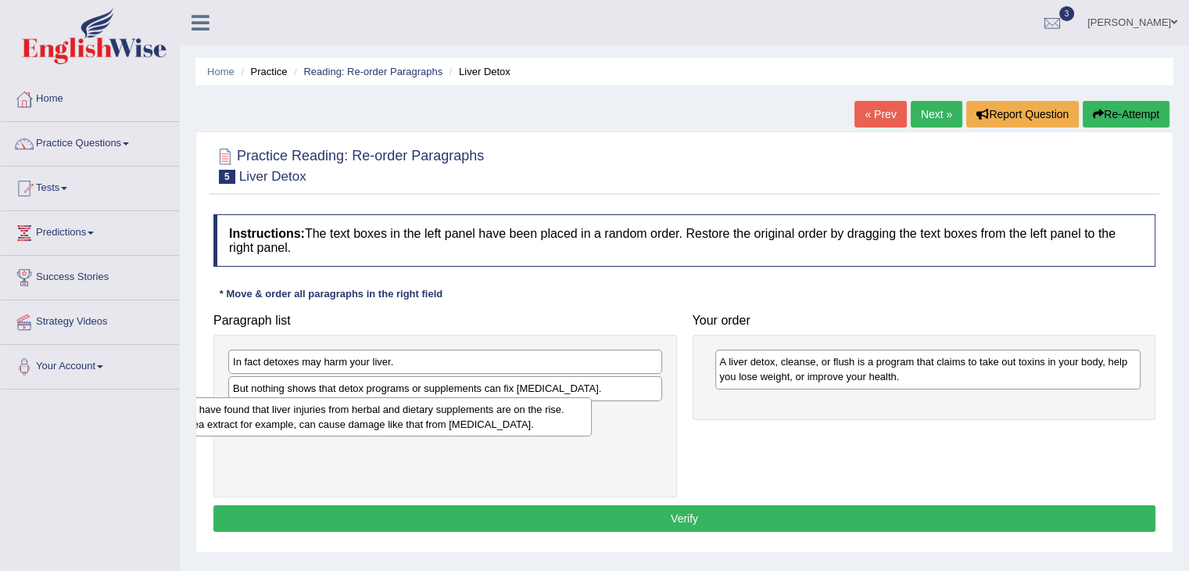
drag, startPoint x: 496, startPoint y: 379, endPoint x: 426, endPoint y: 427, distance: 85.0
click at [426, 427] on div "Studies have found that liver injuries from herbal and dietary supplements are …" at bounding box center [375, 416] width 434 height 39
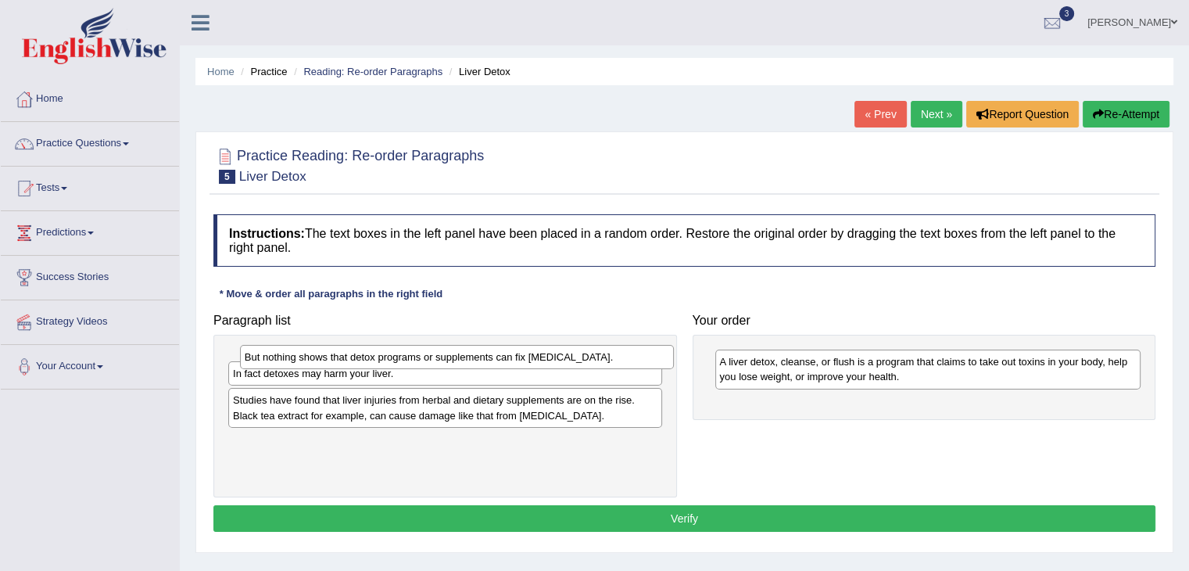
drag, startPoint x: 488, startPoint y: 385, endPoint x: 499, endPoint y: 354, distance: 33.4
click at [499, 354] on div "But nothing shows that detox programs or supplements can fix [MEDICAL_DATA]." at bounding box center [457, 357] width 434 height 24
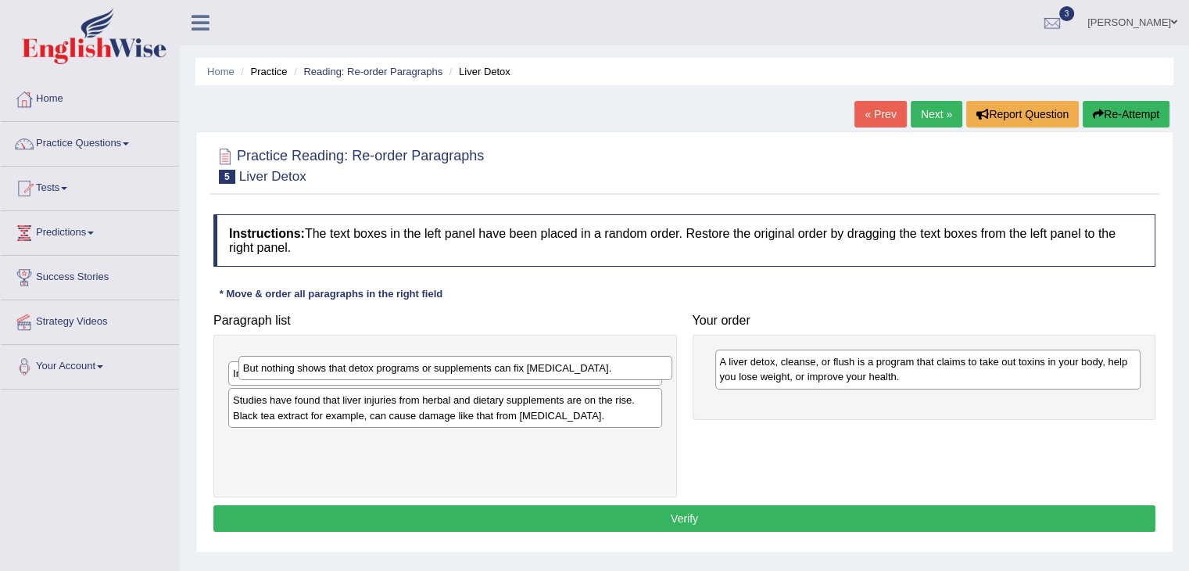
drag, startPoint x: 499, startPoint y: 354, endPoint x: 510, endPoint y: 360, distance: 11.9
click at [510, 360] on div "But nothing shows that detox programs or supplements can fix [MEDICAL_DATA]." at bounding box center [455, 368] width 434 height 24
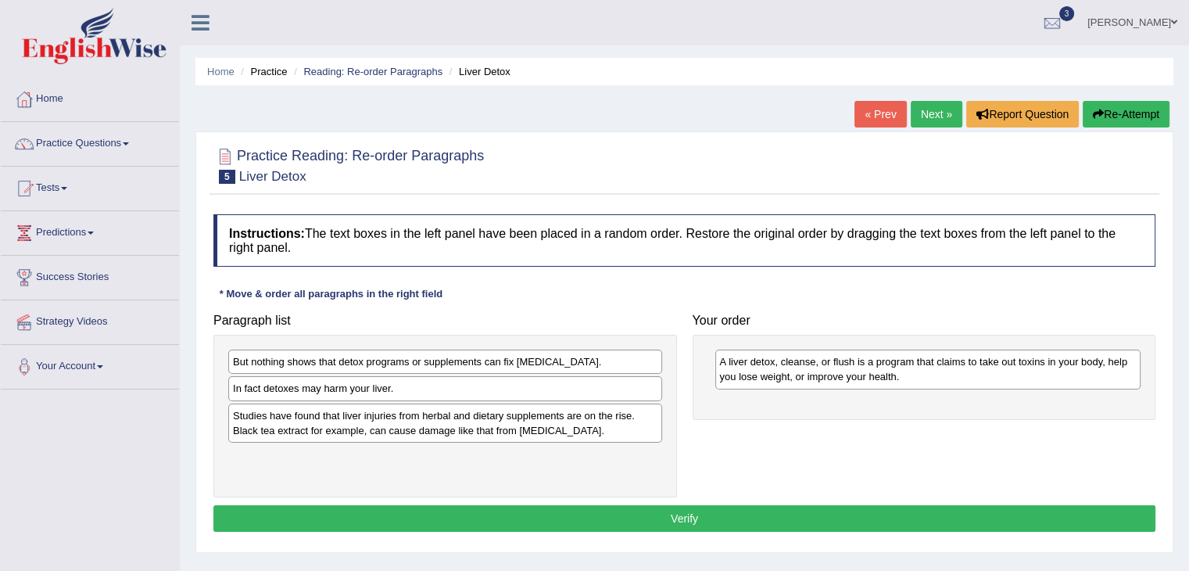
drag, startPoint x: 486, startPoint y: 357, endPoint x: 633, endPoint y: 156, distance: 248.9
click at [620, 349] on div "But nothing shows that detox programs or supplements can fix [MEDICAL_DATA]." at bounding box center [445, 361] width 434 height 24
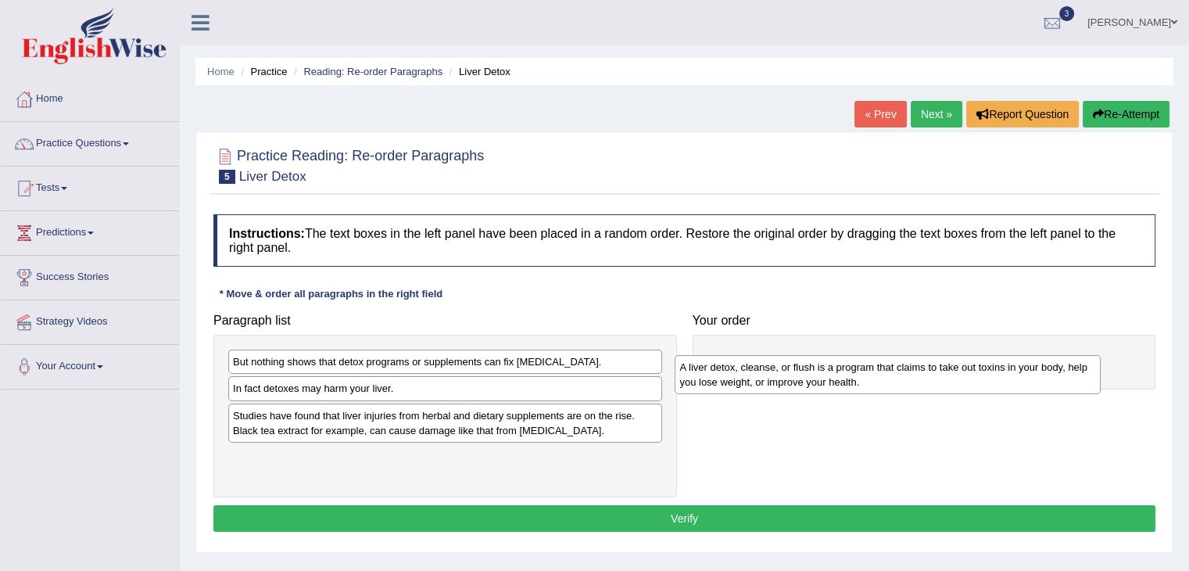
drag, startPoint x: 857, startPoint y: 370, endPoint x: 818, endPoint y: 378, distance: 39.2
click at [818, 378] on div "A liver detox, cleanse, or flush is a program that claims to take out toxins in…" at bounding box center [887, 374] width 426 height 39
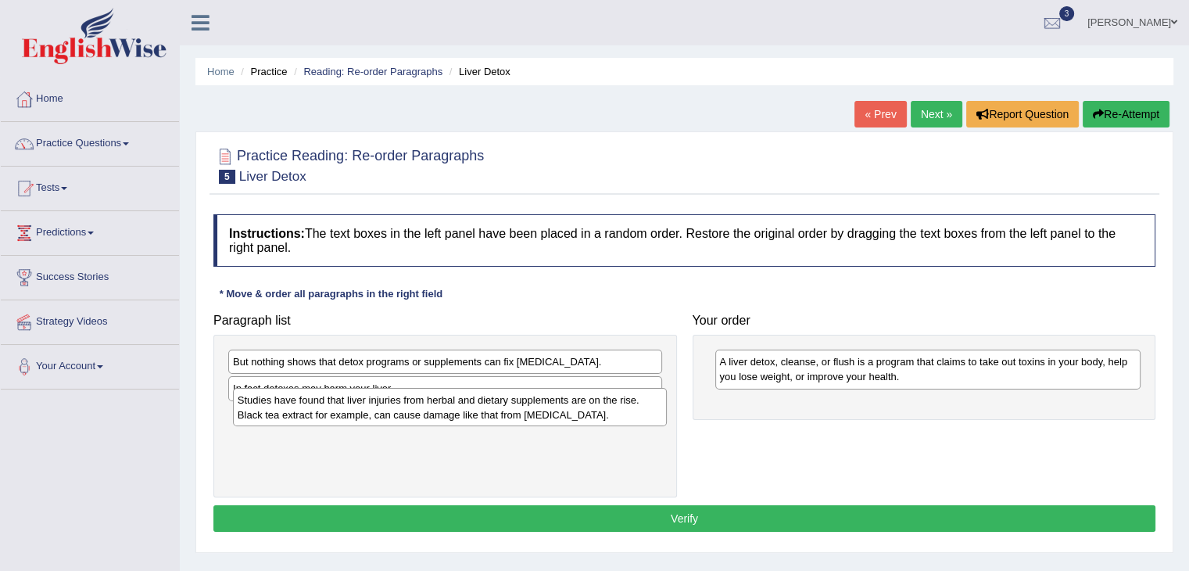
drag, startPoint x: 376, startPoint y: 395, endPoint x: 378, endPoint y: 385, distance: 9.7
click at [377, 388] on div "Studies have found that liver injuries from herbal and dietary supplements are …" at bounding box center [450, 407] width 434 height 39
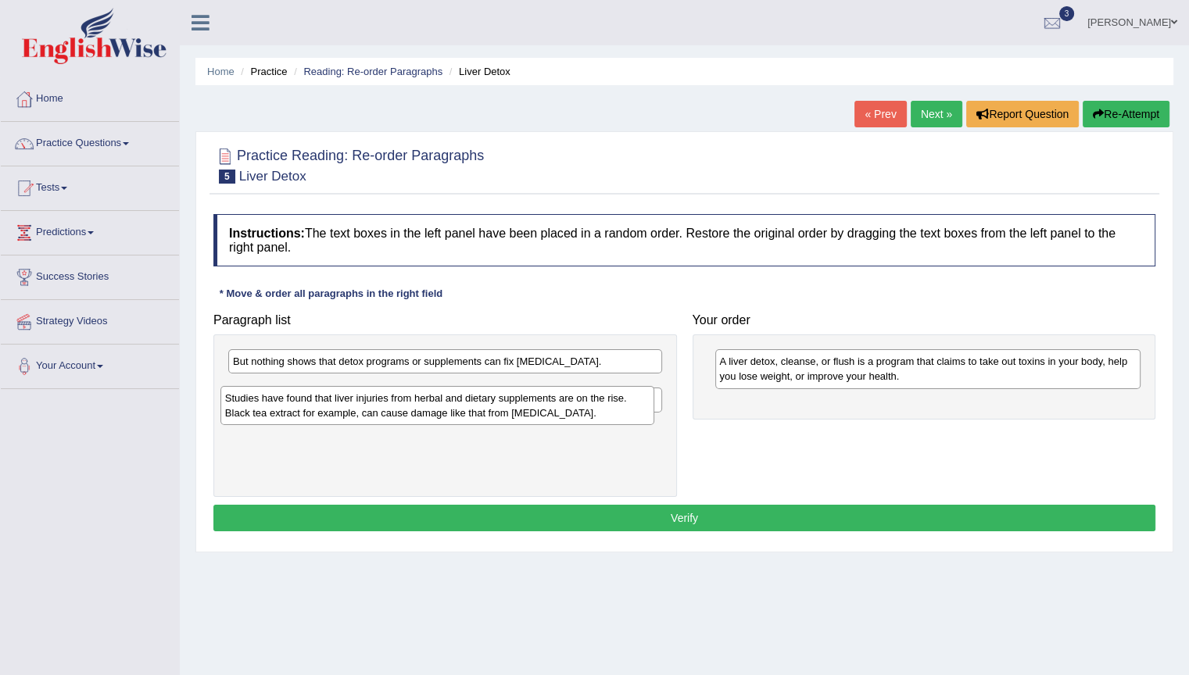
drag, startPoint x: 528, startPoint y: 410, endPoint x: 520, endPoint y: 420, distance: 12.2
click at [520, 420] on div "Studies have found that liver injuries from herbal and dietary supplements are …" at bounding box center [437, 405] width 434 height 39
click at [463, 416] on div "Studies have found that liver injuries from herbal and dietary supplements are …" at bounding box center [439, 398] width 434 height 39
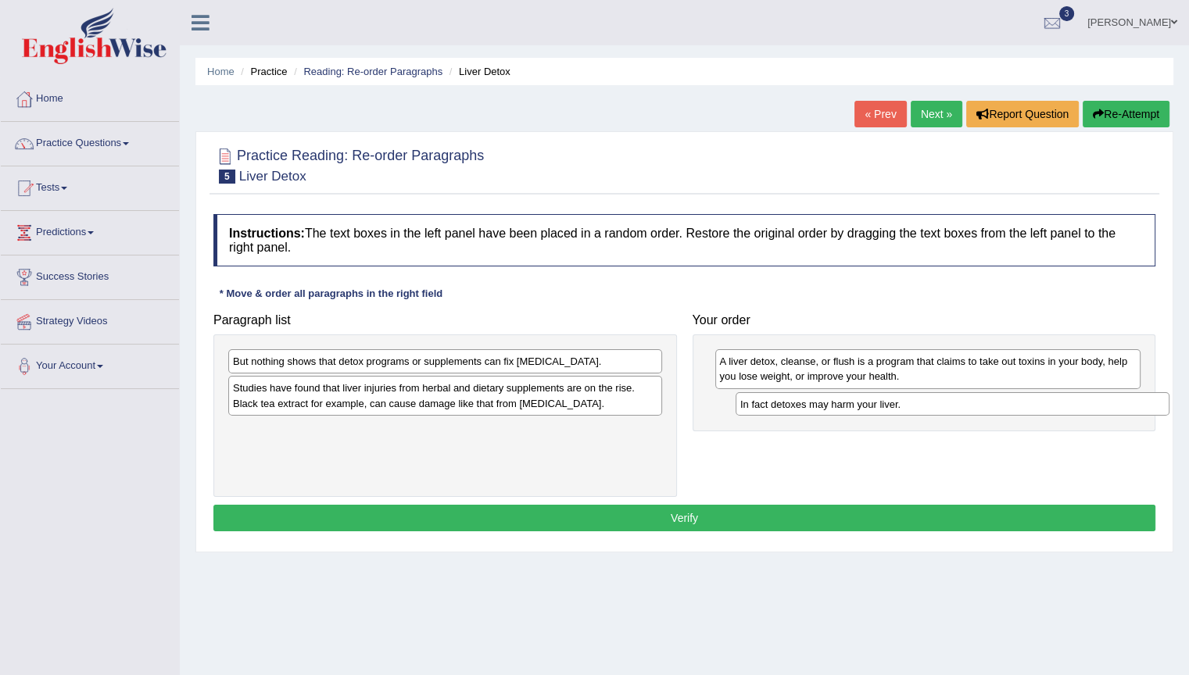
drag, startPoint x: 427, startPoint y: 424, endPoint x: 931, endPoint y: 397, distance: 504.8
click at [932, 397] on div "In fact detoxes may harm your liver." at bounding box center [952, 404] width 434 height 24
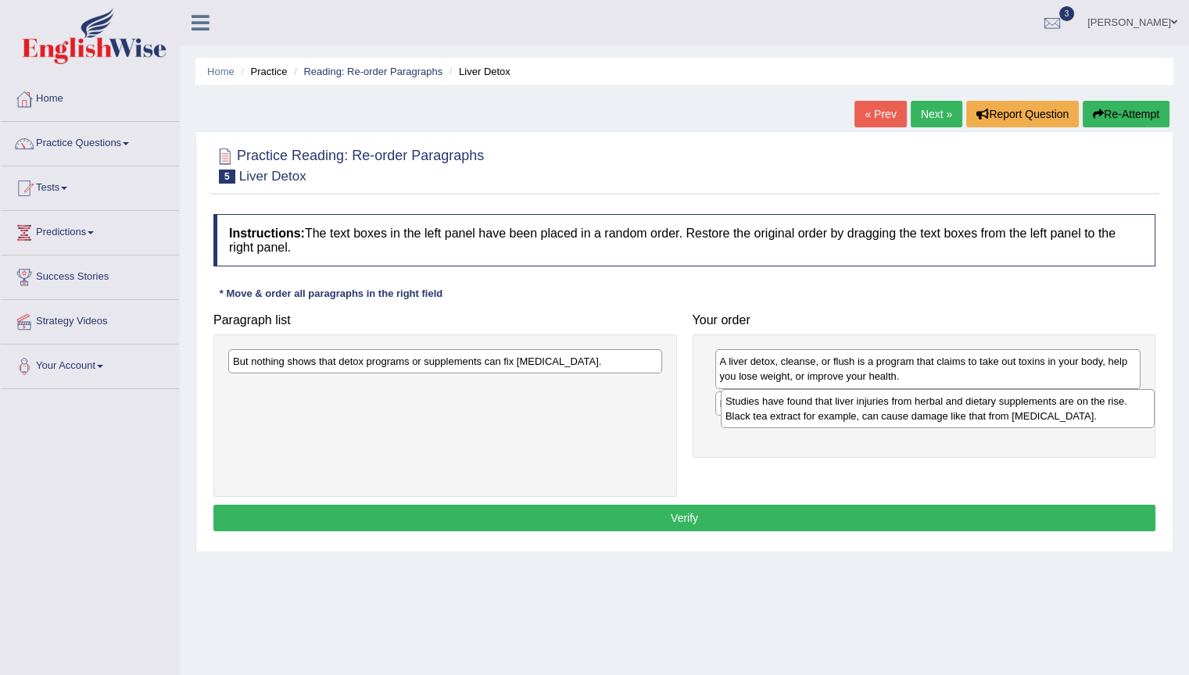
drag, startPoint x: 520, startPoint y: 397, endPoint x: 1013, endPoint y: 410, distance: 492.5
click at [1013, 410] on div "Studies have found that liver injuries from herbal and dietary supplements are …" at bounding box center [938, 408] width 434 height 39
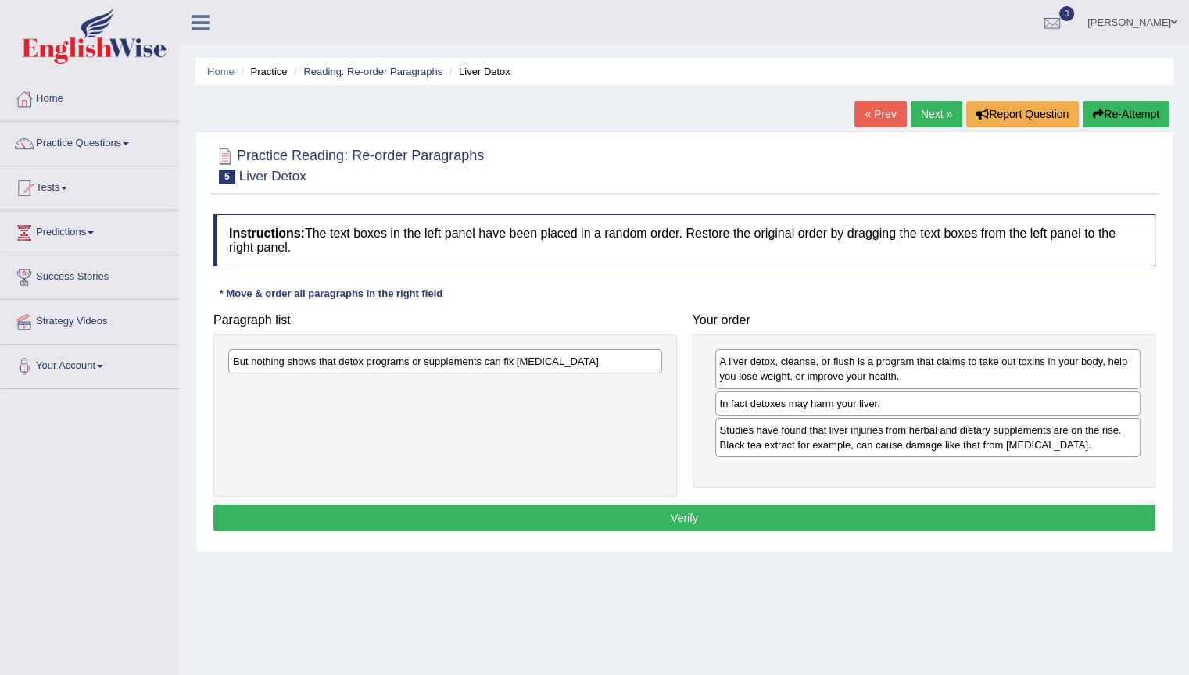
drag, startPoint x: 542, startPoint y: 351, endPoint x: 561, endPoint y: 358, distance: 20.0
click at [561, 358] on div "But nothing shows that detox programs or supplements can fix [MEDICAL_DATA]." at bounding box center [444, 415] width 463 height 163
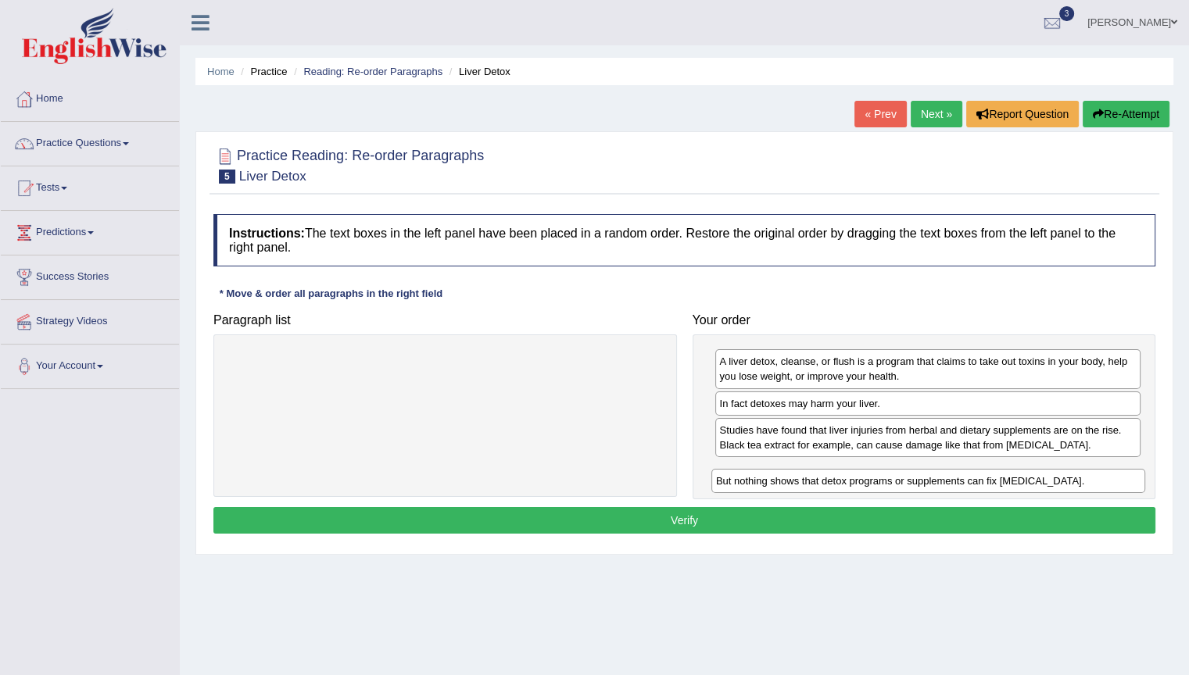
drag, startPoint x: 596, startPoint y: 366, endPoint x: 1052, endPoint y: 475, distance: 469.3
click at [1047, 478] on div "But nothing shows that detox programs or supplements can fix [MEDICAL_DATA]." at bounding box center [928, 481] width 434 height 24
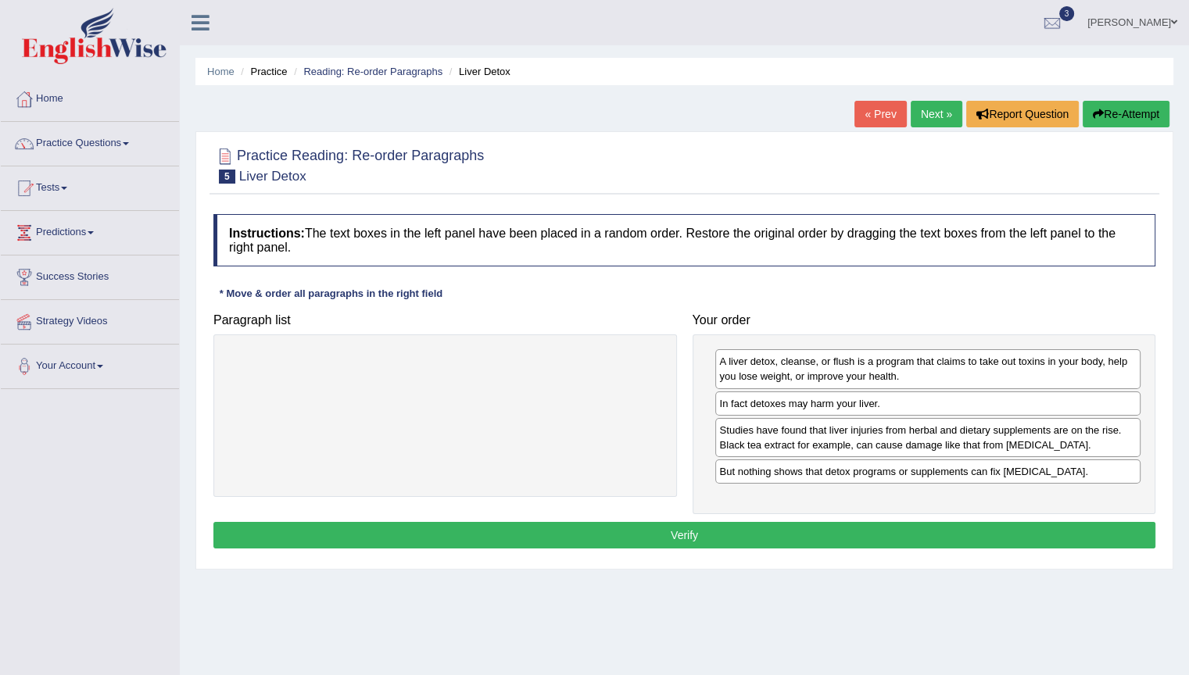
click at [613, 538] on button "Verify" at bounding box center [684, 535] width 942 height 27
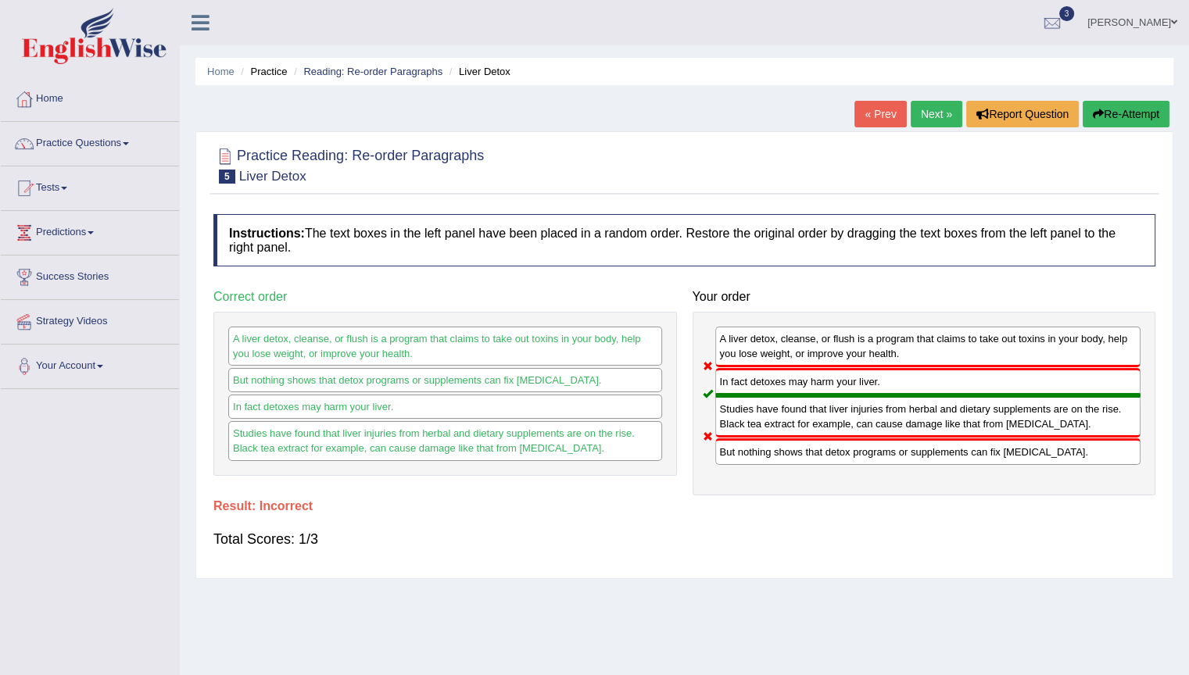
click at [1139, 109] on button "Re-Attempt" at bounding box center [1125, 114] width 87 height 27
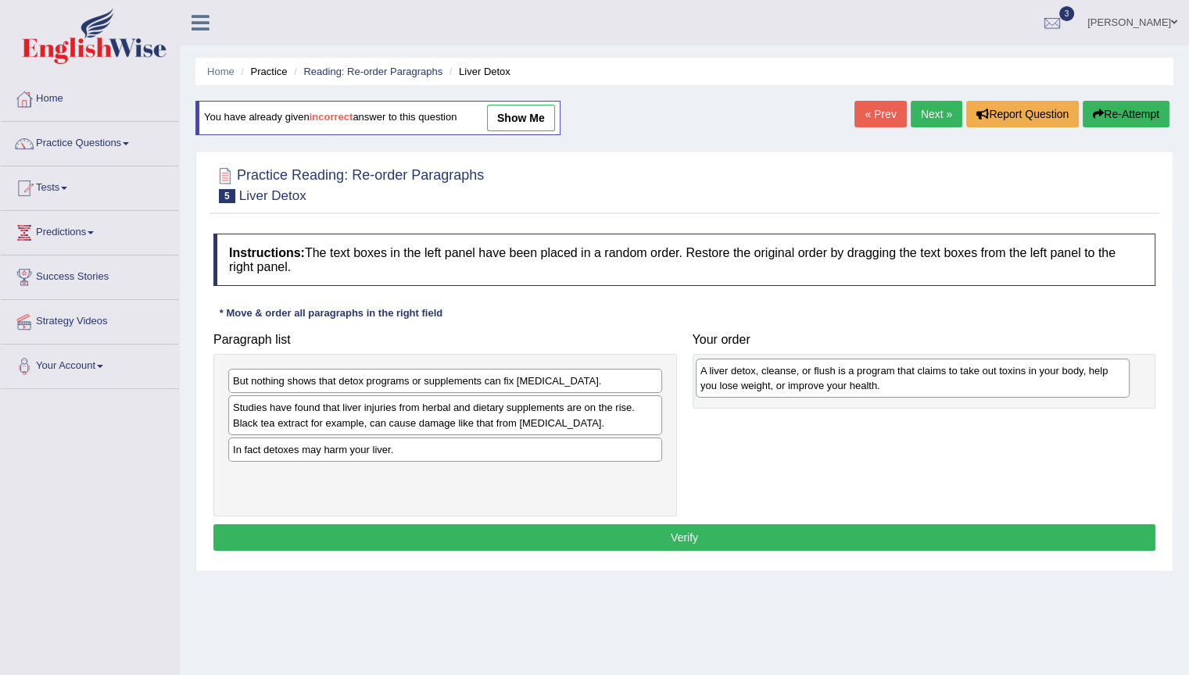
drag, startPoint x: 339, startPoint y: 425, endPoint x: 865, endPoint y: 396, distance: 526.8
click at [865, 396] on div "A liver detox, cleanse, or flush is a program that claims to take out toxins in…" at bounding box center [913, 378] width 434 height 39
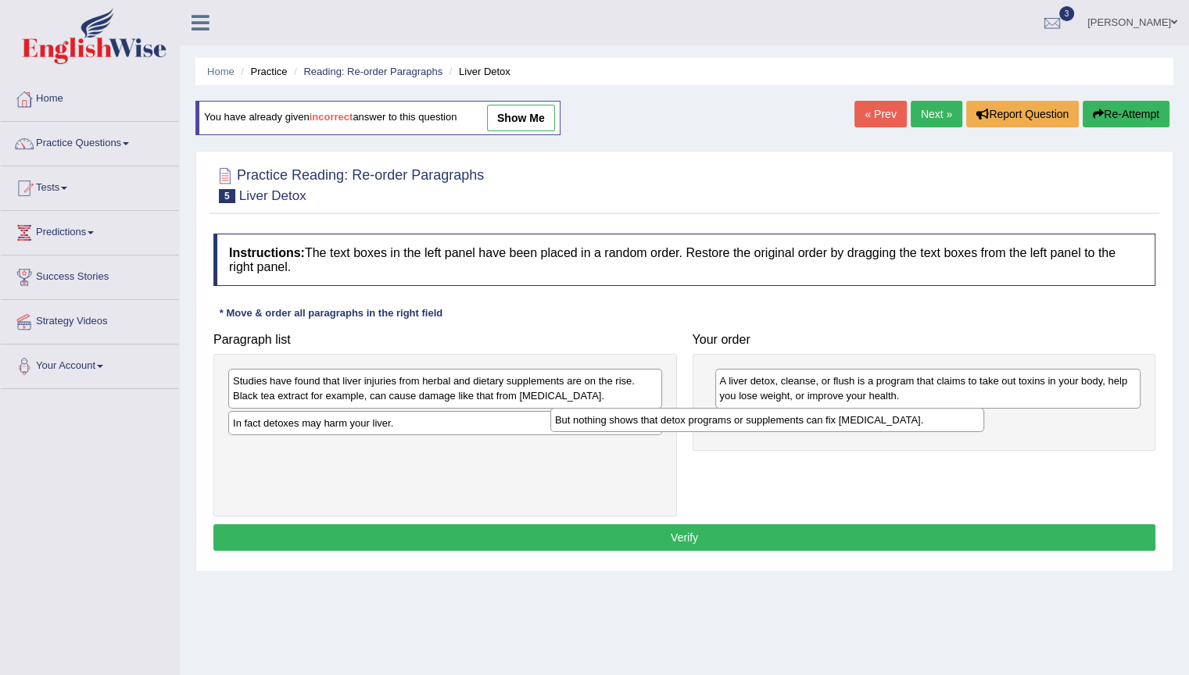
drag, startPoint x: 406, startPoint y: 381, endPoint x: 847, endPoint y: 428, distance: 443.3
click at [847, 427] on div "But nothing shows that detox programs or supplements can fix [MEDICAL_DATA]." at bounding box center [767, 420] width 434 height 24
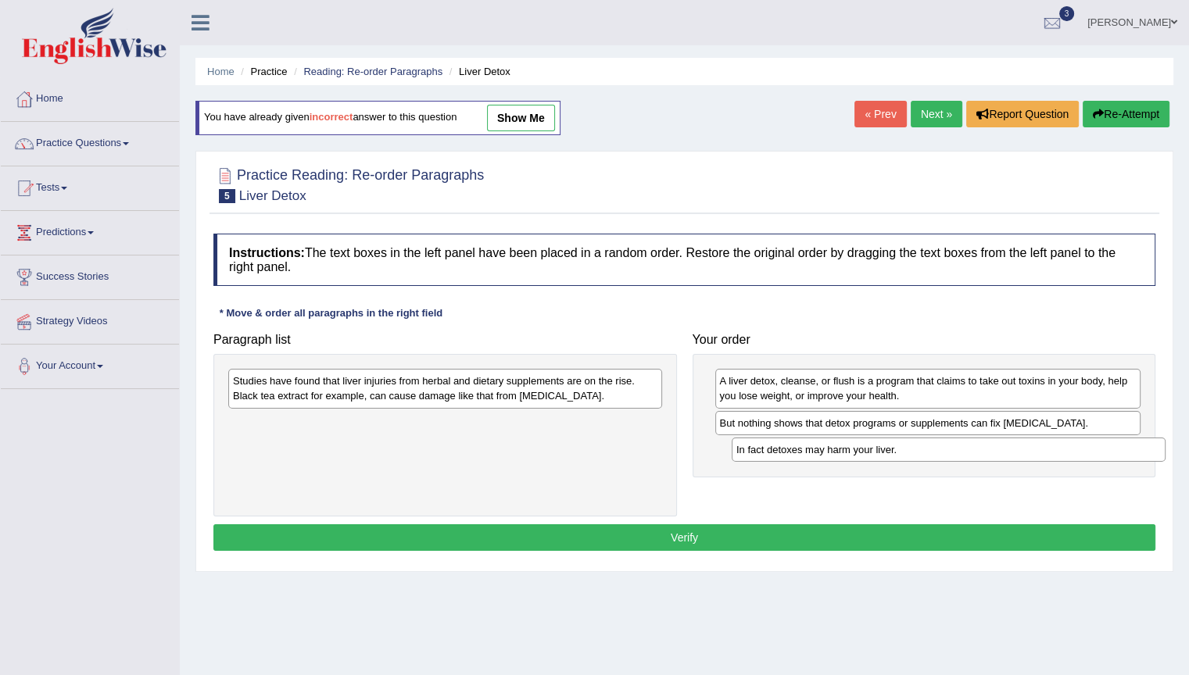
drag, startPoint x: 320, startPoint y: 424, endPoint x: 817, endPoint y: 442, distance: 496.6
click at [817, 442] on div "In fact detoxes may harm your liver." at bounding box center [949, 450] width 434 height 24
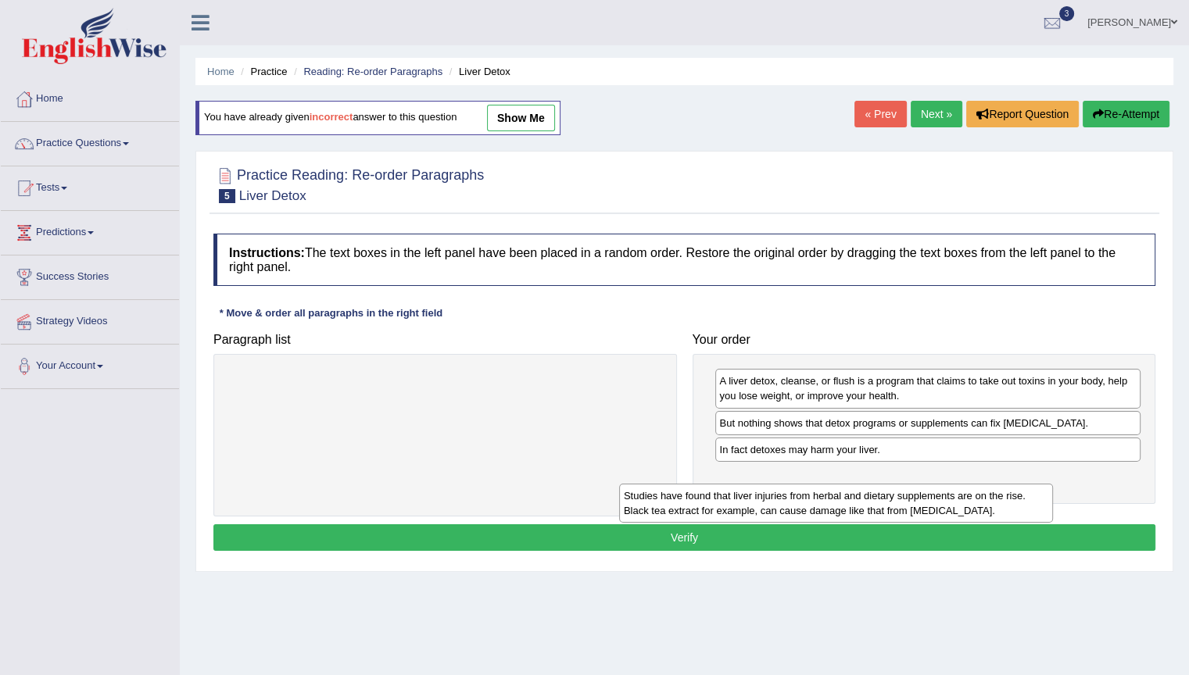
drag, startPoint x: 624, startPoint y: 384, endPoint x: 1031, endPoint y: 491, distance: 421.0
click at [1039, 499] on div "Studies have found that liver injuries from herbal and dietary supplements are …" at bounding box center [836, 503] width 434 height 39
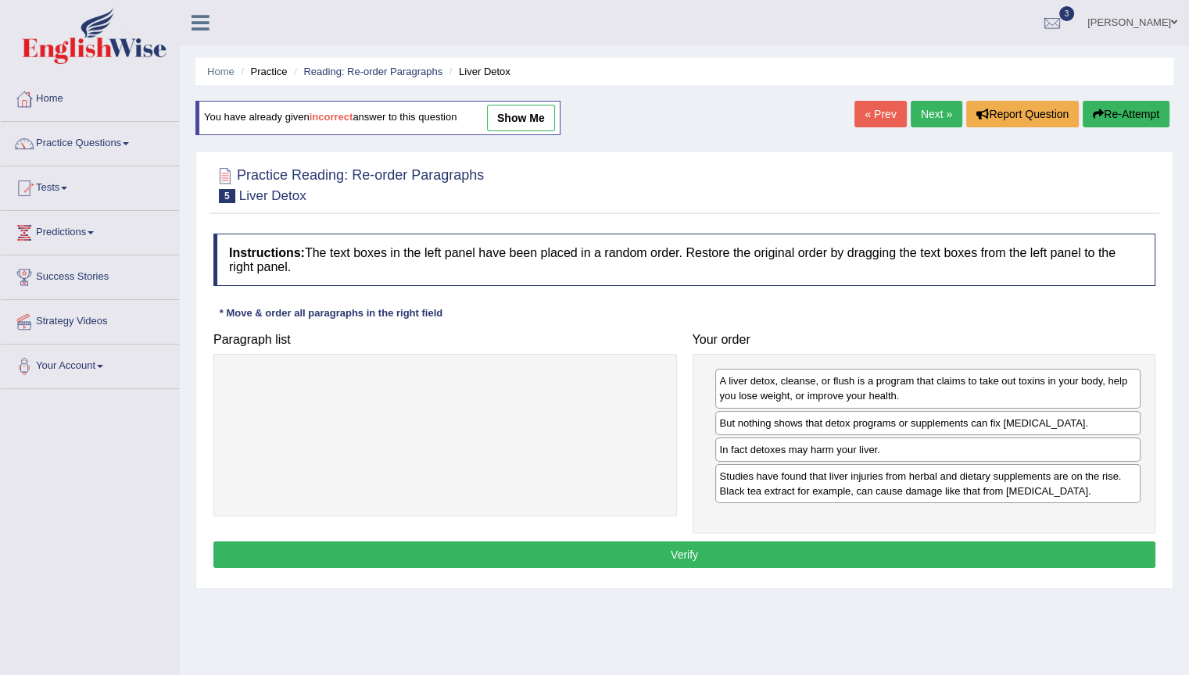
click at [727, 556] on button "Verify" at bounding box center [684, 555] width 942 height 27
